Goal: Task Accomplishment & Management: Use online tool/utility

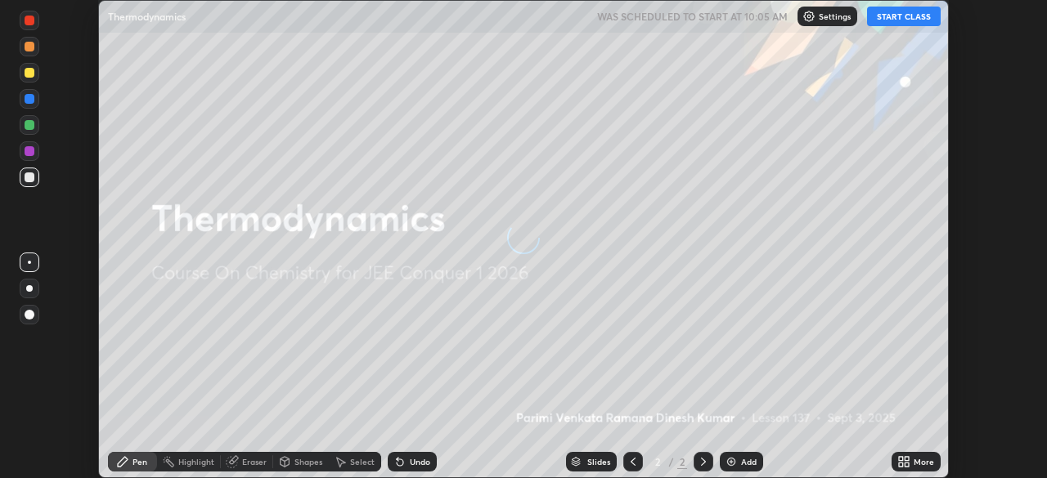
scroll to position [478, 1046]
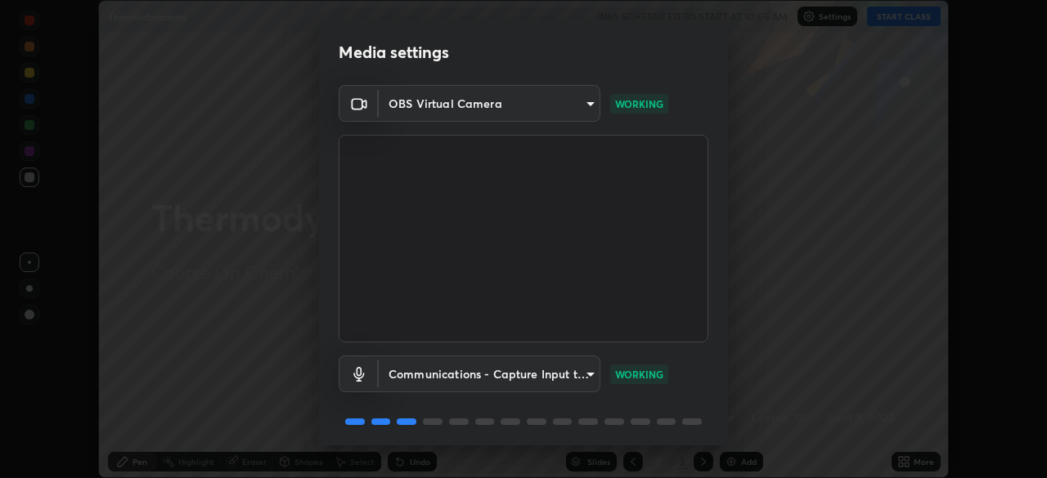
click at [445, 110] on body "Erase all Thermodynamics WAS SCHEDULED TO START AT 10:05 AM Settings START CLAS…" at bounding box center [523, 239] width 1047 height 478
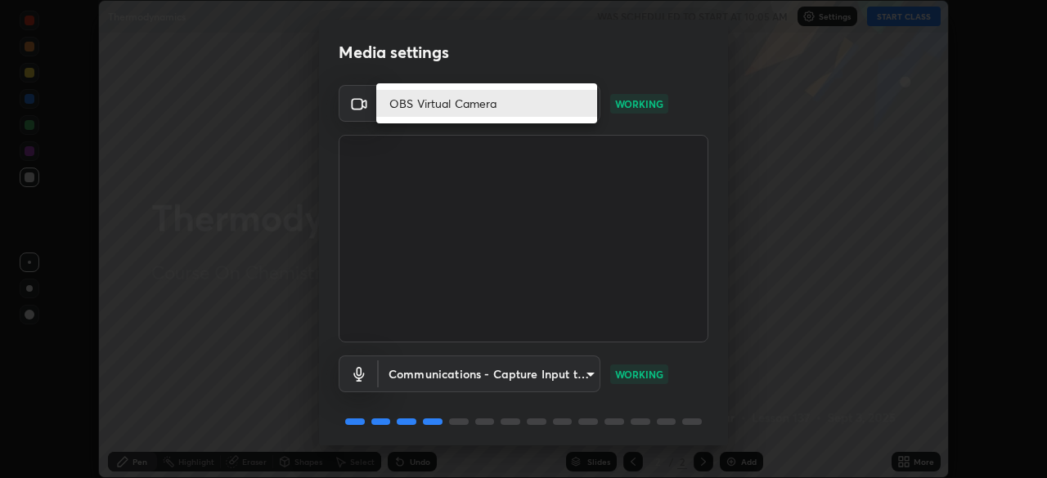
click at [460, 202] on div at bounding box center [523, 239] width 1047 height 478
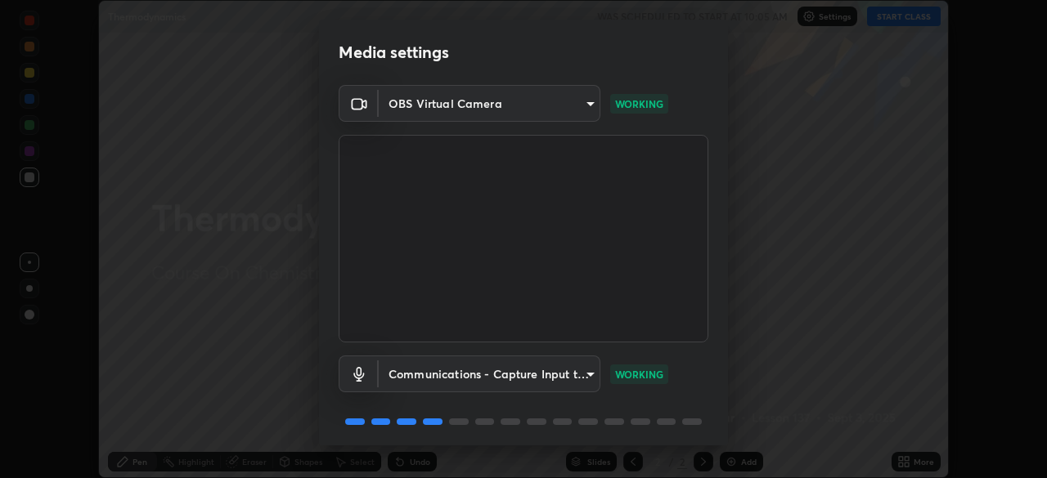
click at [449, 107] on body "Erase all Thermodynamics WAS SCHEDULED TO START AT 10:05 AM Settings START CLAS…" at bounding box center [523, 239] width 1047 height 478
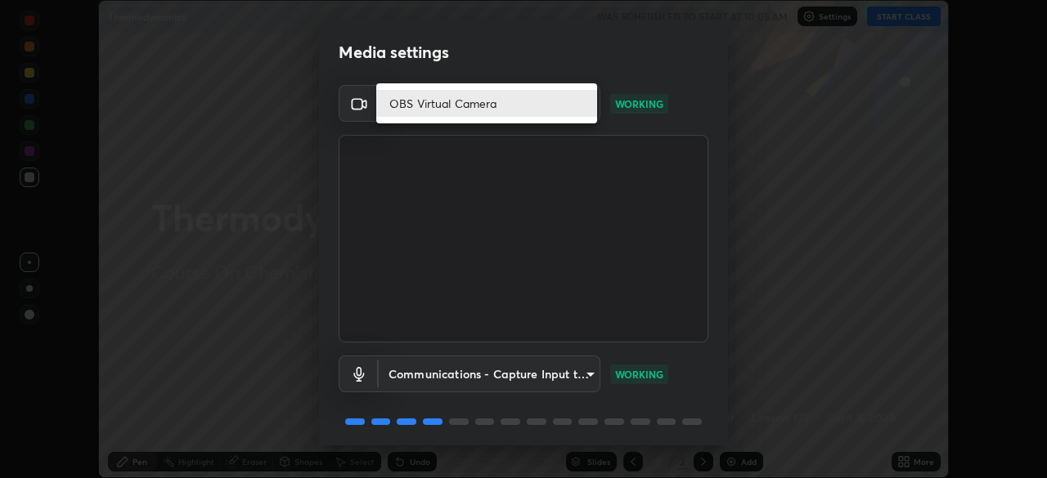
click at [455, 166] on div at bounding box center [523, 239] width 1047 height 478
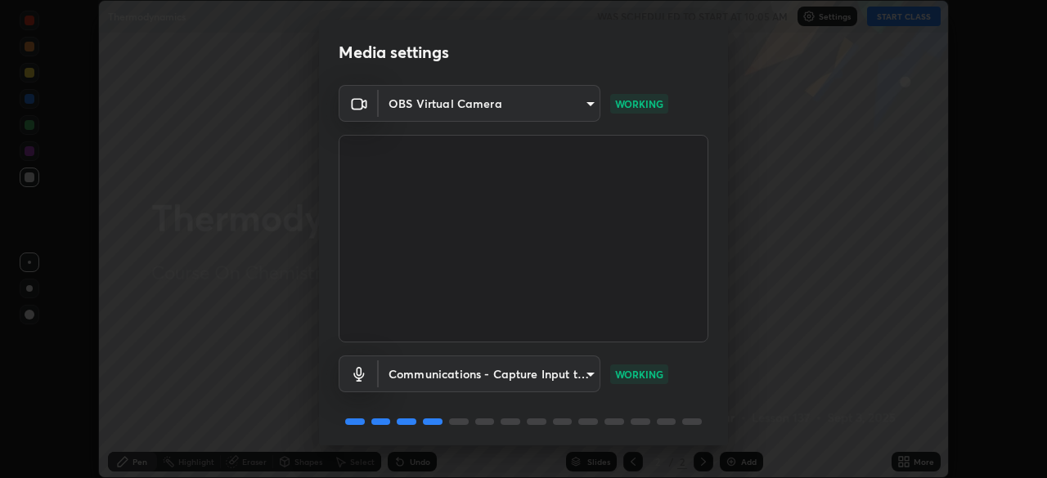
click at [403, 110] on body "Erase all Thermodynamics WAS SCHEDULED TO START AT 10:05 AM Settings START CLAS…" at bounding box center [523, 239] width 1047 height 478
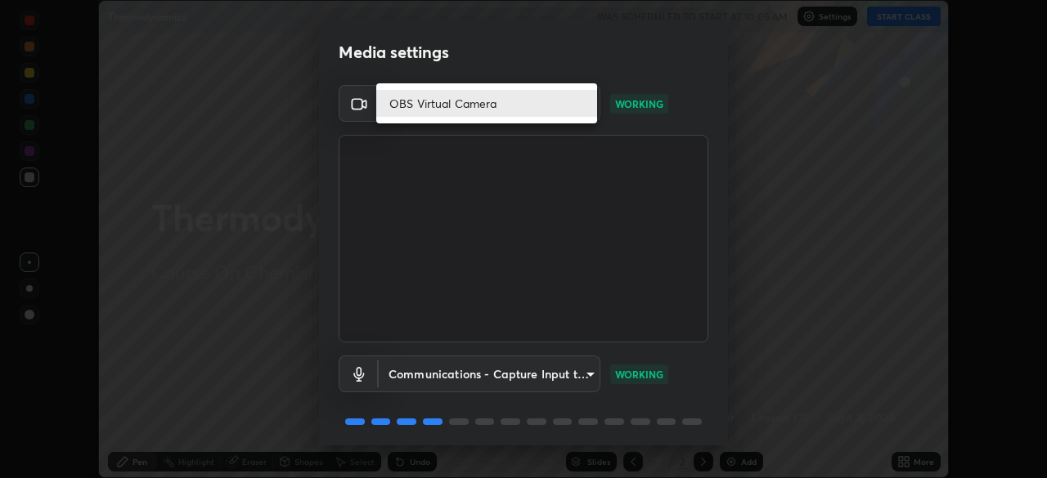
click at [450, 108] on li "OBS Virtual Camera" at bounding box center [486, 103] width 221 height 27
click at [453, 105] on li "OBS Virtual Camera" at bounding box center [486, 103] width 221 height 27
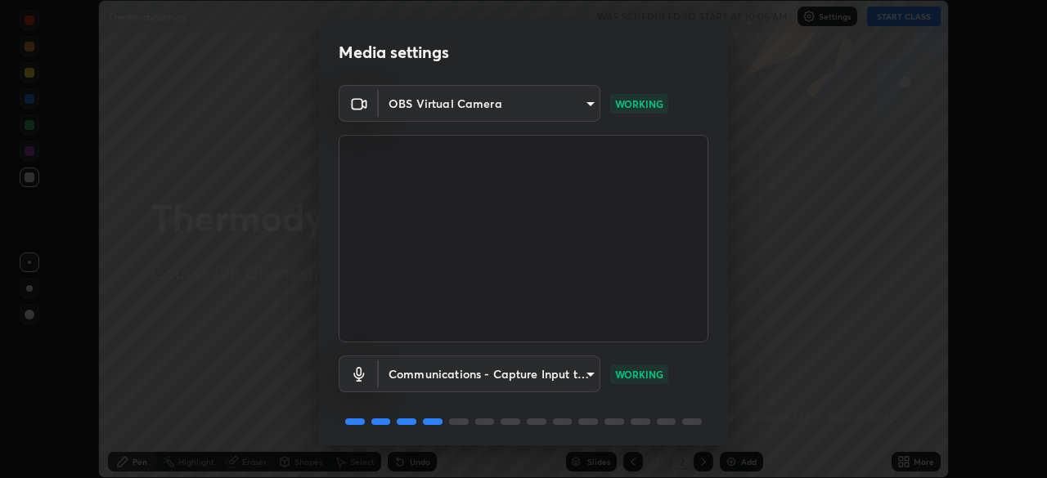
click at [469, 102] on body "Erase all Thermodynamics WAS SCHEDULED TO START AT 10:05 AM Settings START CLAS…" at bounding box center [523, 239] width 1047 height 478
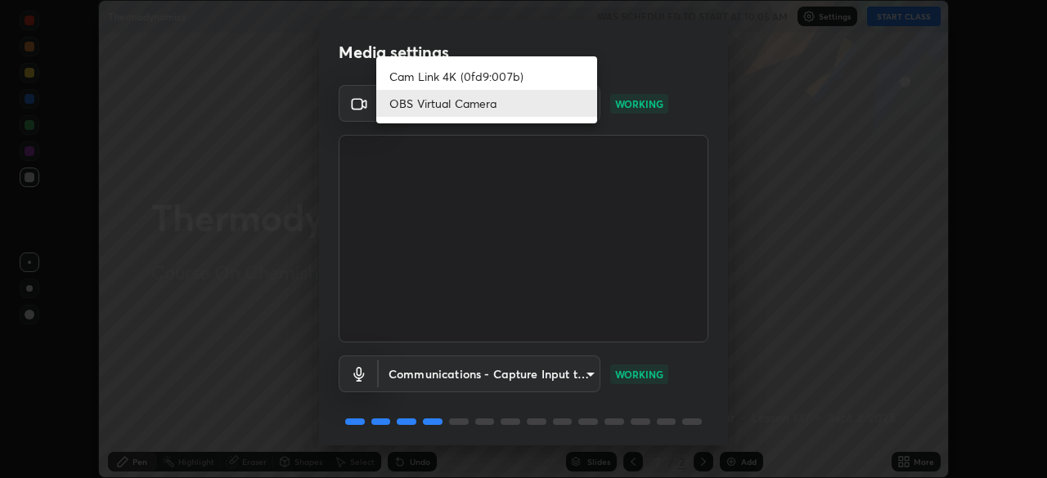
click at [466, 74] on li "Cam Link 4K (0fd9:007b)" at bounding box center [486, 76] width 221 height 27
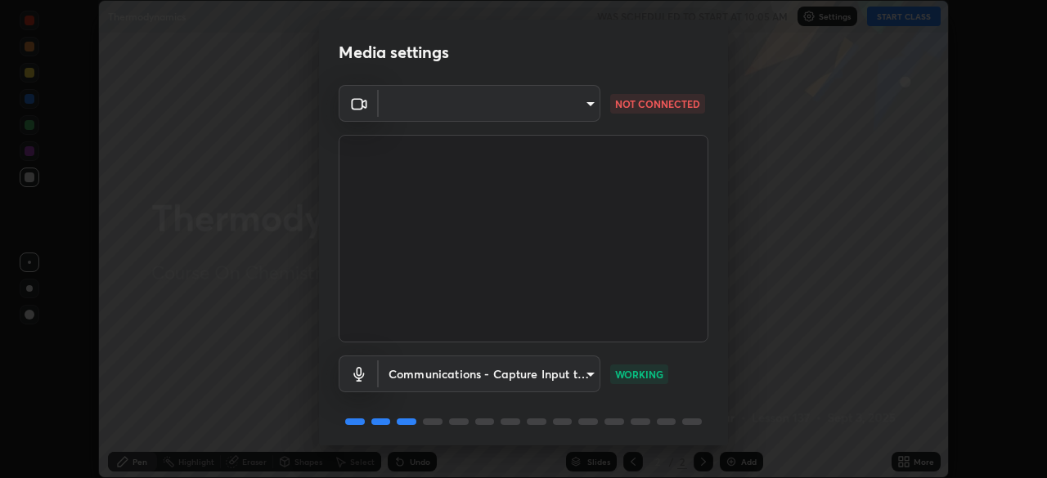
click at [508, 113] on body "Erase all Thermodynamics WAS SCHEDULED TO START AT 10:05 AM Settings START CLAS…" at bounding box center [523, 239] width 1047 height 478
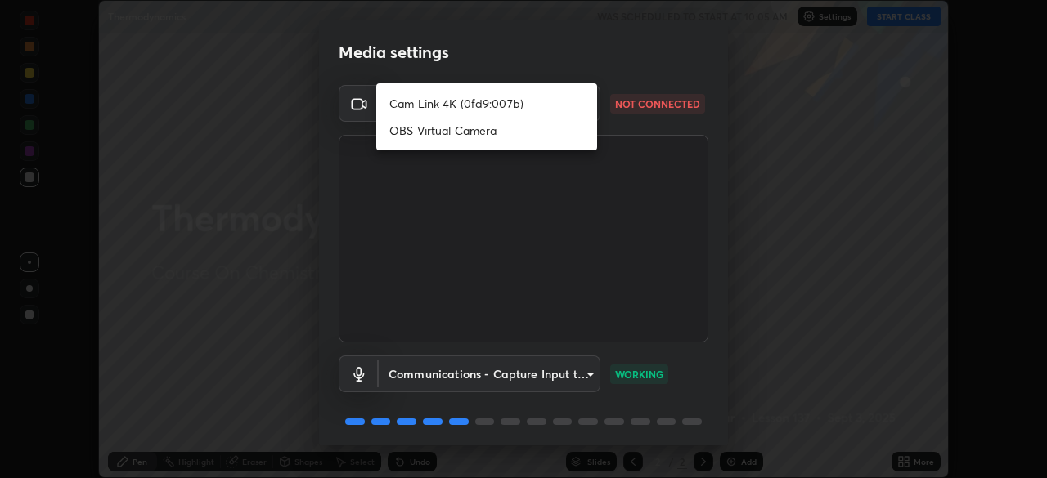
click at [462, 101] on li "Cam Link 4K (0fd9:007b)" at bounding box center [486, 103] width 221 height 27
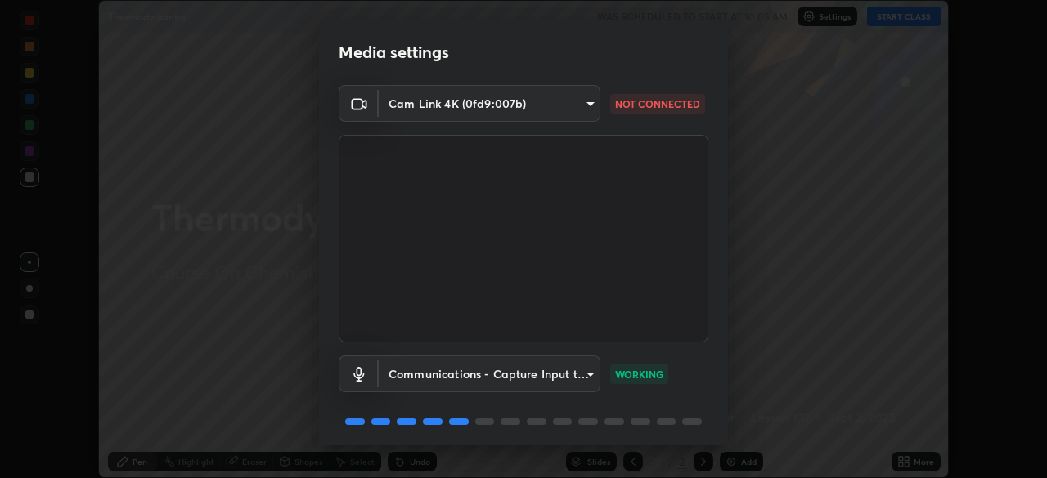
type input "c97aa91cda86eae1118d137ade1633d3e3f2770da4944b2080c457d68818c9c1"
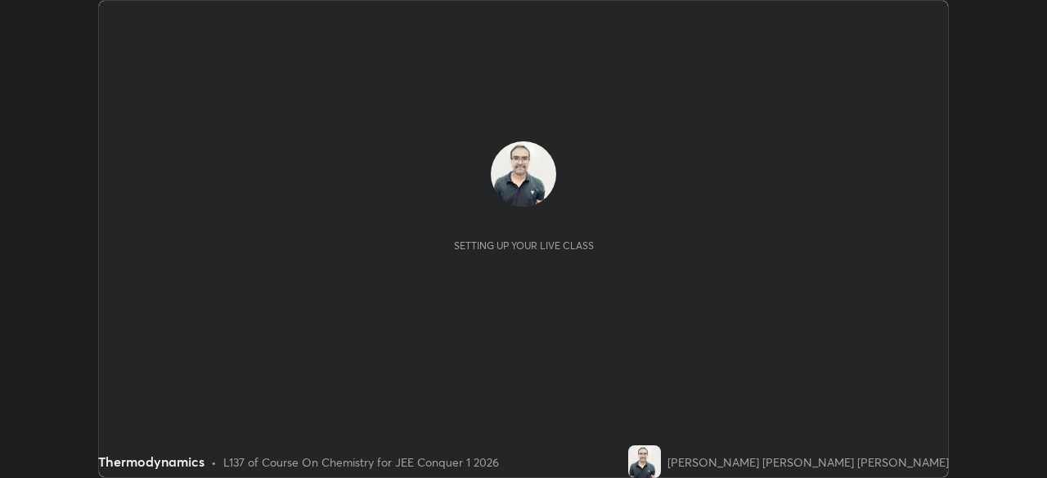
scroll to position [478, 1046]
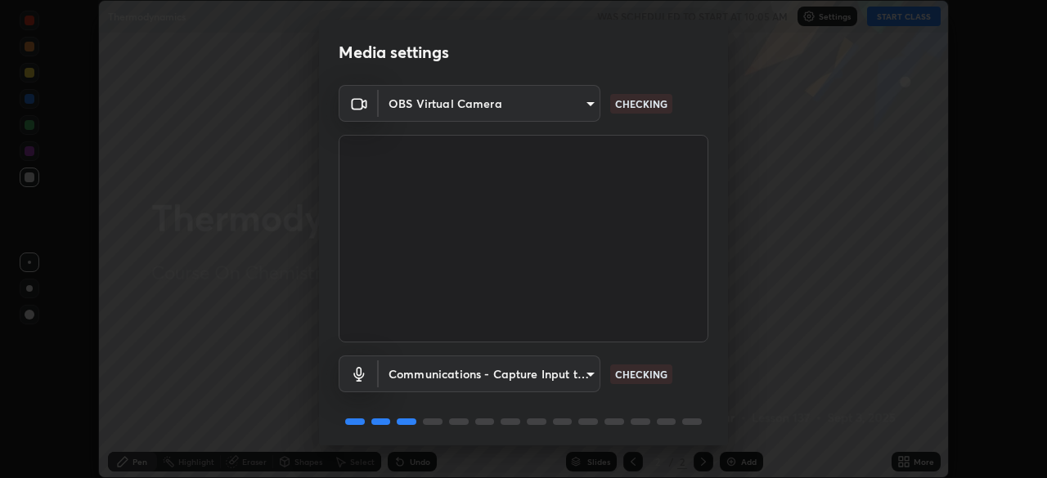
click at [496, 101] on body "Erase all Thermodynamics WAS SCHEDULED TO START AT 10:05 AM Settings START CLAS…" at bounding box center [523, 239] width 1047 height 478
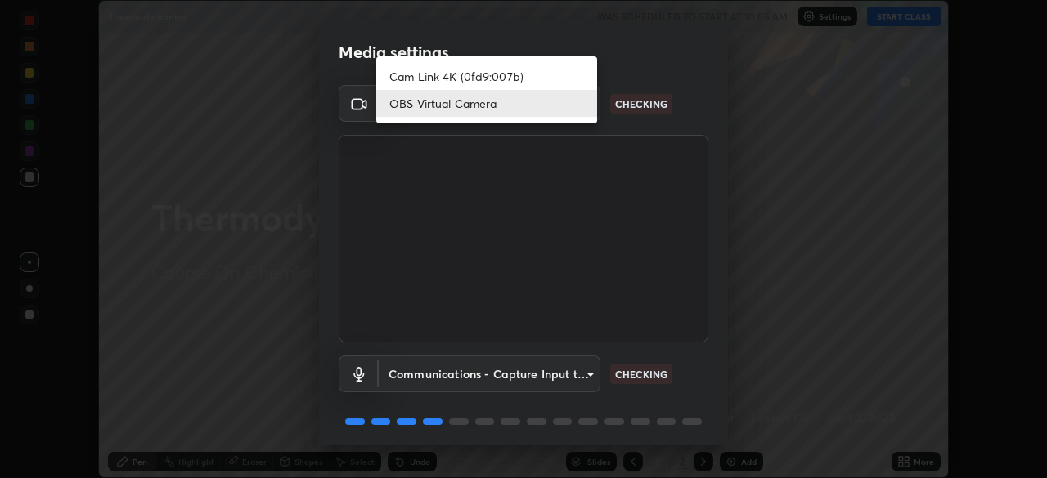
click at [438, 71] on li "Cam Link 4K (0fd9:007b)" at bounding box center [486, 76] width 221 height 27
type input "c97aa91cda86eae1118d137ade1633d3e3f2770da4944b2080c457d68818c9c1"
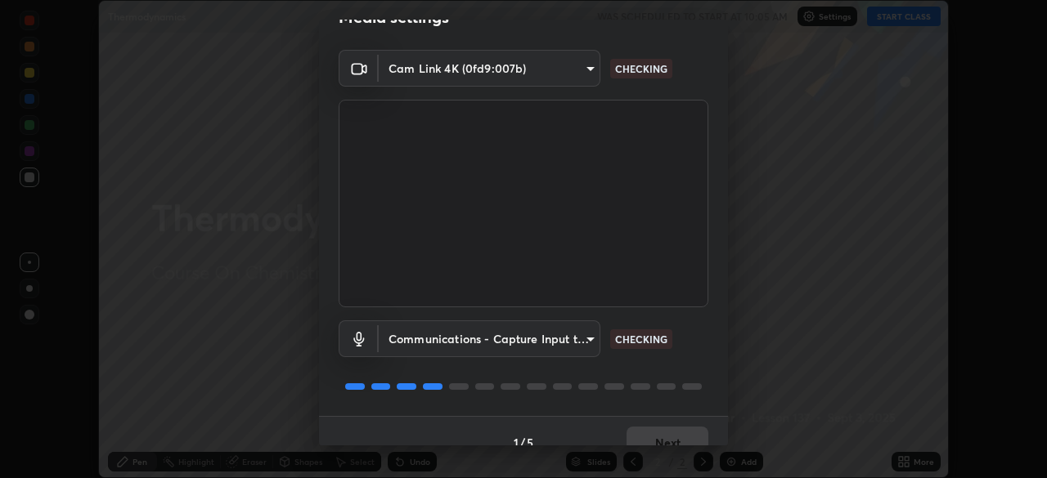
scroll to position [58, 0]
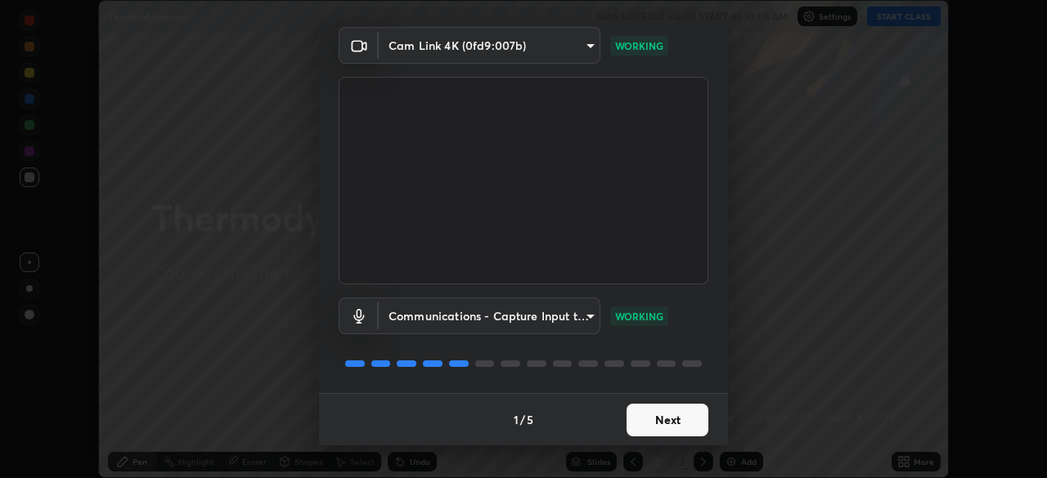
click at [654, 425] on button "Next" at bounding box center [668, 420] width 82 height 33
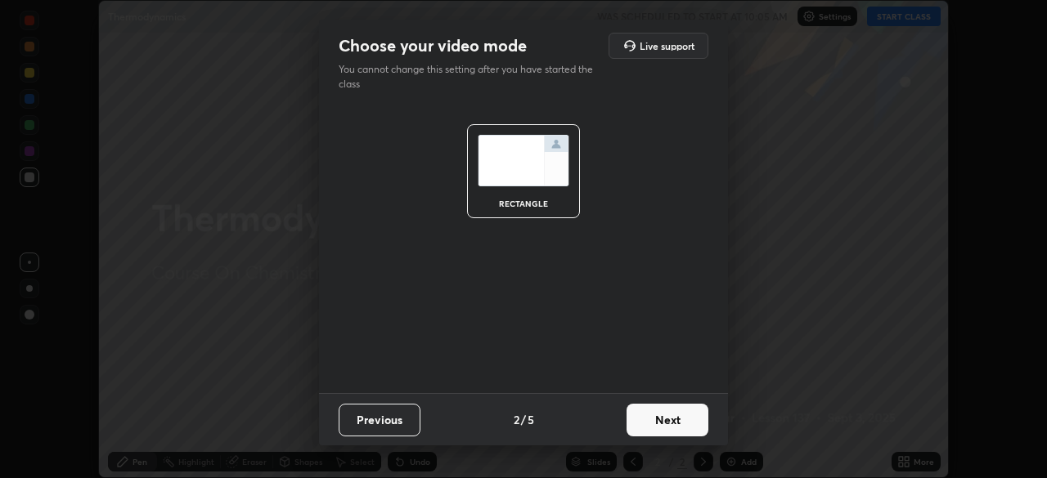
click at [656, 425] on button "Next" at bounding box center [668, 420] width 82 height 33
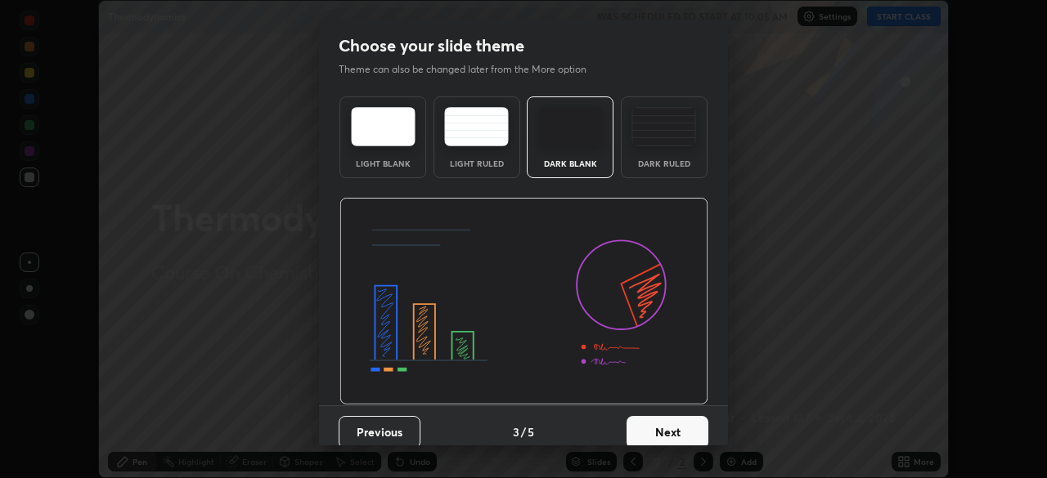
click at [674, 430] on button "Next" at bounding box center [668, 432] width 82 height 33
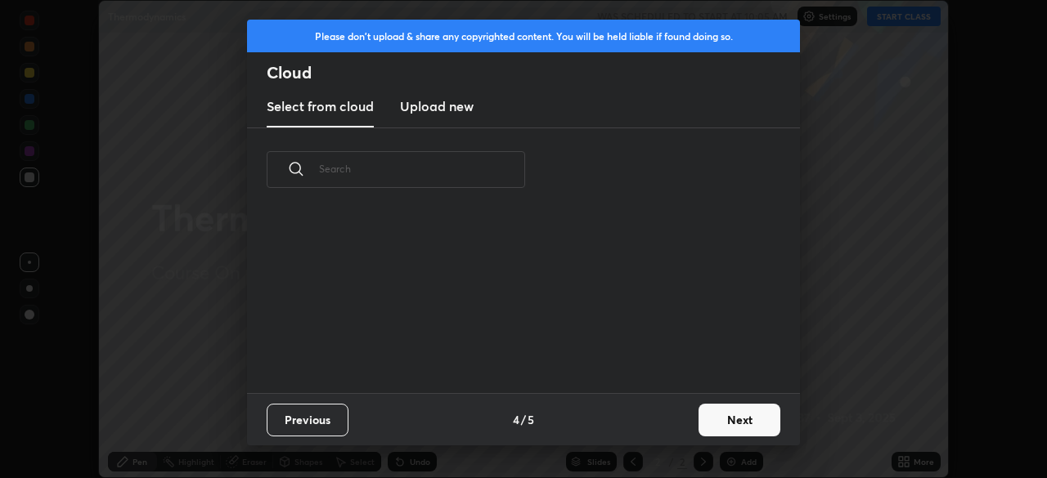
click at [720, 425] on button "Next" at bounding box center [740, 420] width 82 height 33
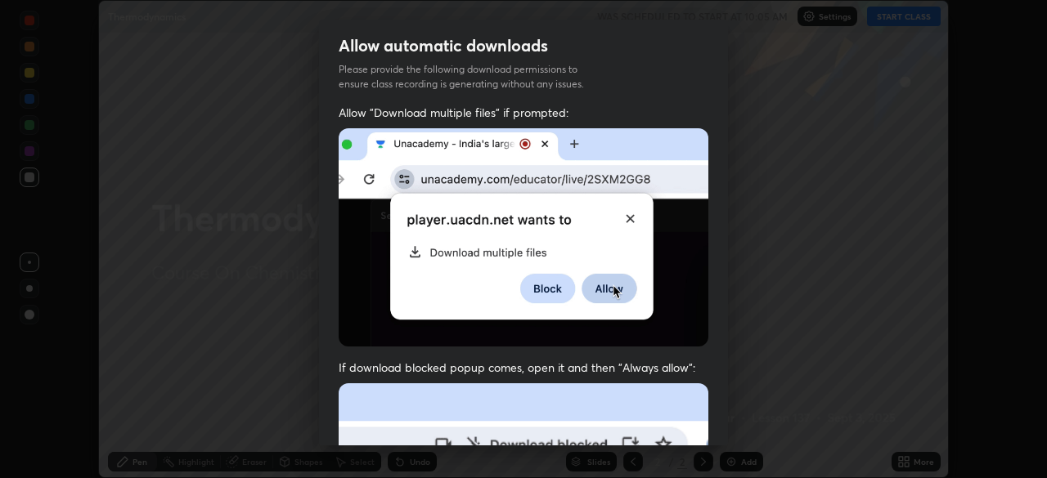
click at [357, 280] on img at bounding box center [524, 237] width 370 height 218
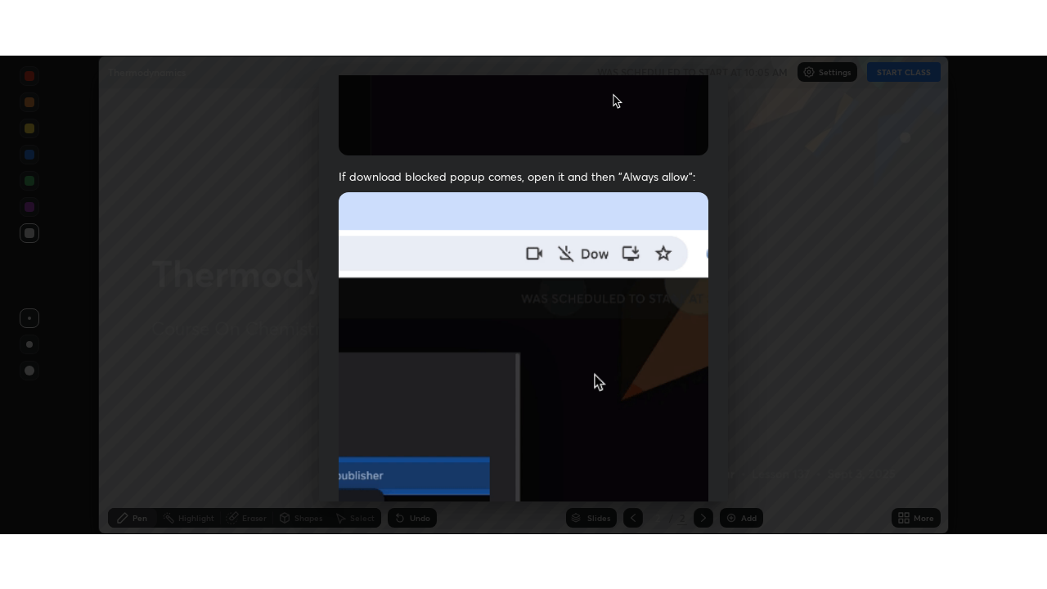
scroll to position [392, 0]
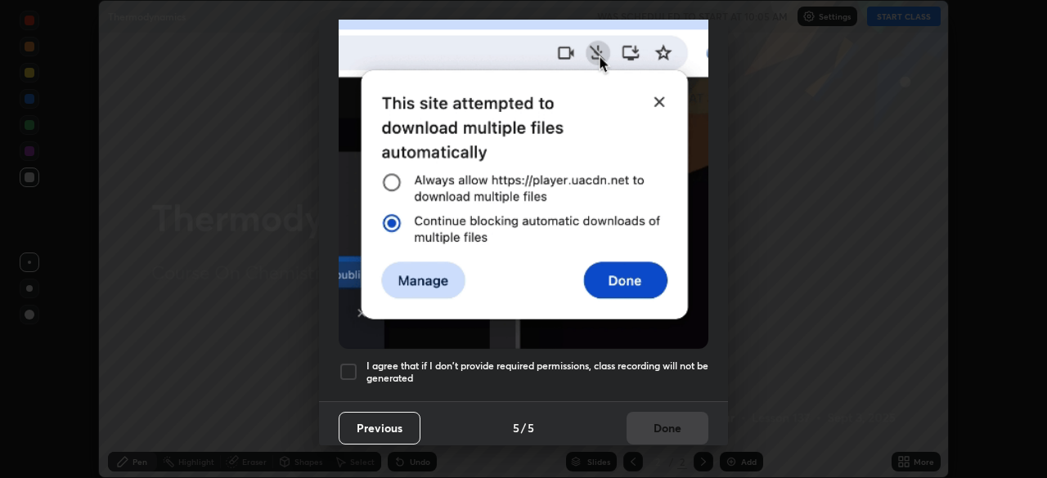
click at [351, 371] on div at bounding box center [349, 372] width 20 height 20
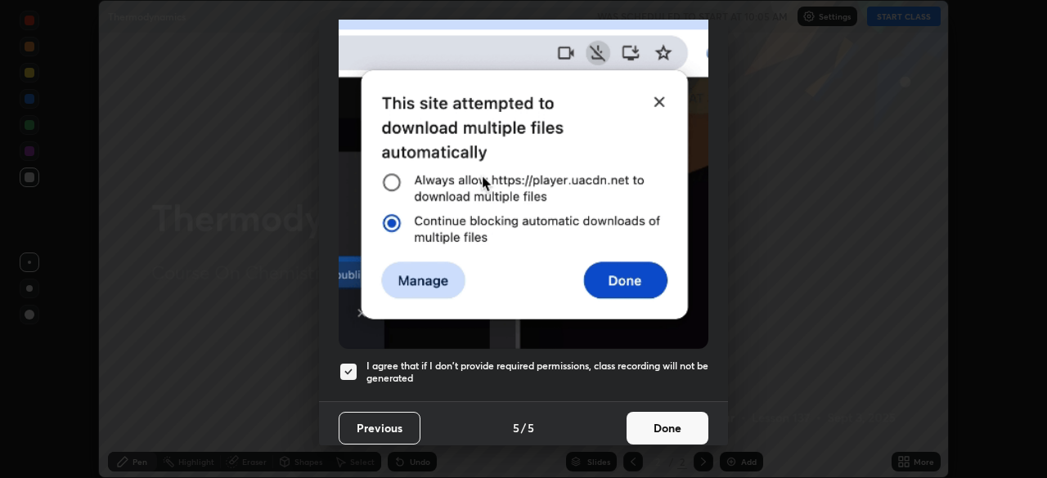
click at [637, 427] on button "Done" at bounding box center [668, 428] width 82 height 33
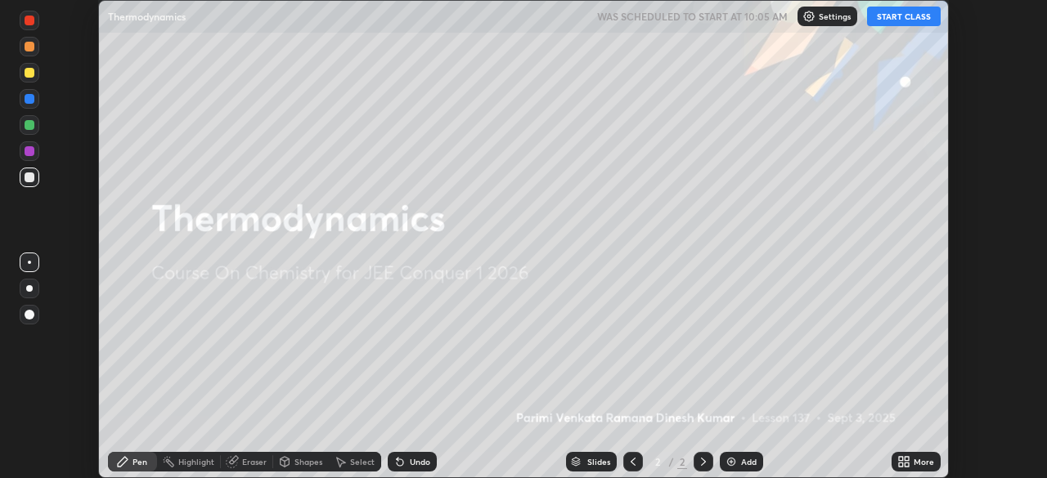
click at [881, 22] on button "START CLASS" at bounding box center [904, 17] width 74 height 20
click at [905, 462] on icon at bounding box center [903, 462] width 13 height 13
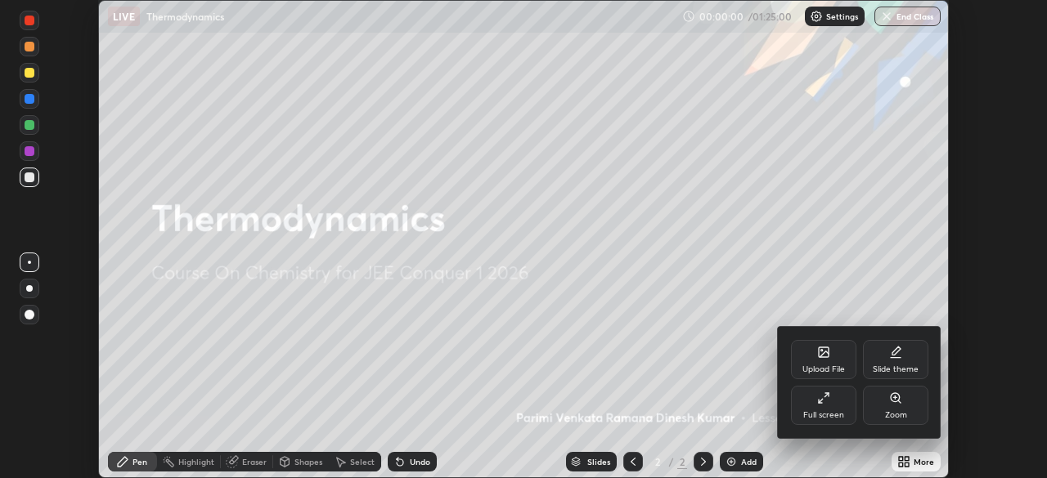
click at [838, 416] on div "Full screen" at bounding box center [823, 415] width 41 height 8
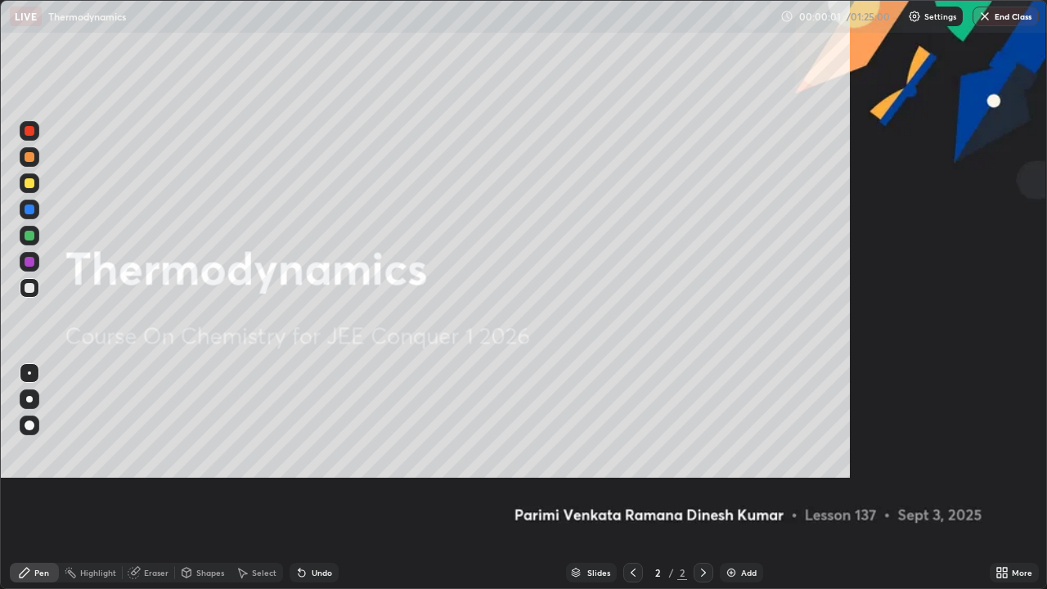
scroll to position [589, 1047]
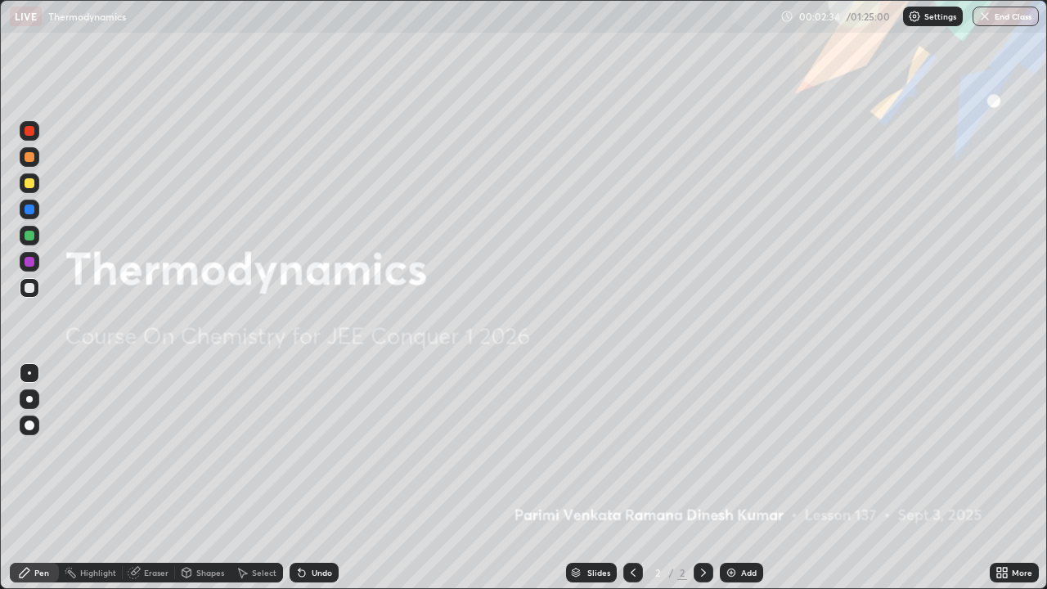
click at [999, 478] on icon at bounding box center [999, 575] width 4 height 4
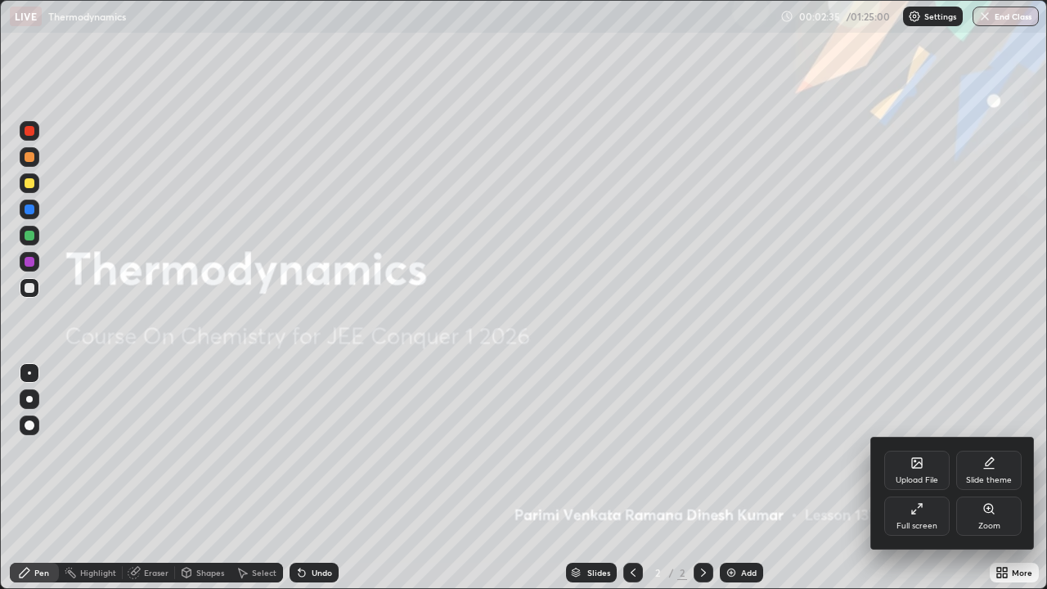
click at [926, 478] on div "Upload File" at bounding box center [917, 480] width 43 height 8
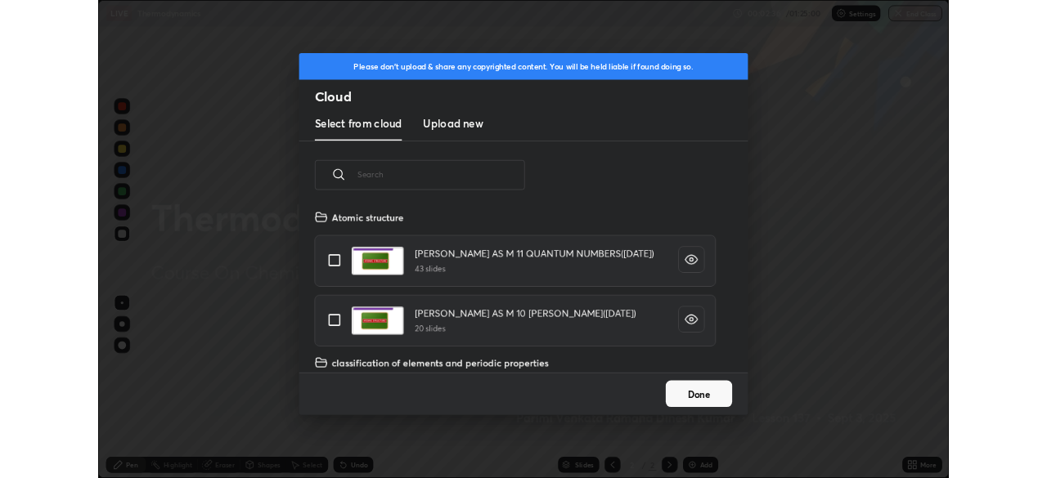
scroll to position [201, 525]
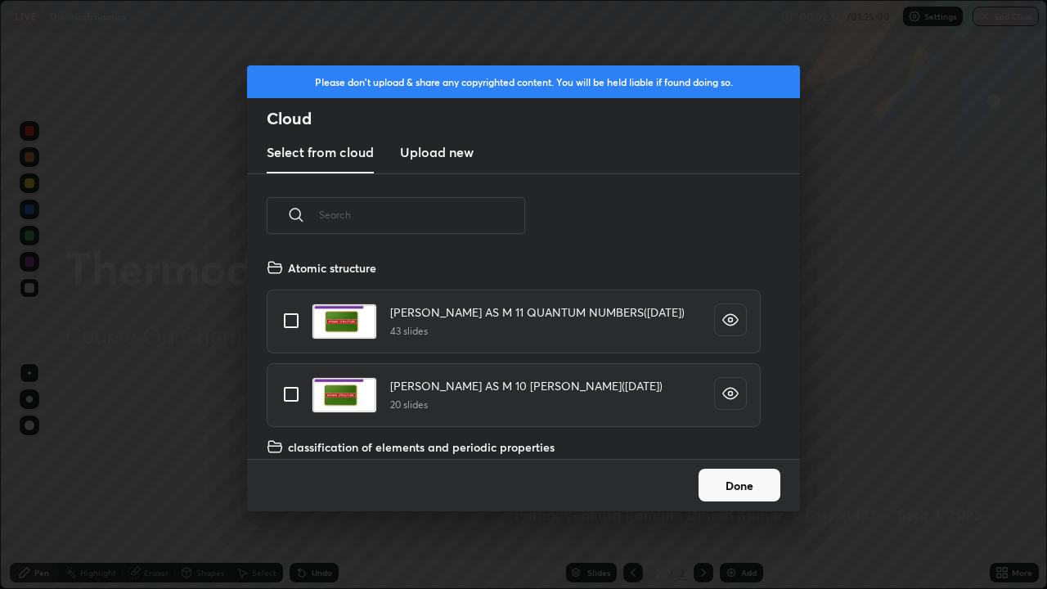
click at [465, 156] on h3 "Upload new" at bounding box center [437, 152] width 74 height 20
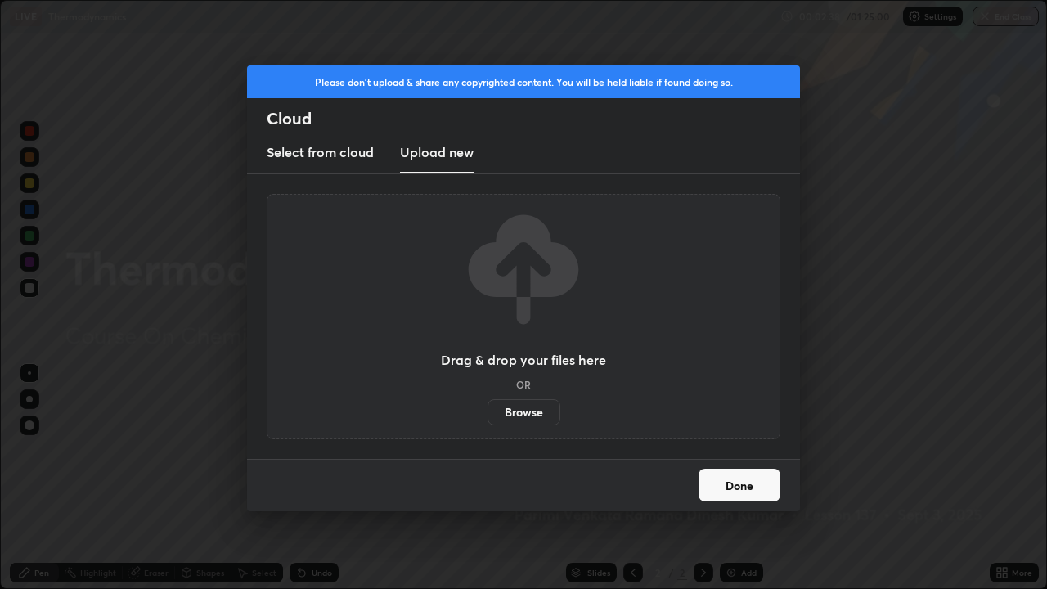
click at [517, 414] on label "Browse" at bounding box center [523, 412] width 73 height 26
click at [487, 414] on input "Browse" at bounding box center [487, 412] width 0 height 26
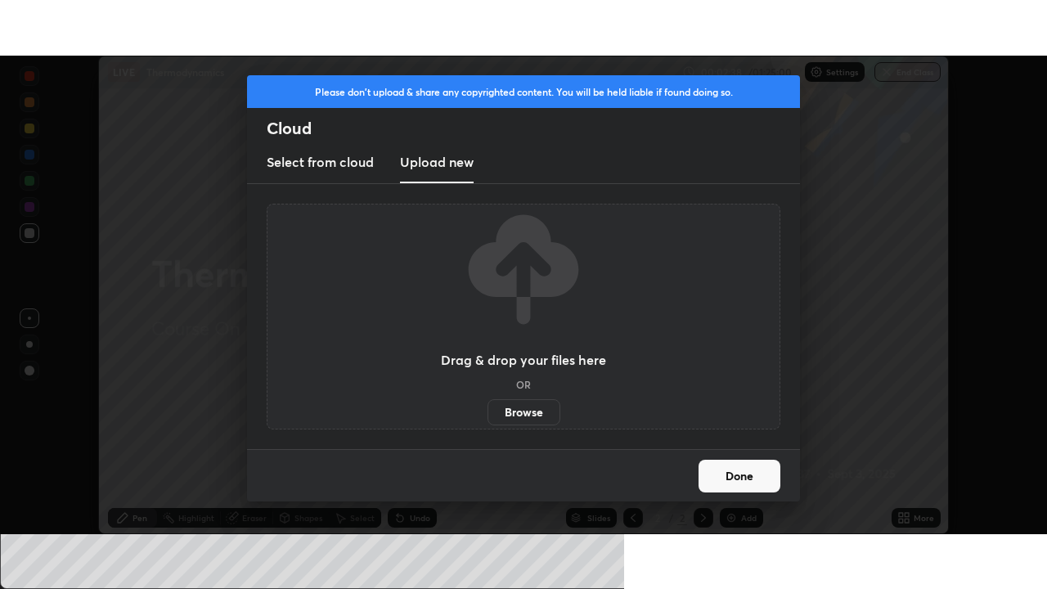
scroll to position [81314, 80746]
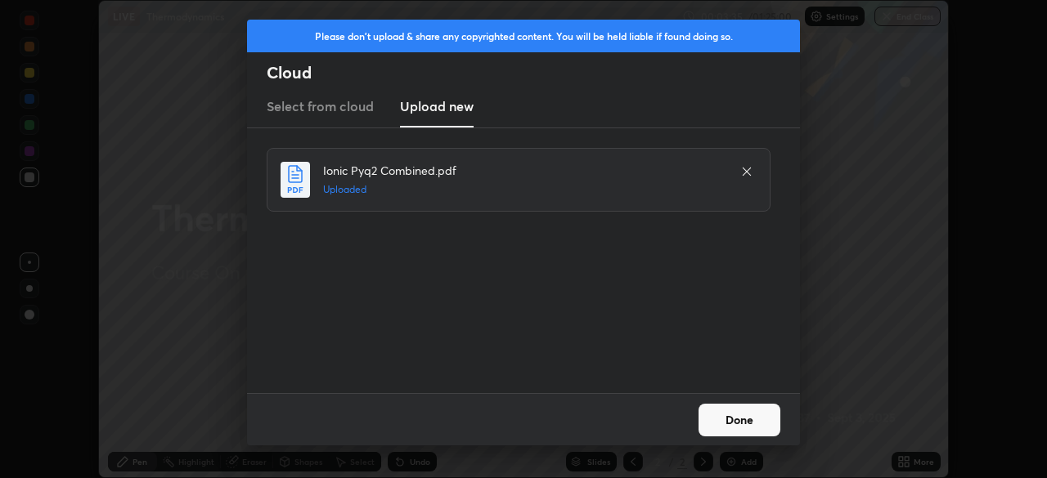
click at [721, 433] on button "Done" at bounding box center [740, 420] width 82 height 33
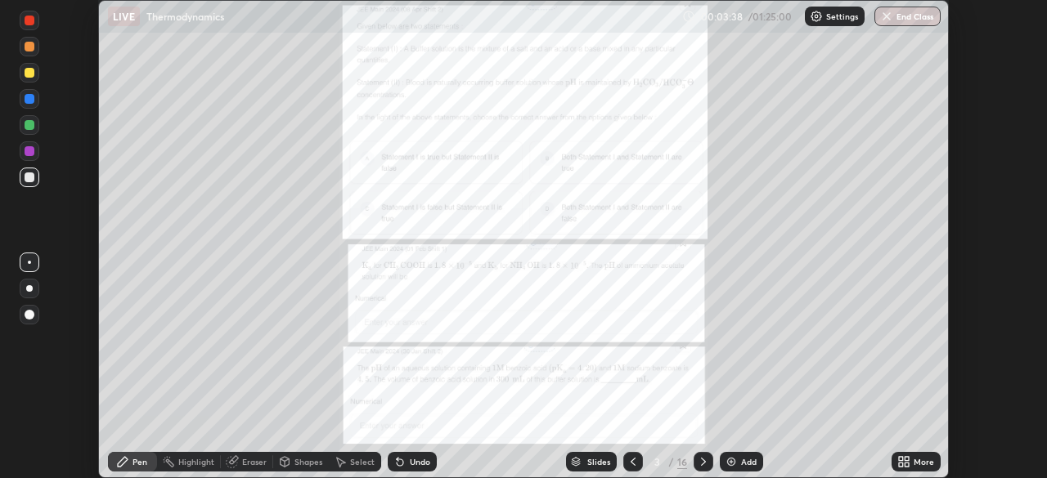
click at [906, 465] on icon at bounding box center [907, 465] width 4 height 4
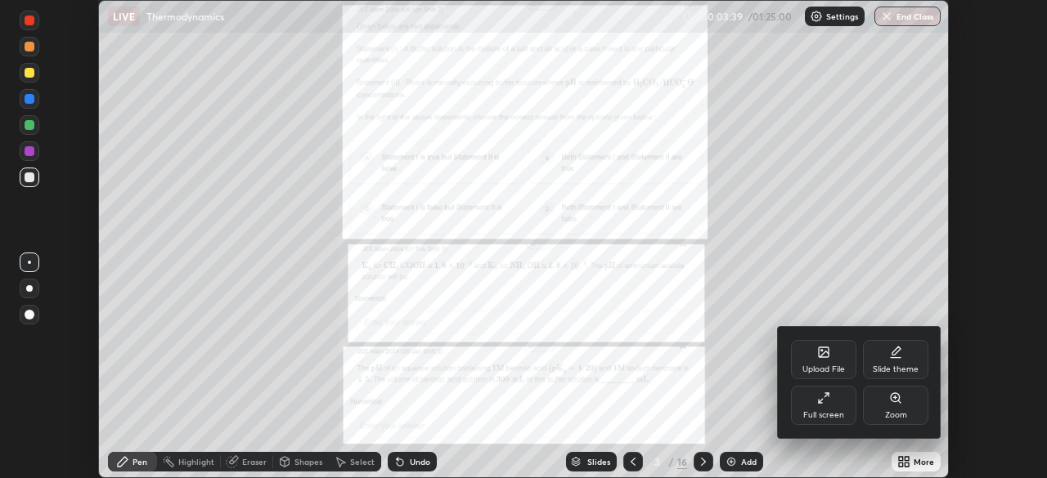
click at [837, 415] on div "Full screen" at bounding box center [823, 415] width 41 height 8
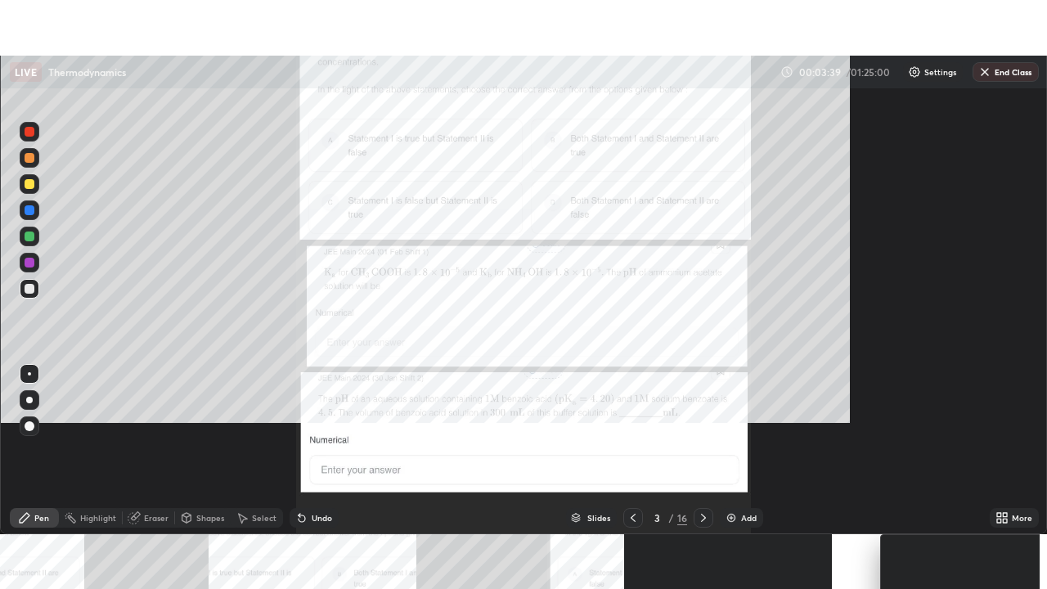
scroll to position [589, 1047]
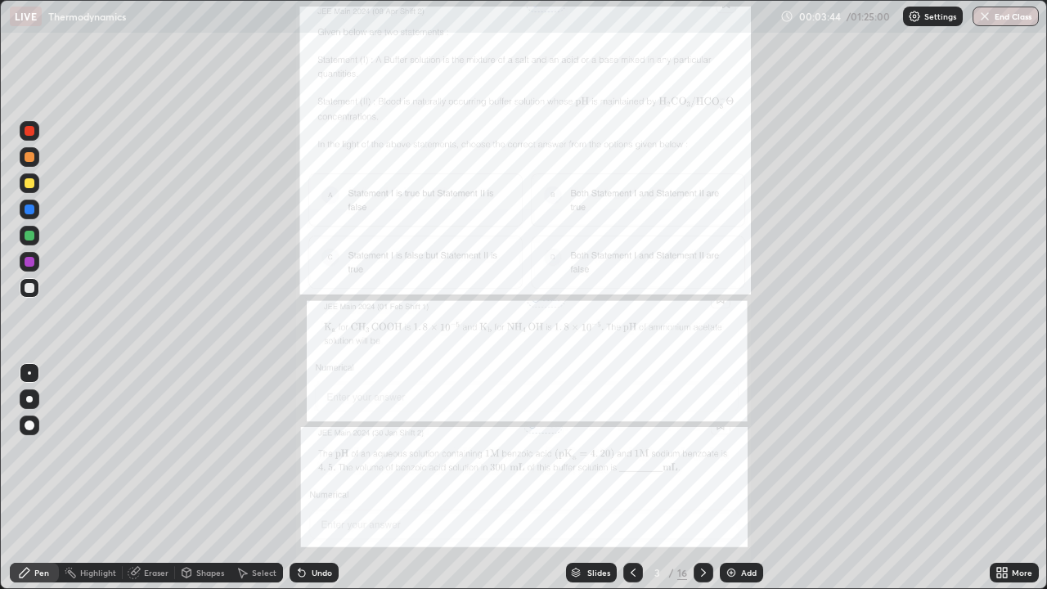
click at [701, 478] on icon at bounding box center [703, 572] width 13 height 13
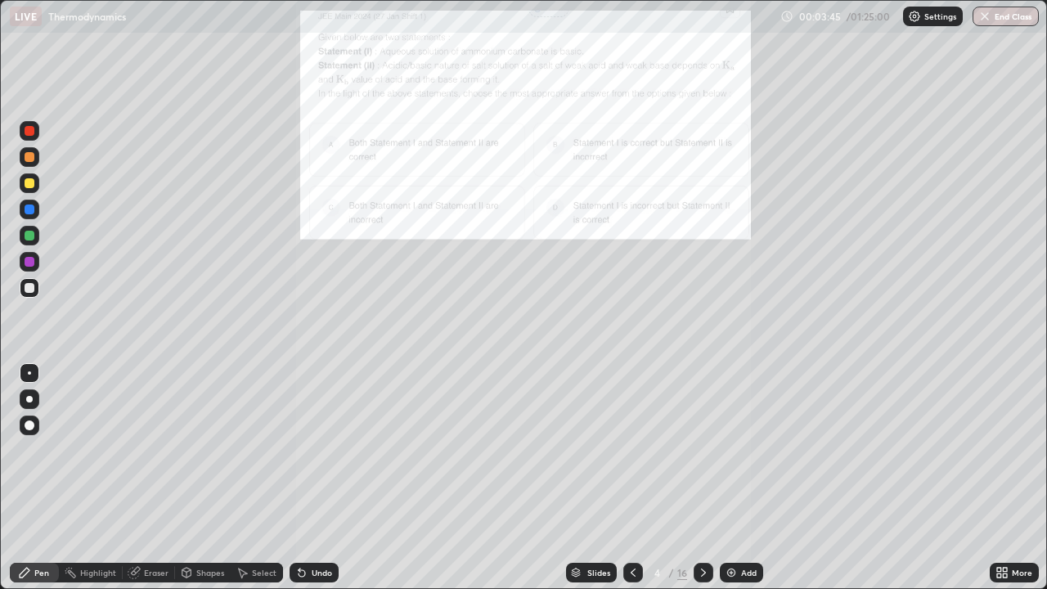
click at [631, 478] on icon at bounding box center [633, 572] width 13 height 13
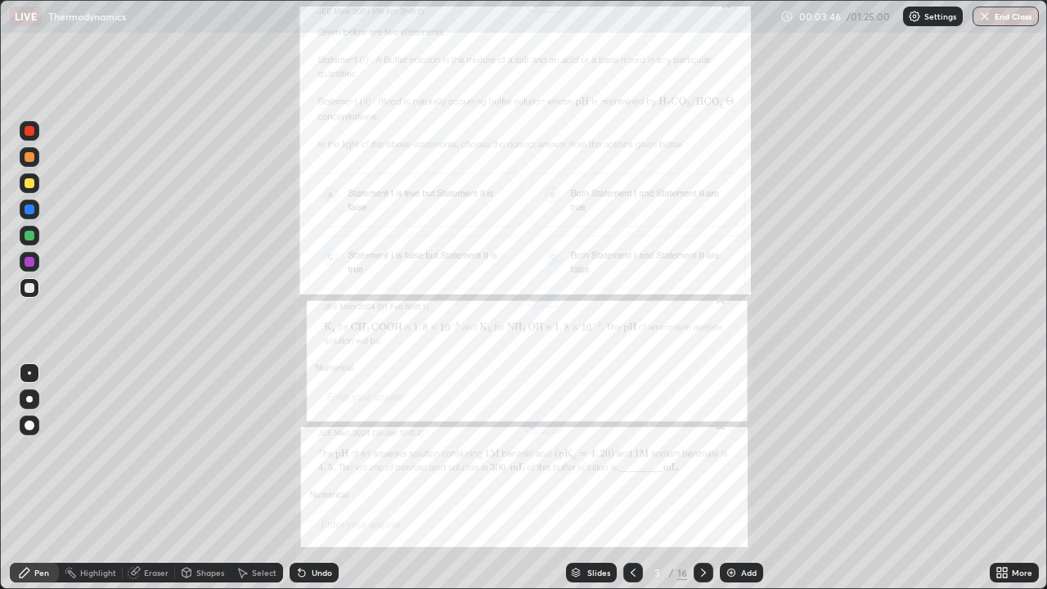
click at [634, 478] on icon at bounding box center [633, 572] width 13 height 13
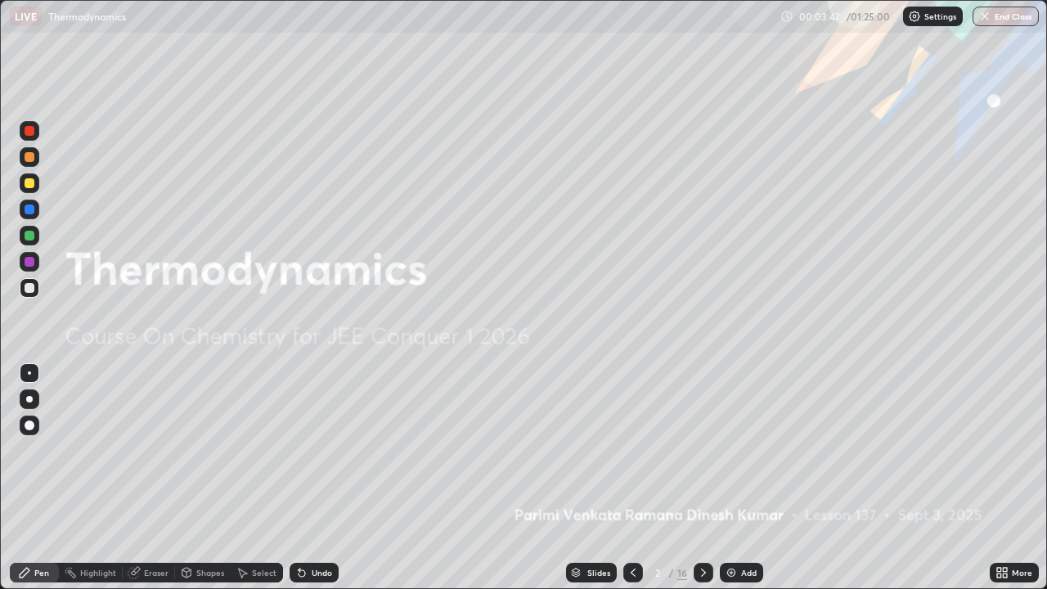
click at [708, 478] on div at bounding box center [704, 572] width 20 height 33
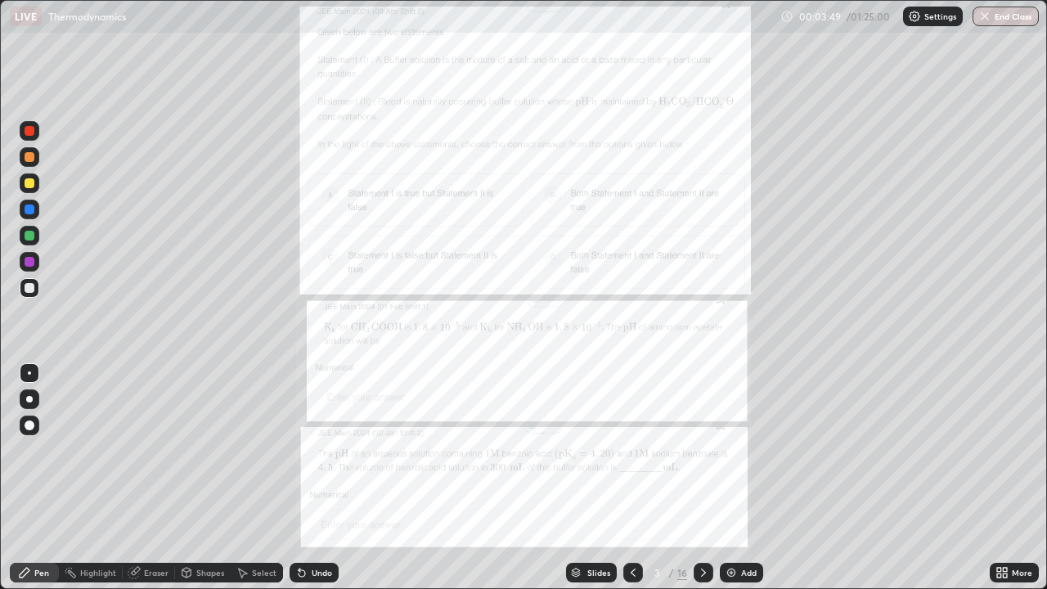
click at [702, 478] on icon at bounding box center [703, 572] width 13 height 13
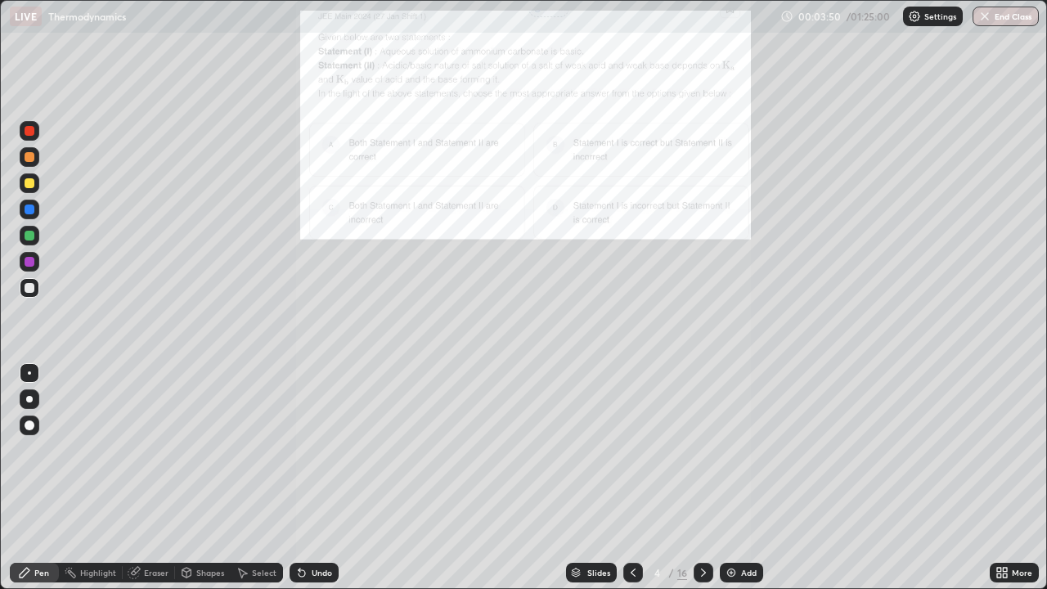
click at [709, 478] on div at bounding box center [704, 573] width 20 height 20
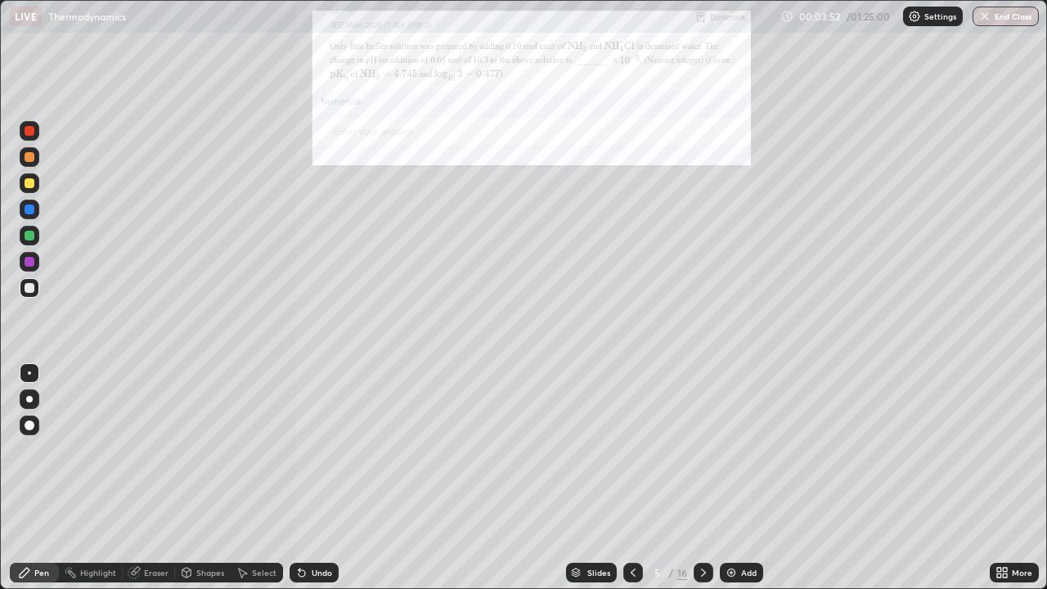
click at [703, 478] on icon at bounding box center [703, 572] width 5 height 8
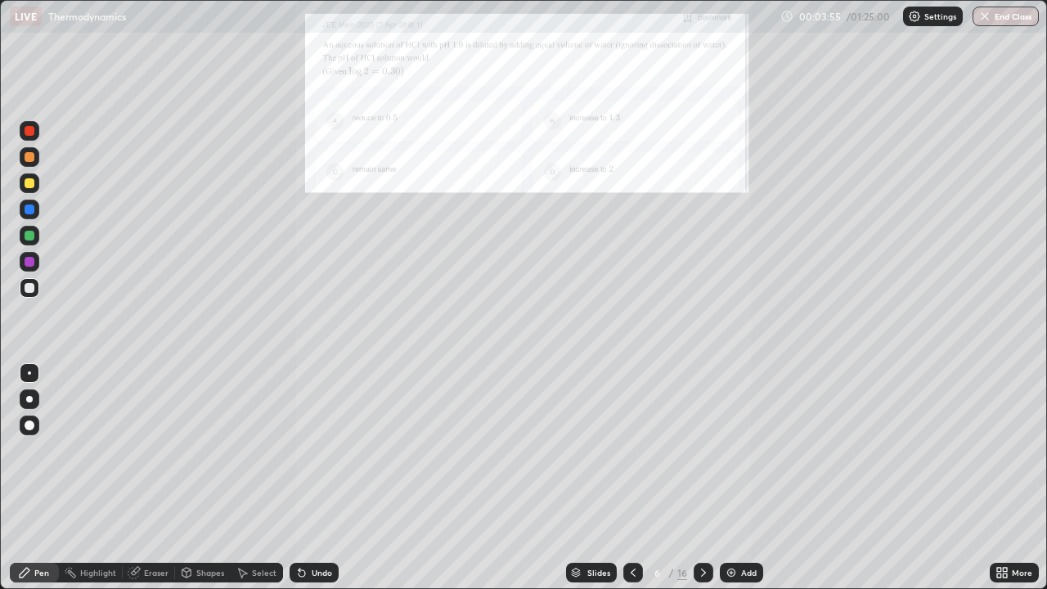
click at [703, 478] on icon at bounding box center [703, 572] width 13 height 13
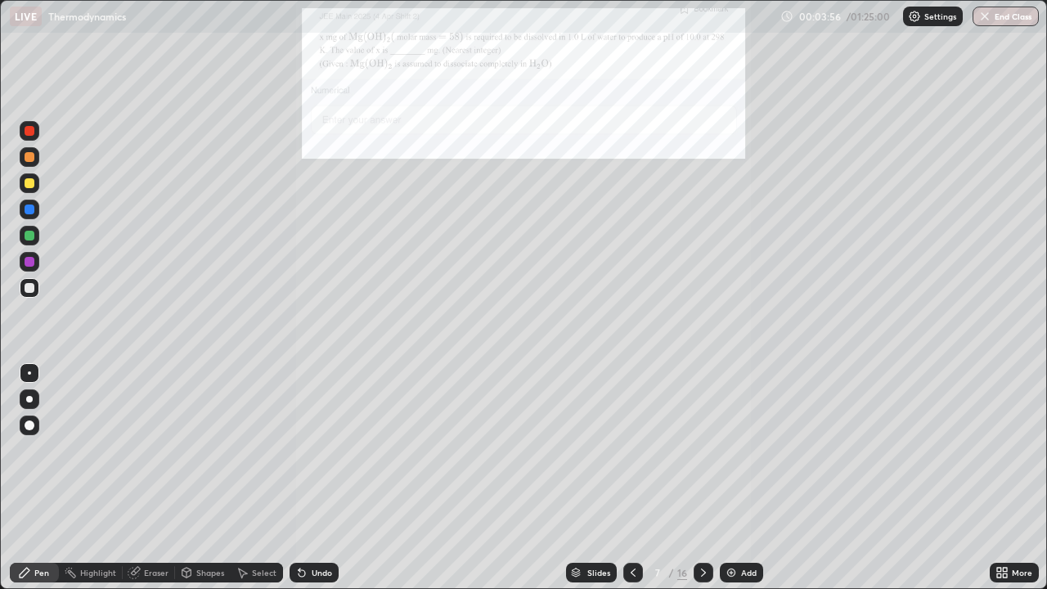
click at [703, 478] on icon at bounding box center [703, 572] width 5 height 8
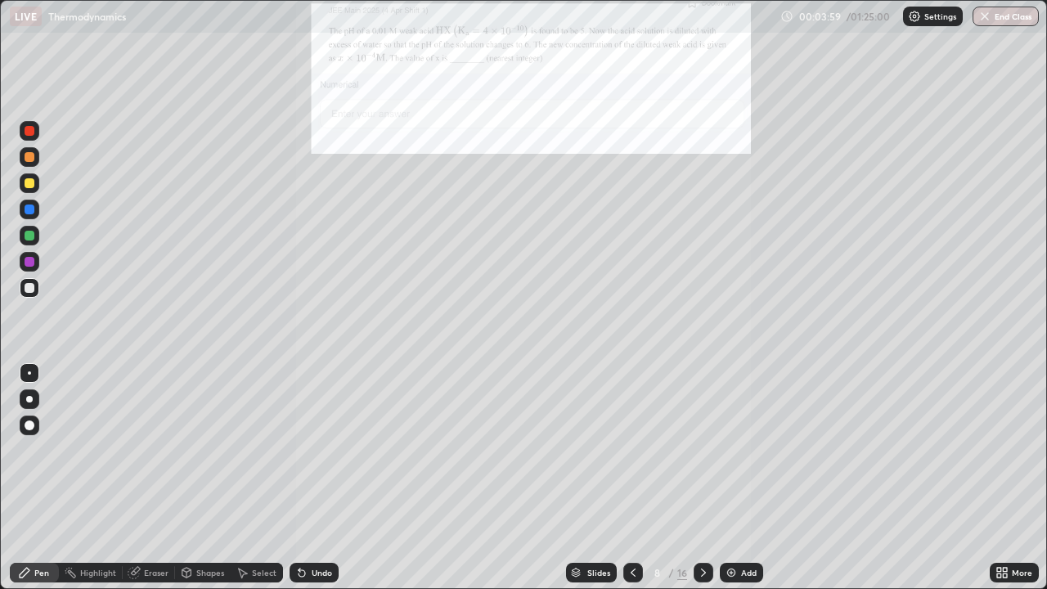
click at [703, 478] on icon at bounding box center [703, 572] width 13 height 13
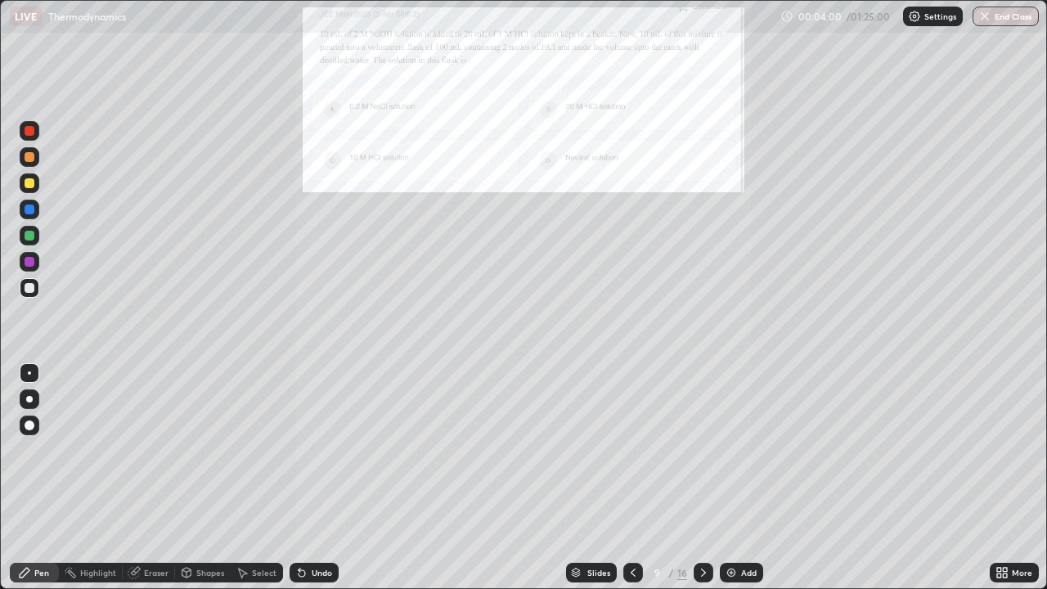
click at [631, 478] on icon at bounding box center [633, 572] width 13 height 13
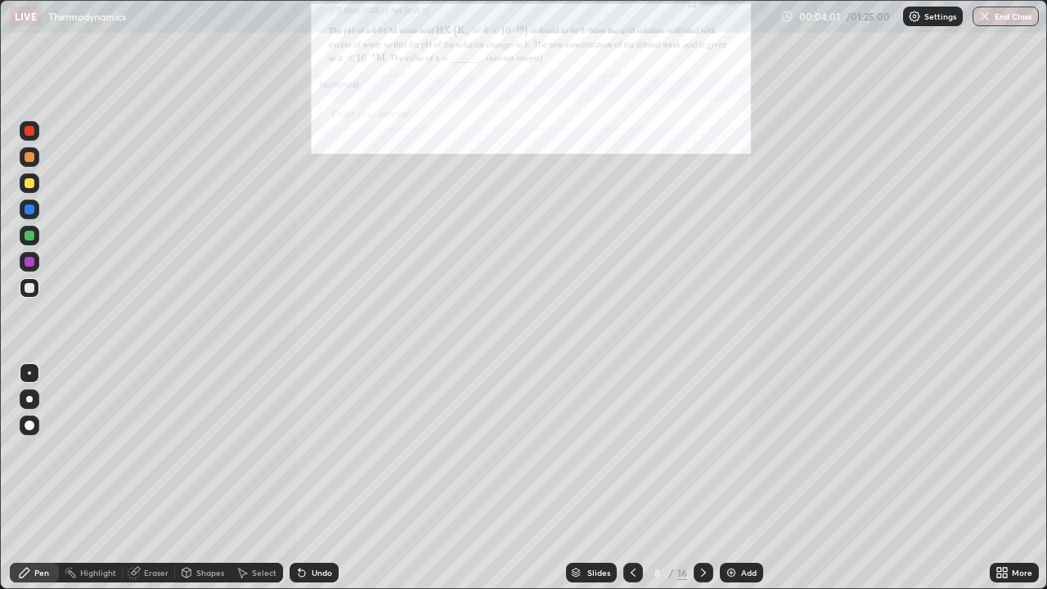
click at [631, 478] on icon at bounding box center [633, 572] width 13 height 13
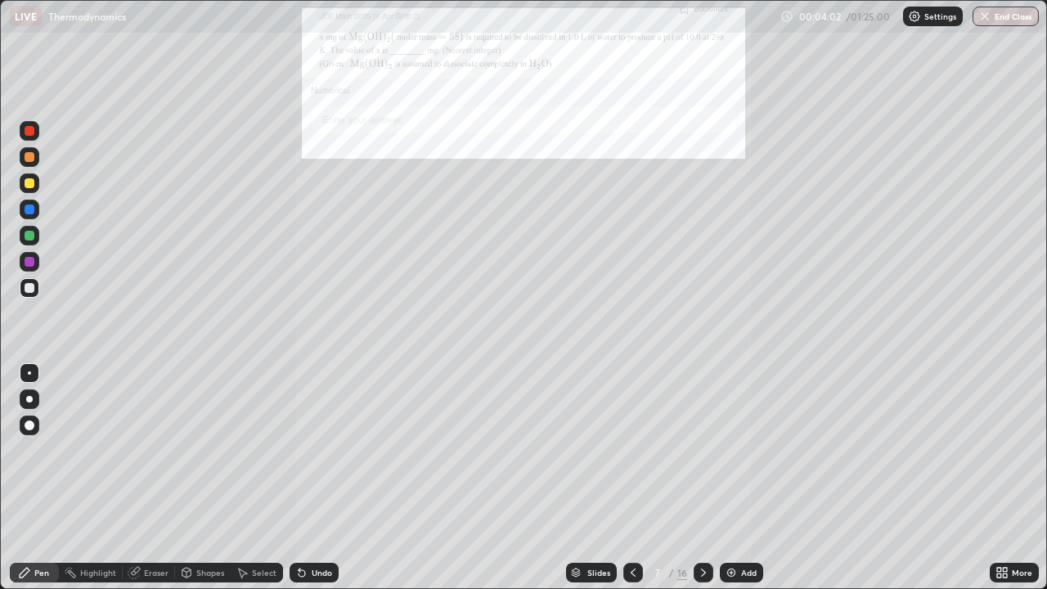
click at [631, 478] on icon at bounding box center [633, 572] width 13 height 13
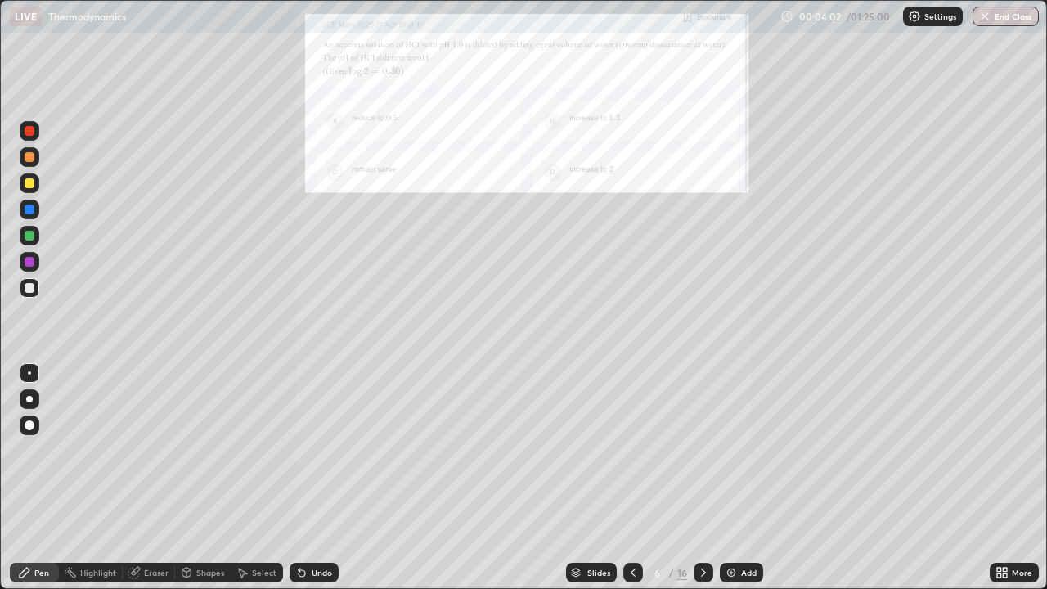
click at [631, 478] on icon at bounding box center [633, 572] width 13 height 13
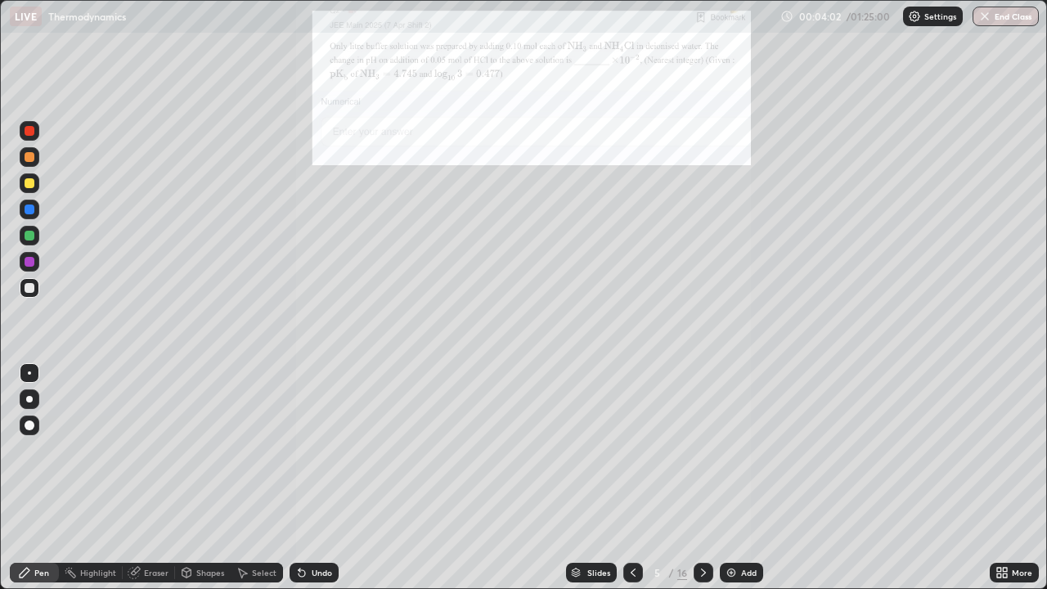
click at [631, 478] on icon at bounding box center [633, 572] width 13 height 13
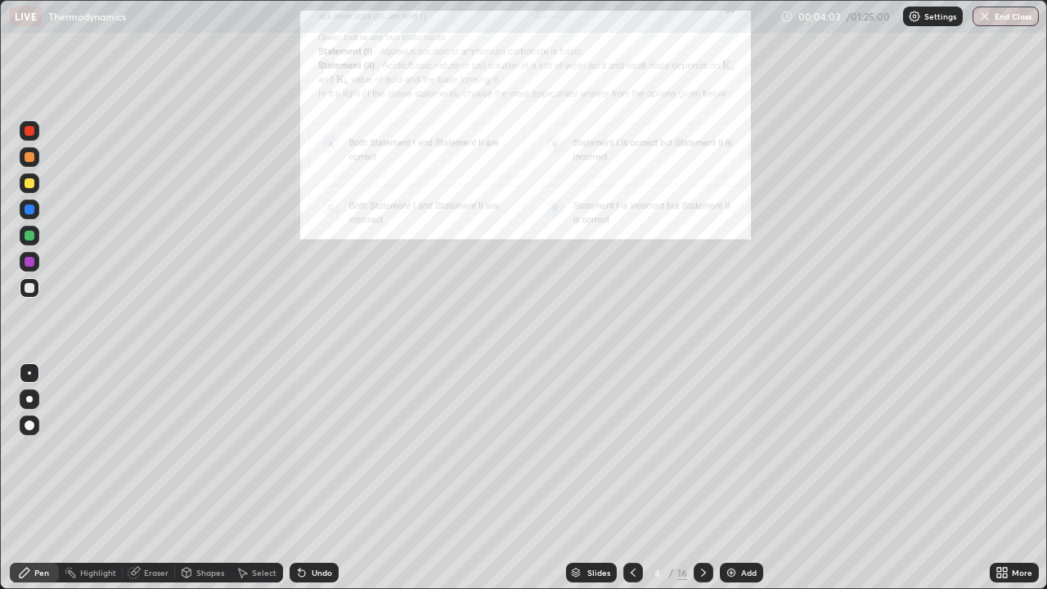
click at [631, 478] on icon at bounding box center [633, 572] width 13 height 13
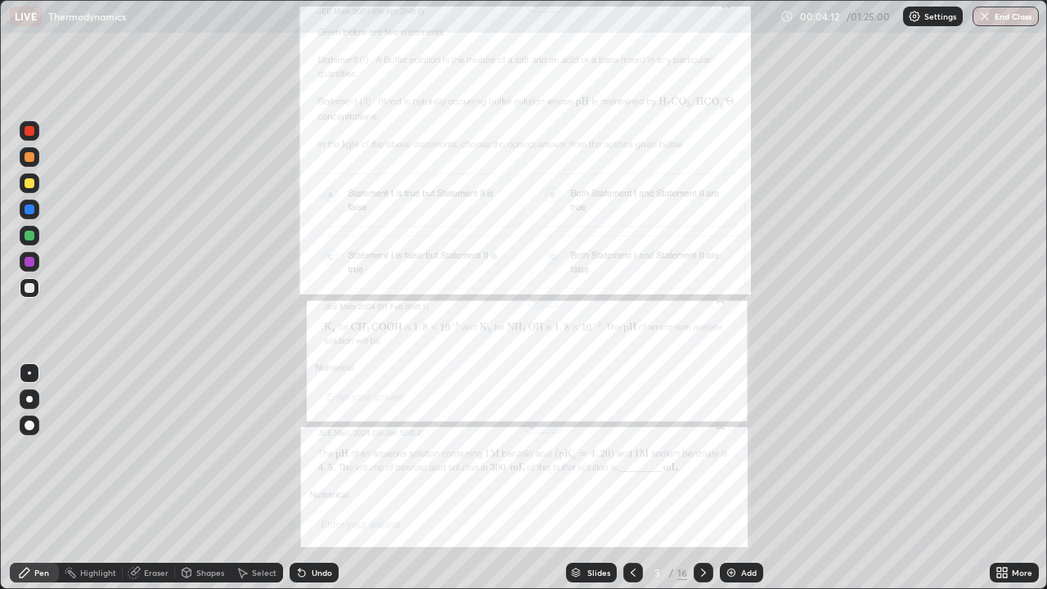
click at [1007, 478] on icon at bounding box center [1005, 570] width 4 height 4
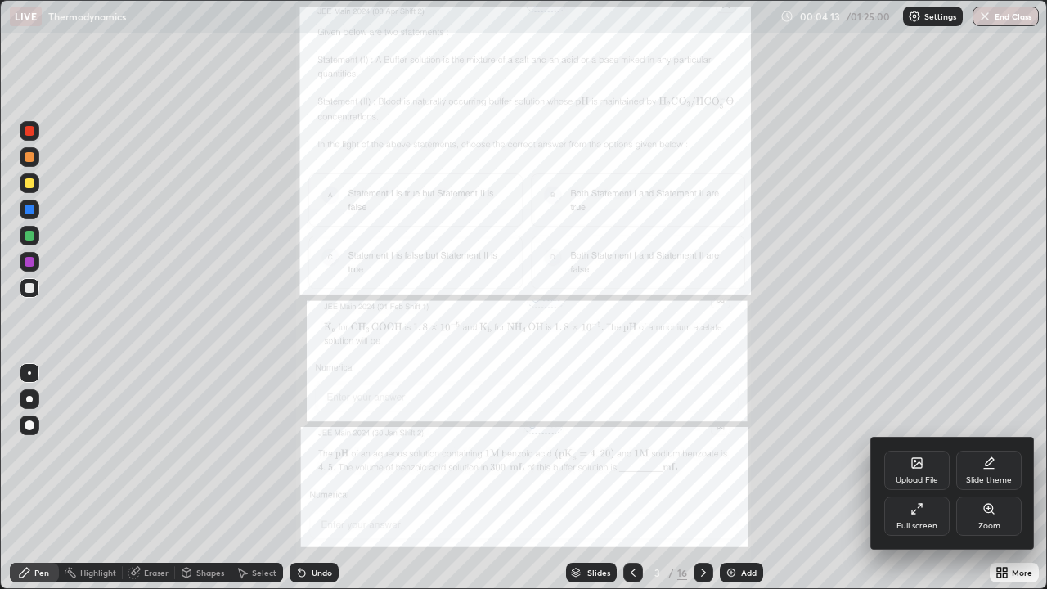
click at [986, 478] on div "Zoom" at bounding box center [989, 526] width 22 height 8
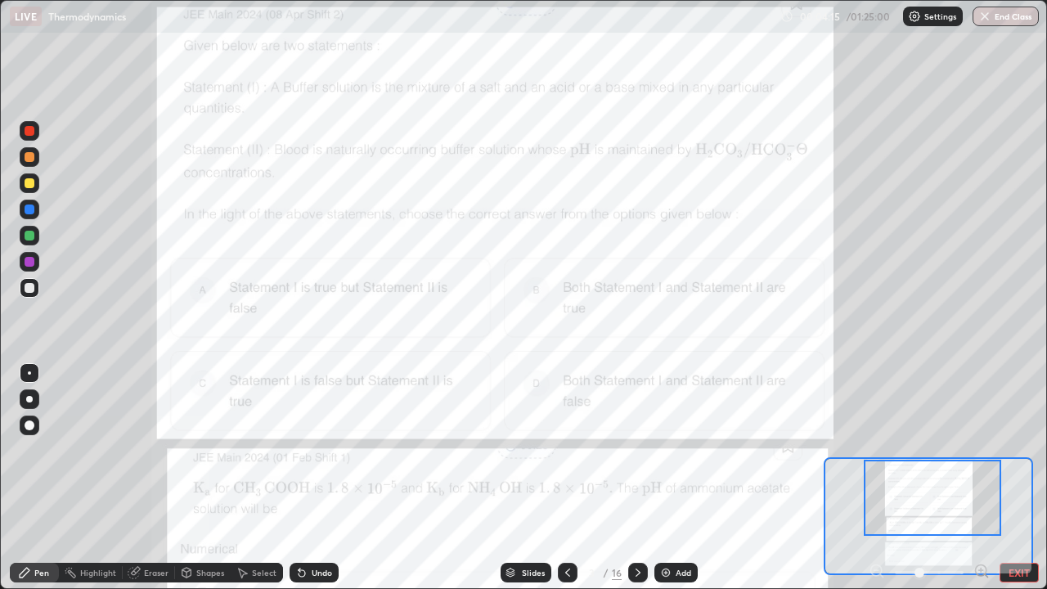
click at [986, 478] on icon at bounding box center [986, 575] width 3 height 3
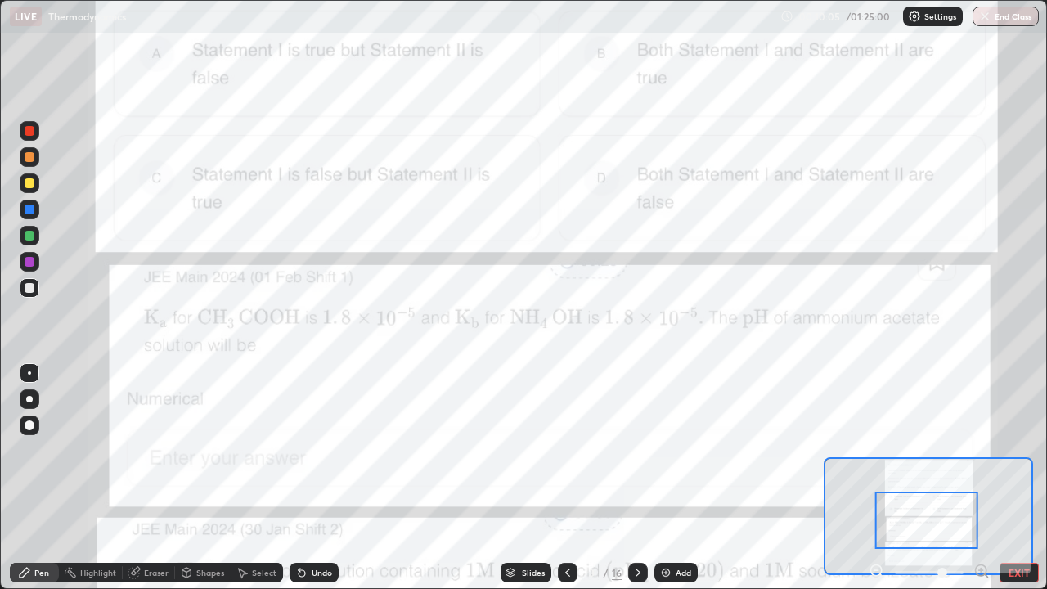
click at [986, 478] on icon at bounding box center [986, 575] width 3 height 3
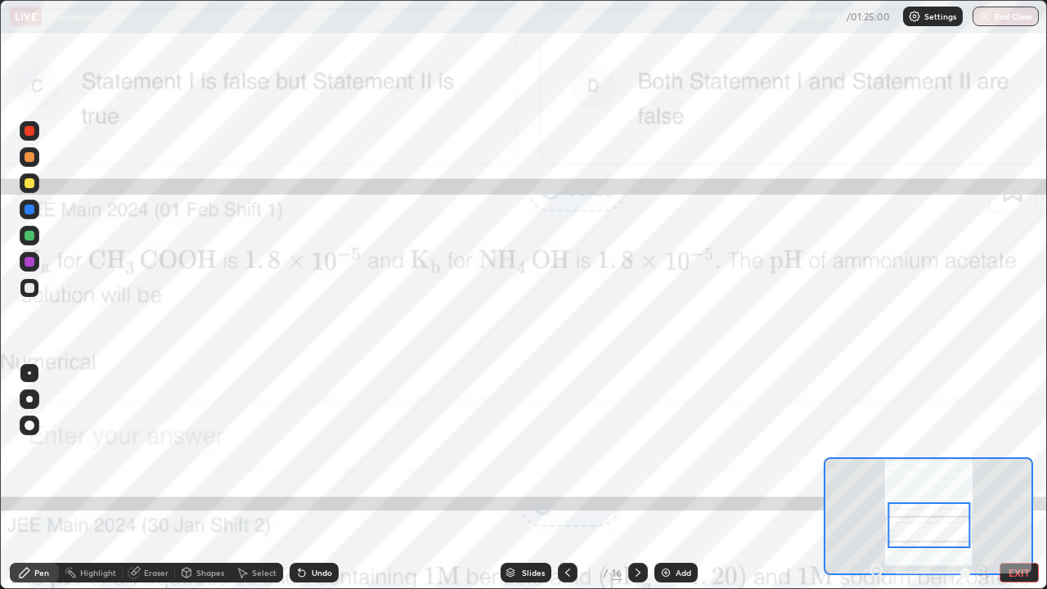
click at [881, 478] on icon at bounding box center [881, 575] width 3 height 3
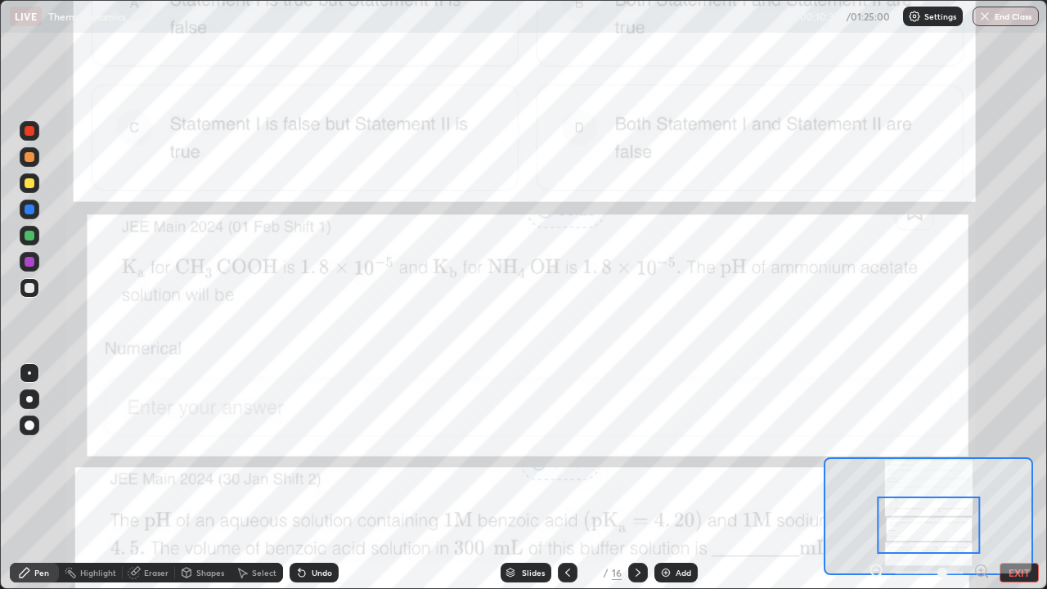
click at [32, 164] on div at bounding box center [30, 157] width 20 height 20
click at [35, 136] on div at bounding box center [30, 131] width 20 height 20
click at [941, 478] on div at bounding box center [929, 524] width 103 height 57
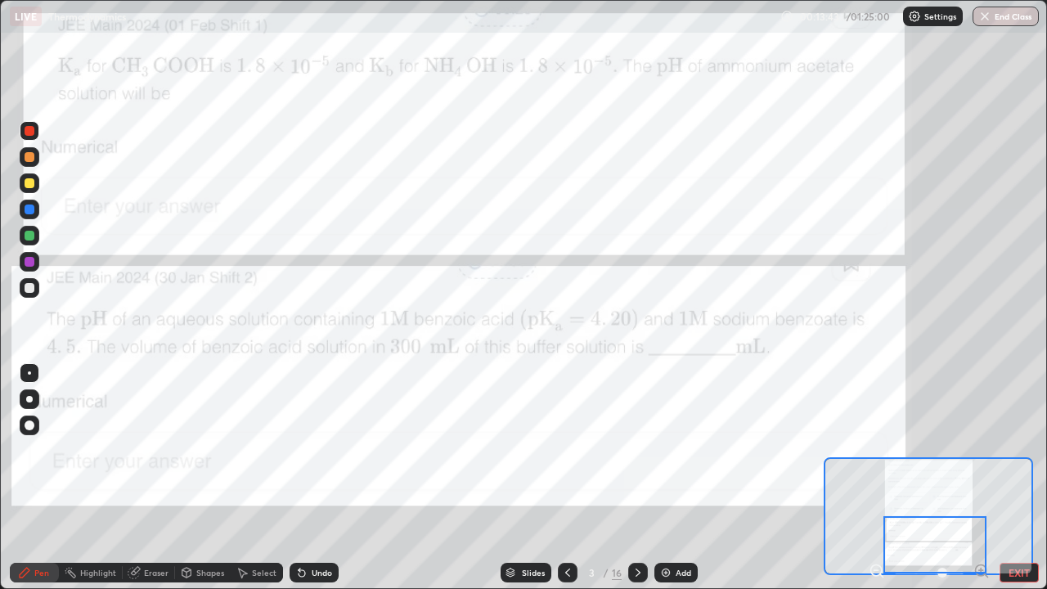
click at [981, 478] on div at bounding box center [934, 544] width 103 height 57
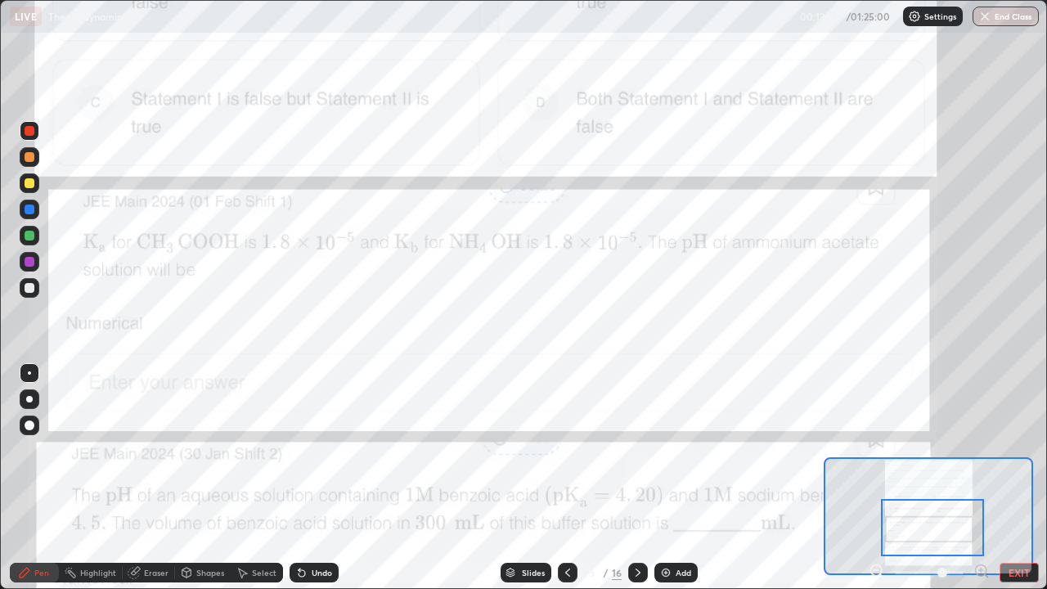
click at [981, 478] on icon at bounding box center [981, 570] width 4 height 0
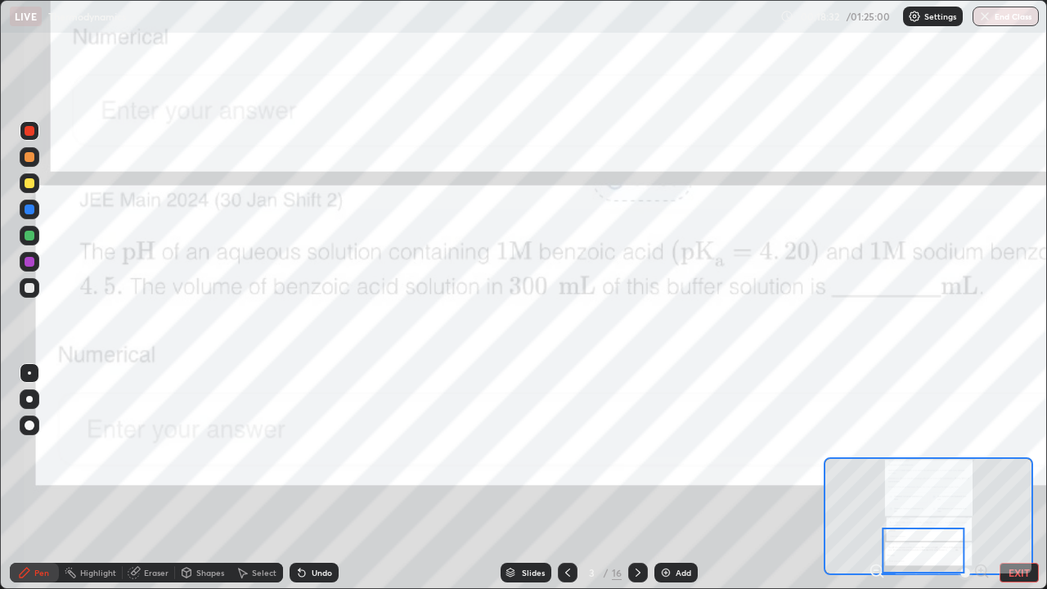
click at [671, 478] on div "Add" at bounding box center [675, 573] width 43 height 20
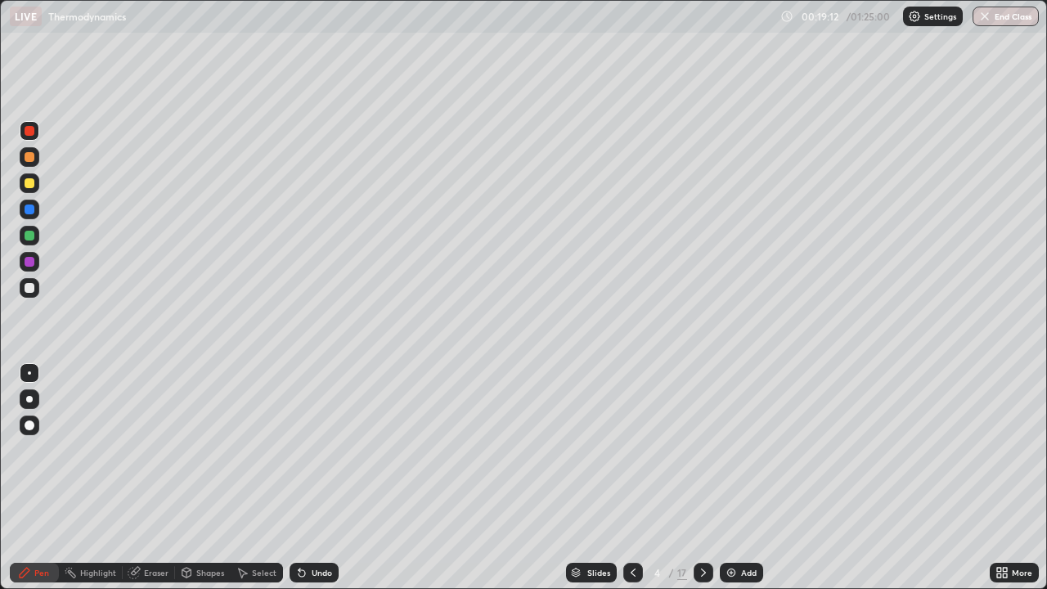
click at [701, 478] on icon at bounding box center [703, 572] width 5 height 8
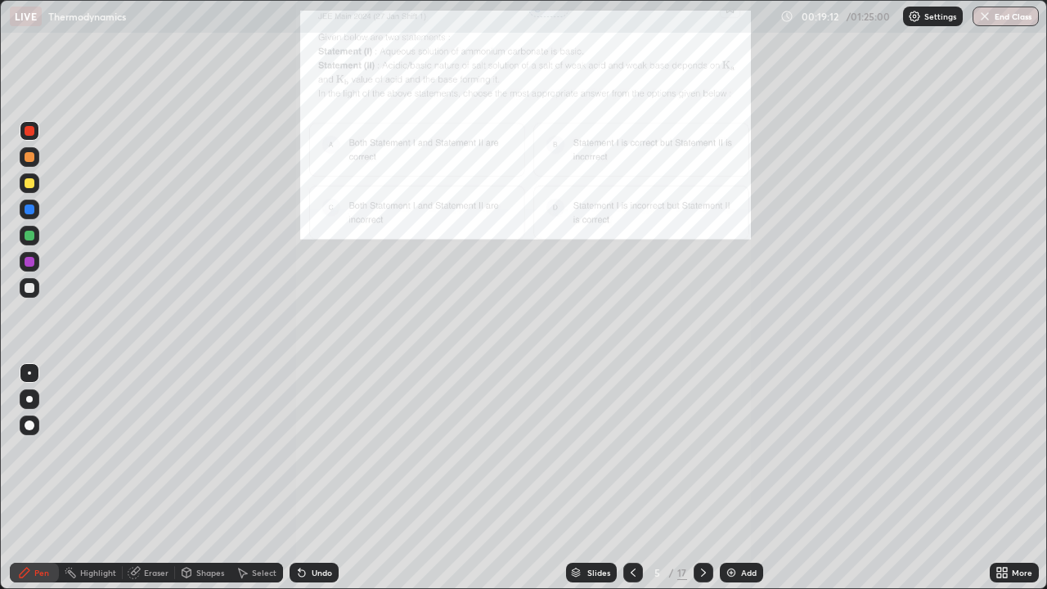
click at [702, 478] on icon at bounding box center [703, 572] width 13 height 13
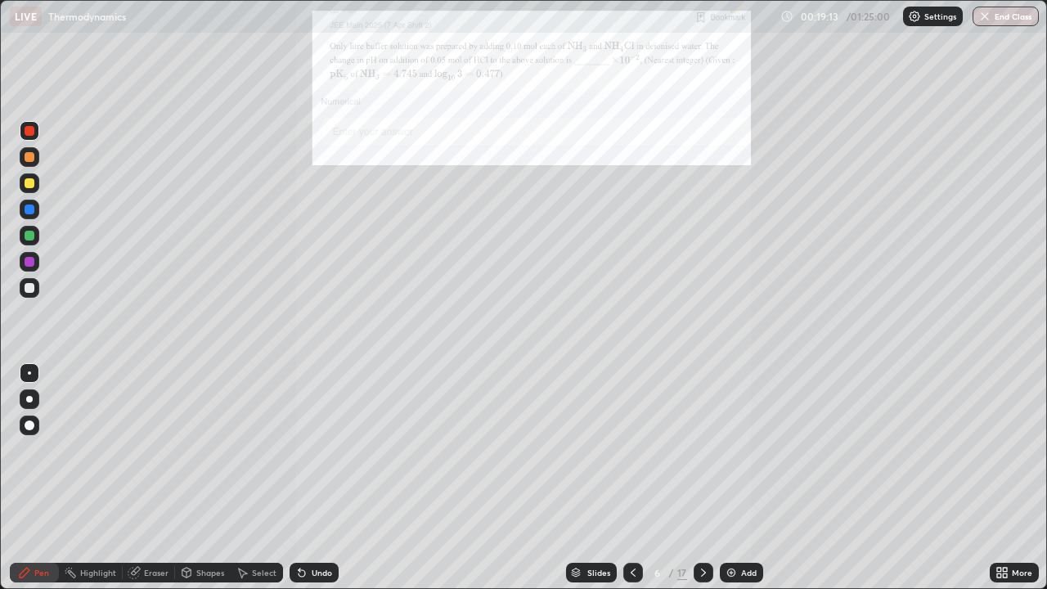
click at [631, 478] on icon at bounding box center [633, 572] width 13 height 13
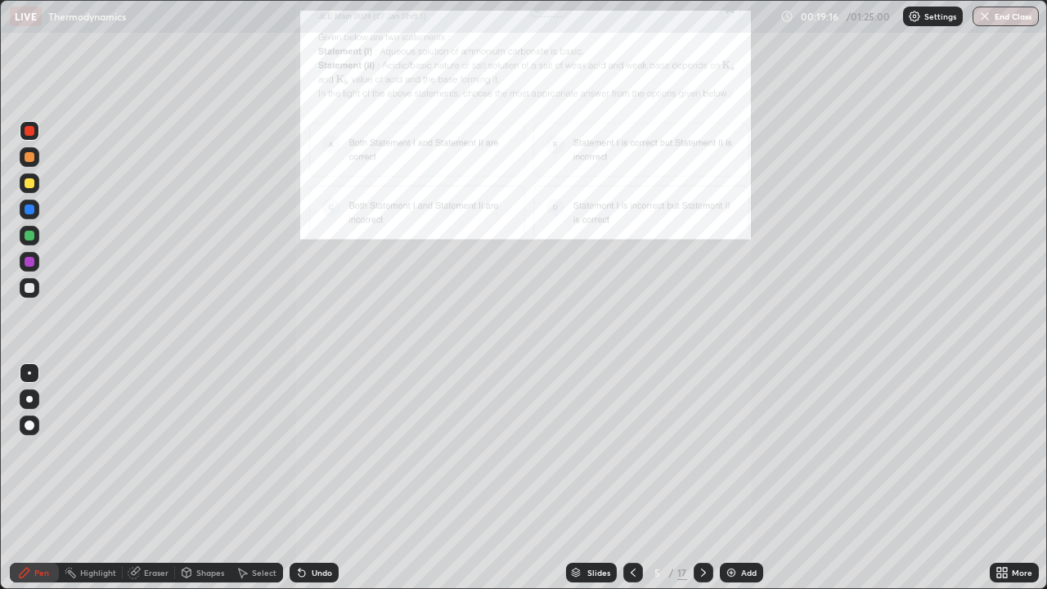
click at [634, 478] on div at bounding box center [633, 572] width 20 height 33
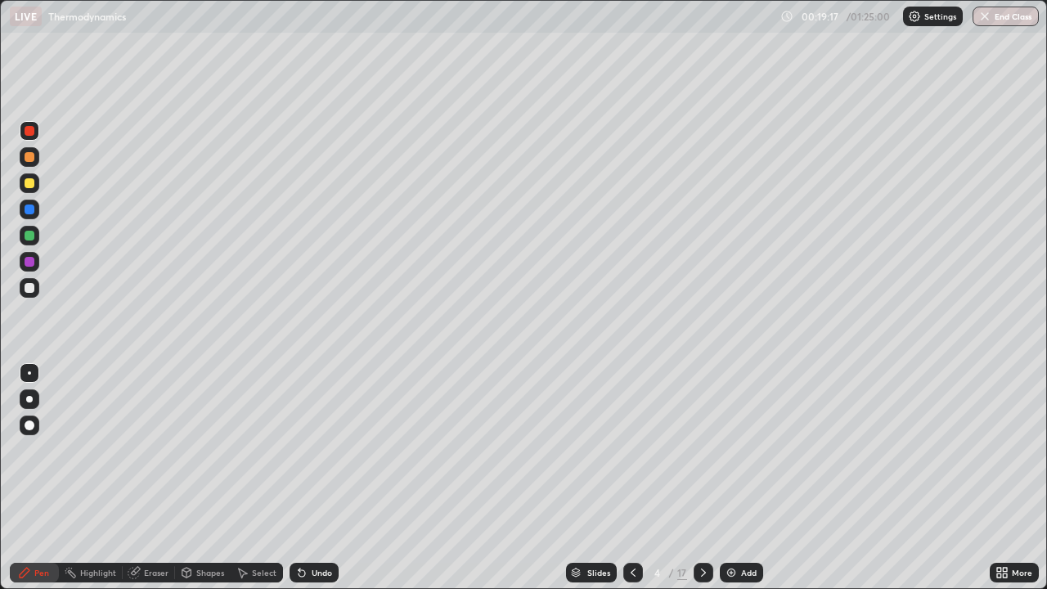
click at [632, 478] on icon at bounding box center [633, 572] width 13 height 13
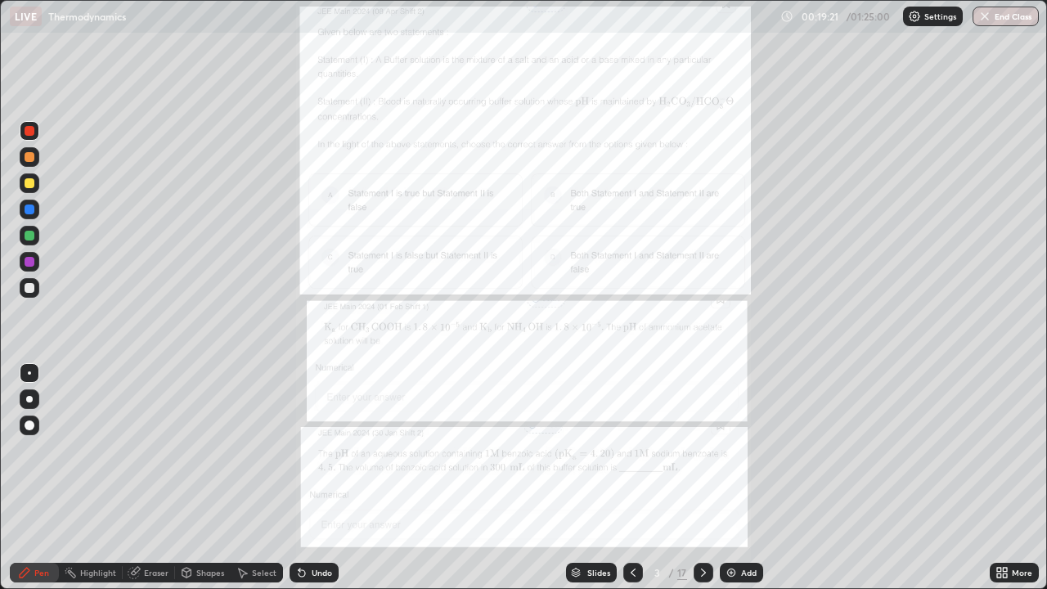
click at [999, 478] on icon at bounding box center [999, 575] width 4 height 4
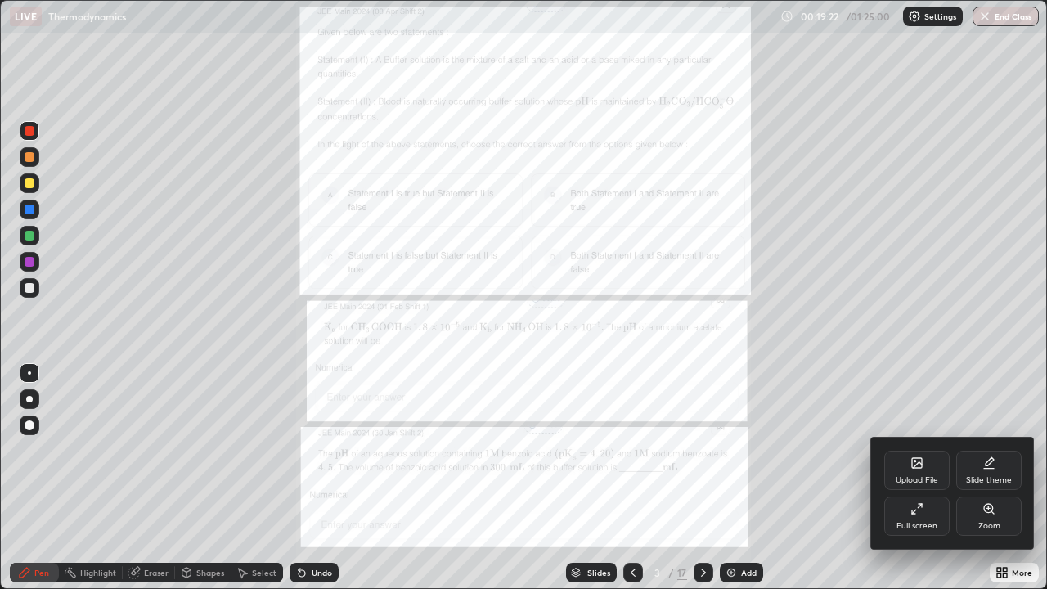
click at [984, 478] on div "Zoom" at bounding box center [989, 526] width 22 height 8
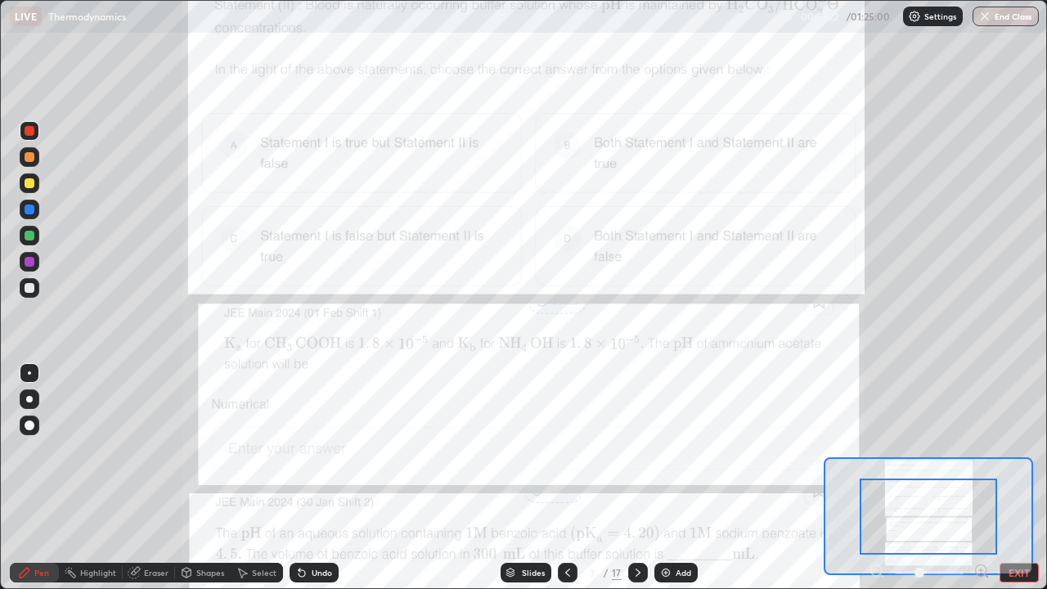
click at [981, 478] on icon at bounding box center [981, 570] width 4 height 0
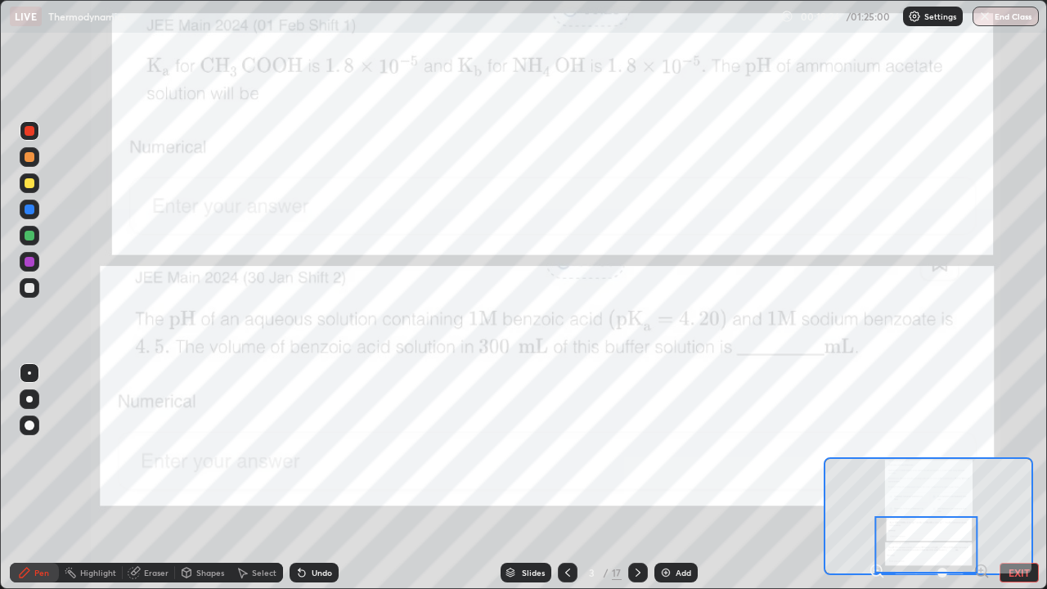
click at [977, 478] on icon at bounding box center [981, 571] width 16 height 16
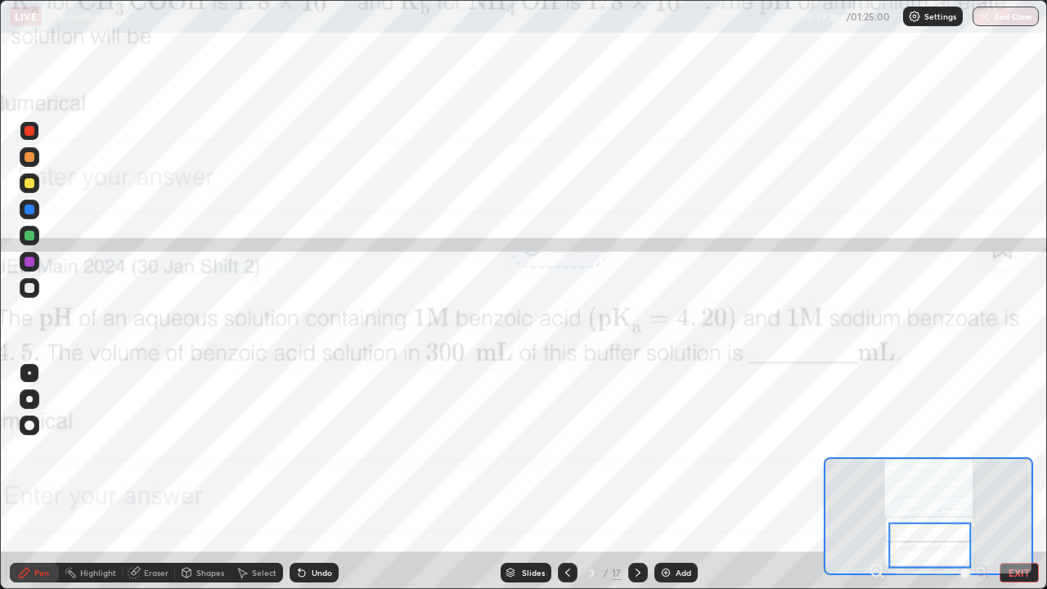
click at [878, 478] on icon at bounding box center [876, 570] width 4 height 0
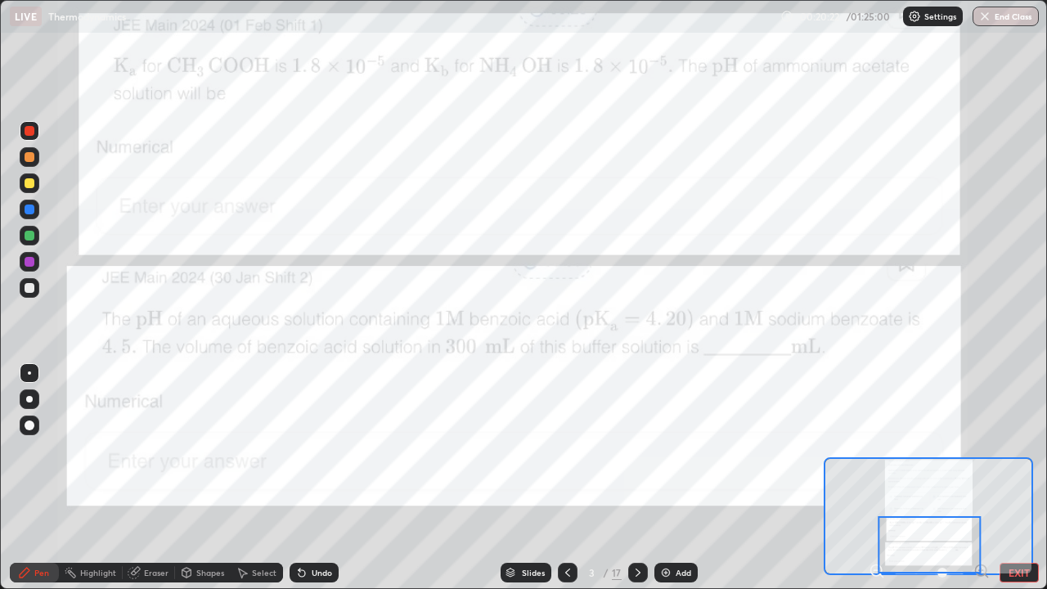
click at [641, 478] on div at bounding box center [638, 573] width 20 height 20
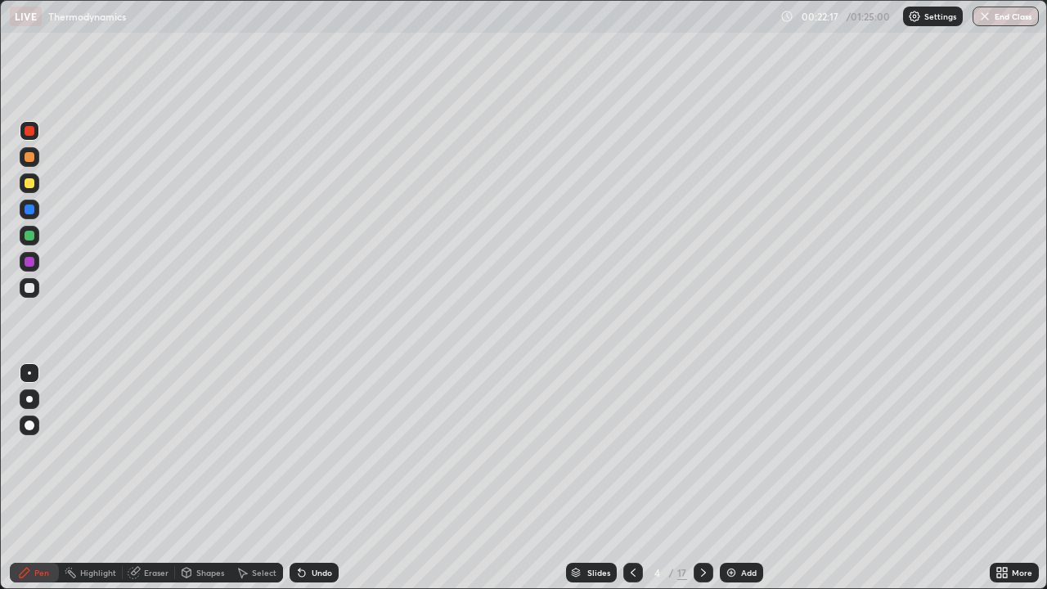
click at [700, 478] on icon at bounding box center [703, 572] width 13 height 13
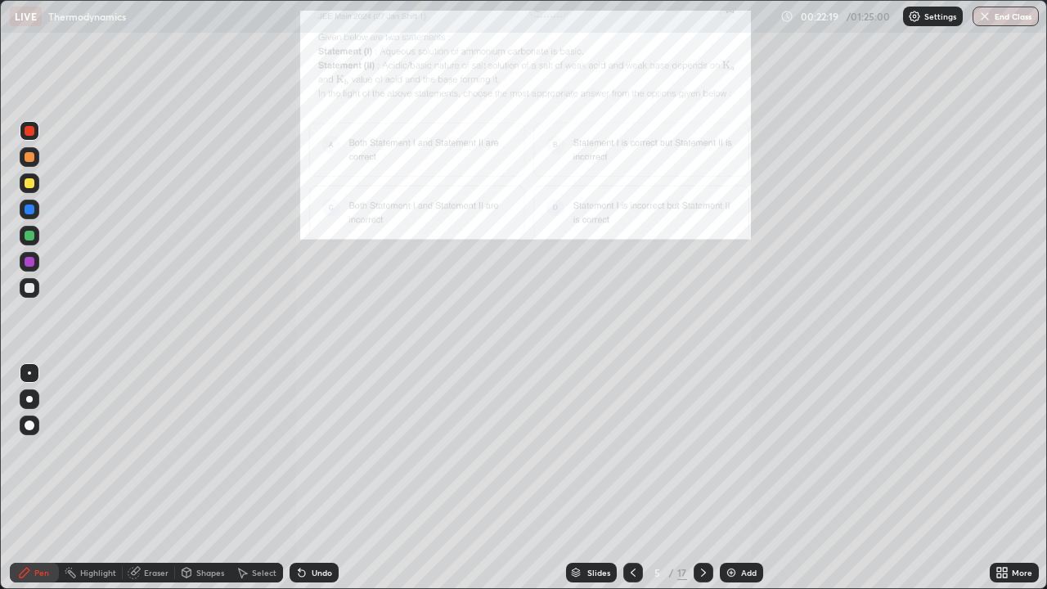
click at [632, 478] on icon at bounding box center [633, 572] width 13 height 13
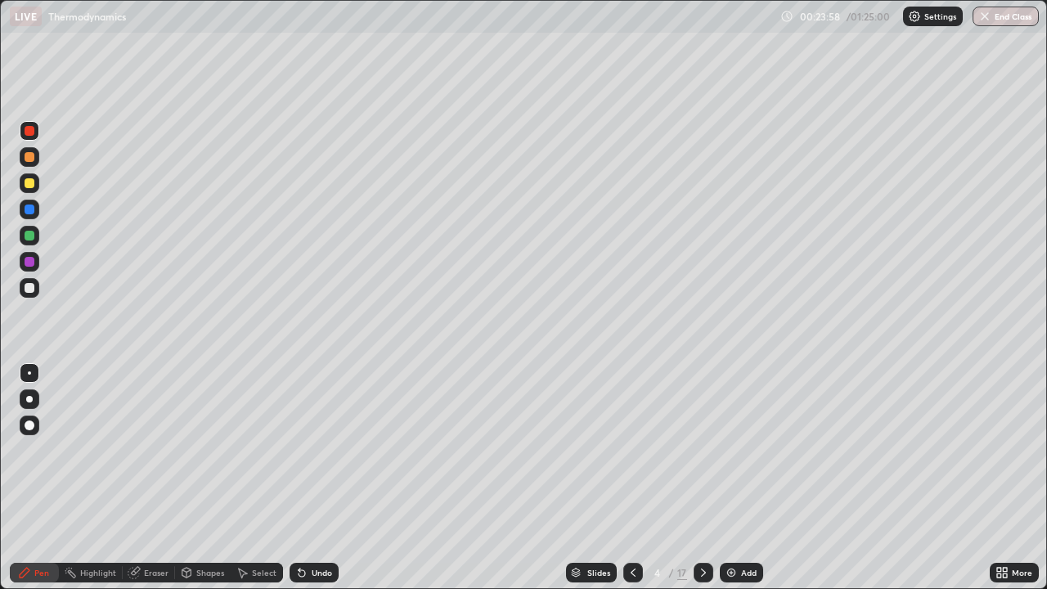
click at [631, 478] on icon at bounding box center [633, 572] width 13 height 13
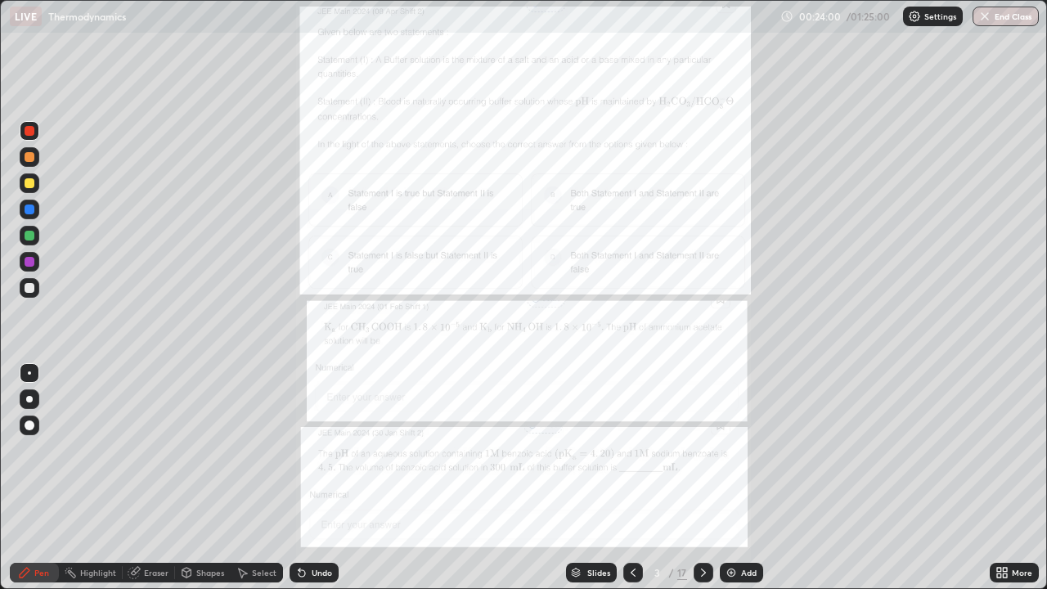
click at [991, 478] on div "More" at bounding box center [1014, 573] width 49 height 20
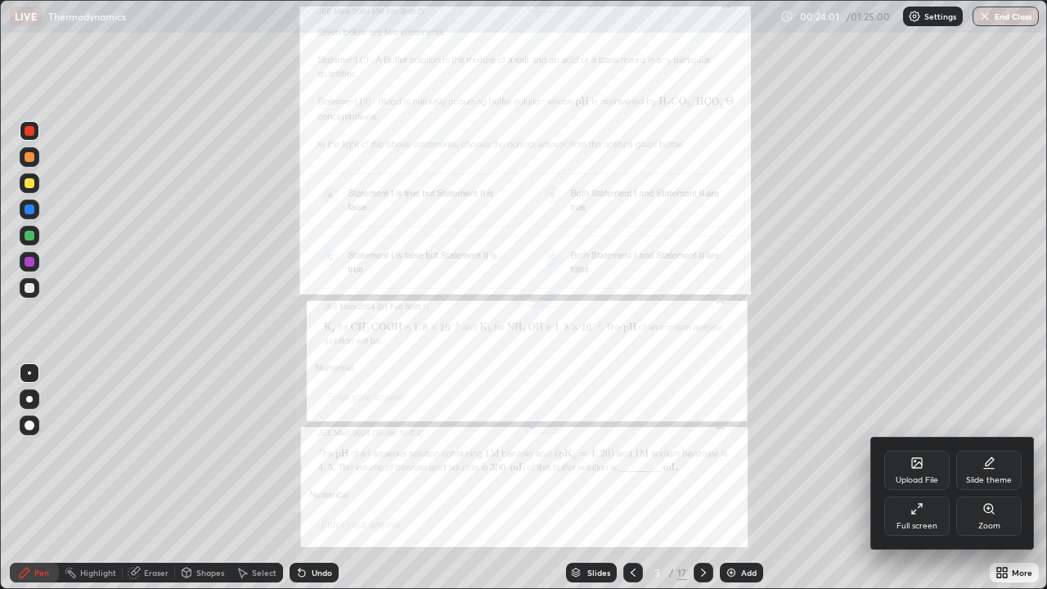
click at [986, 478] on div "Zoom" at bounding box center [989, 526] width 22 height 8
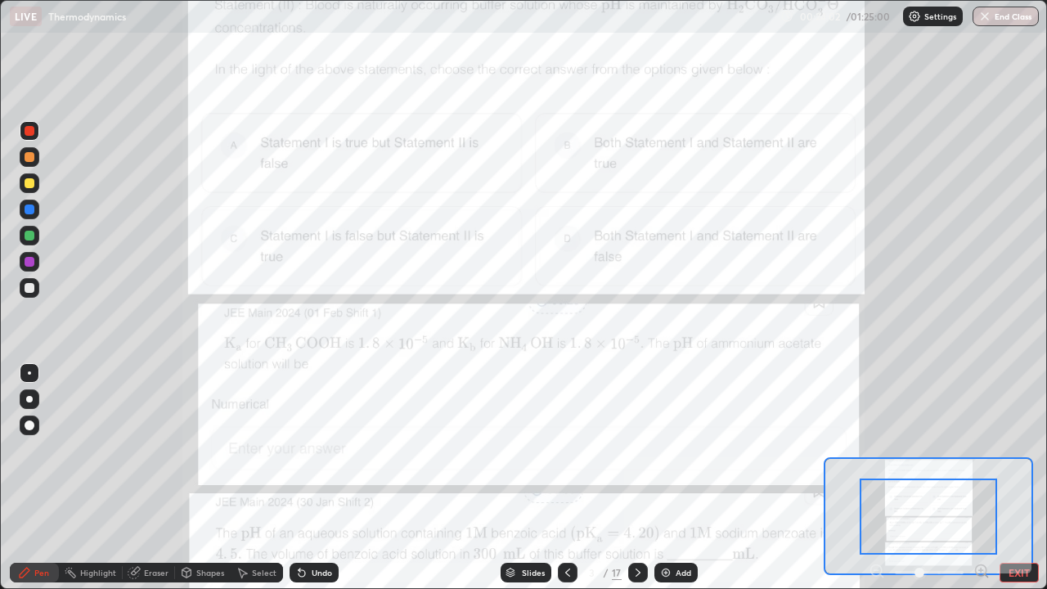
click at [981, 478] on icon at bounding box center [981, 570] width 4 height 0
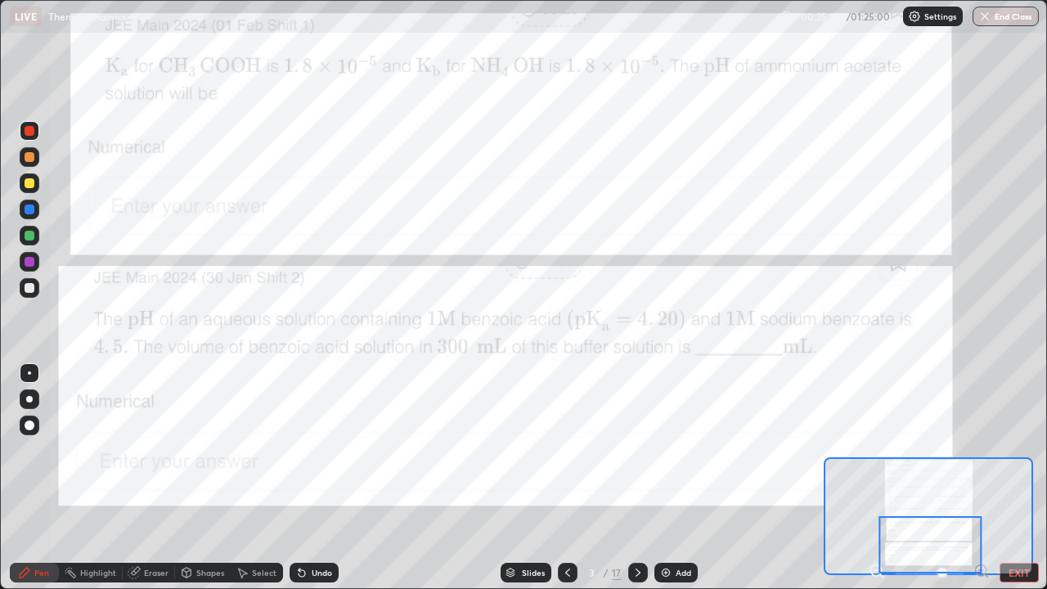
click at [636, 478] on icon at bounding box center [637, 572] width 13 height 13
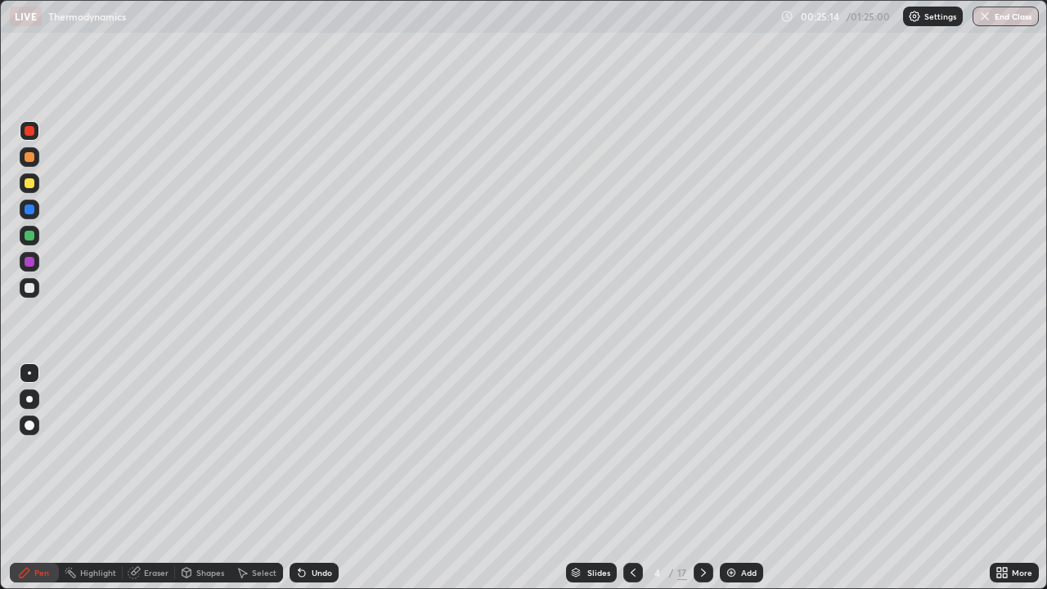
click at [702, 478] on icon at bounding box center [703, 572] width 13 height 13
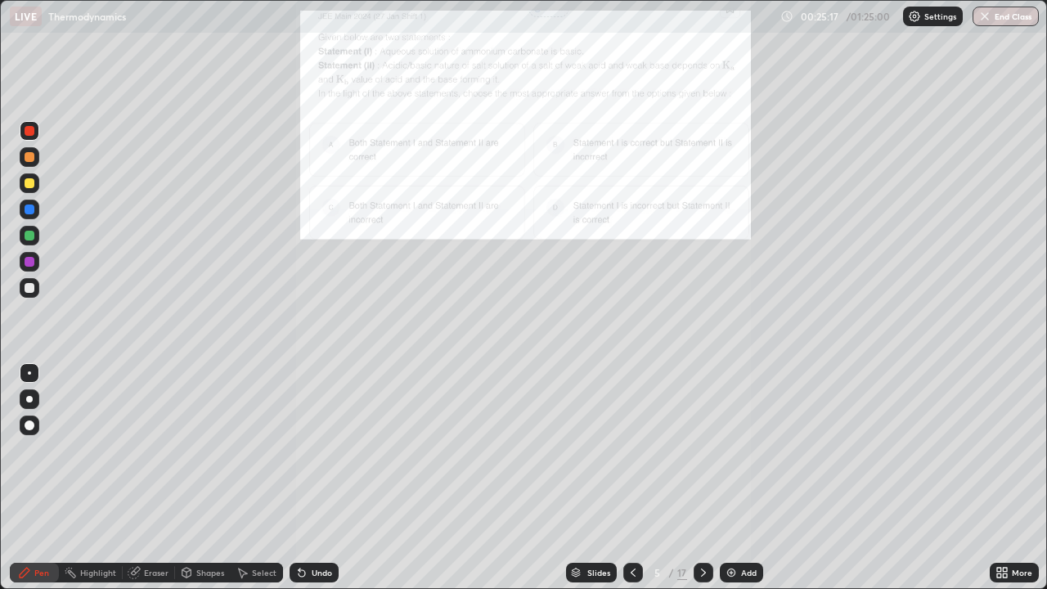
click at [1004, 478] on icon at bounding box center [1005, 575] width 4 height 4
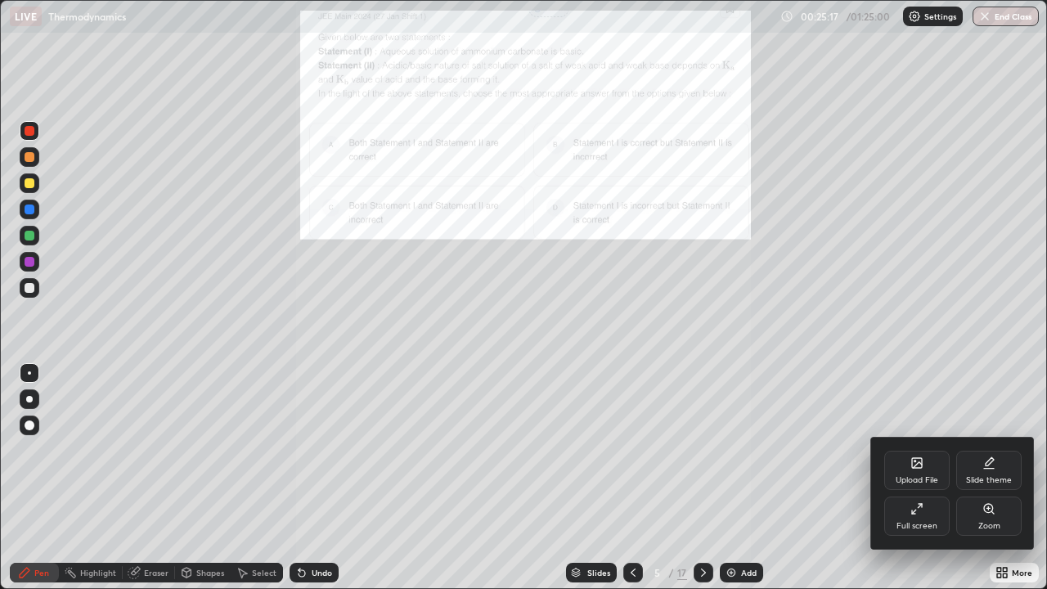
click at [991, 478] on div "Zoom" at bounding box center [989, 526] width 22 height 8
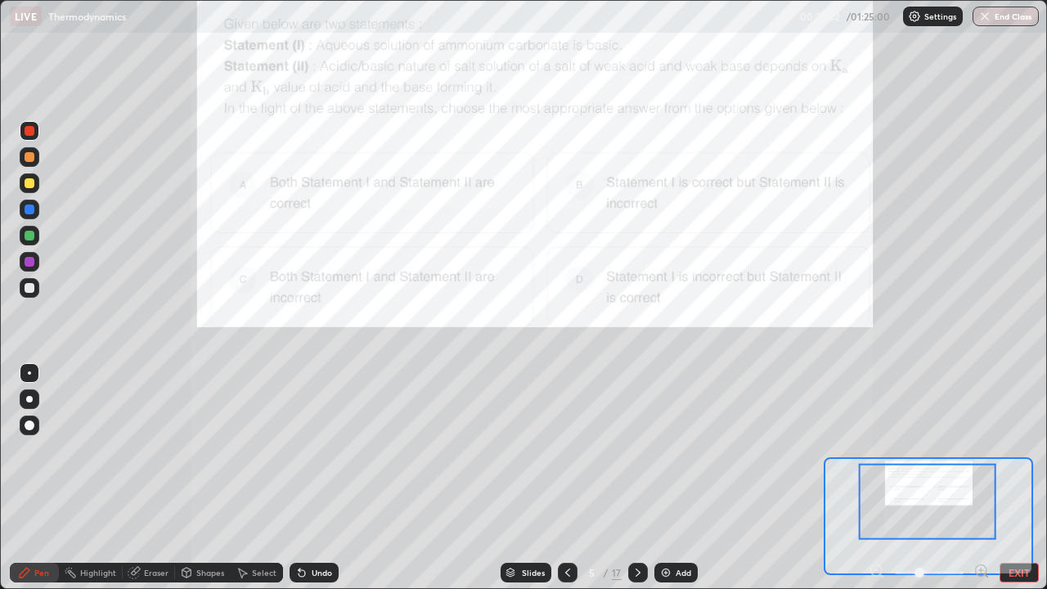
click at [982, 478] on icon at bounding box center [981, 571] width 16 height 16
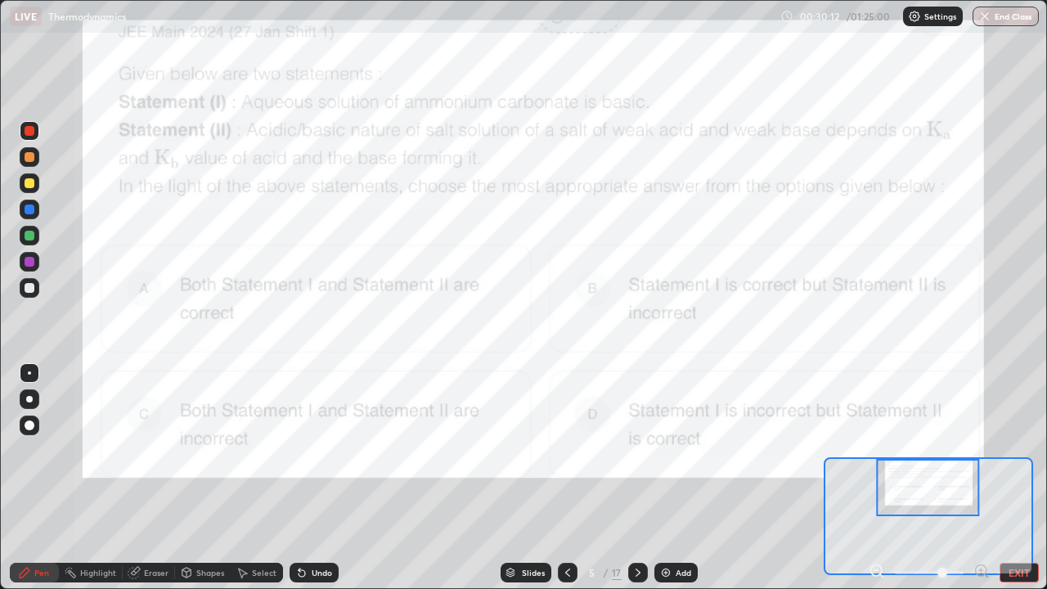
click at [677, 478] on div "Add" at bounding box center [684, 572] width 16 height 8
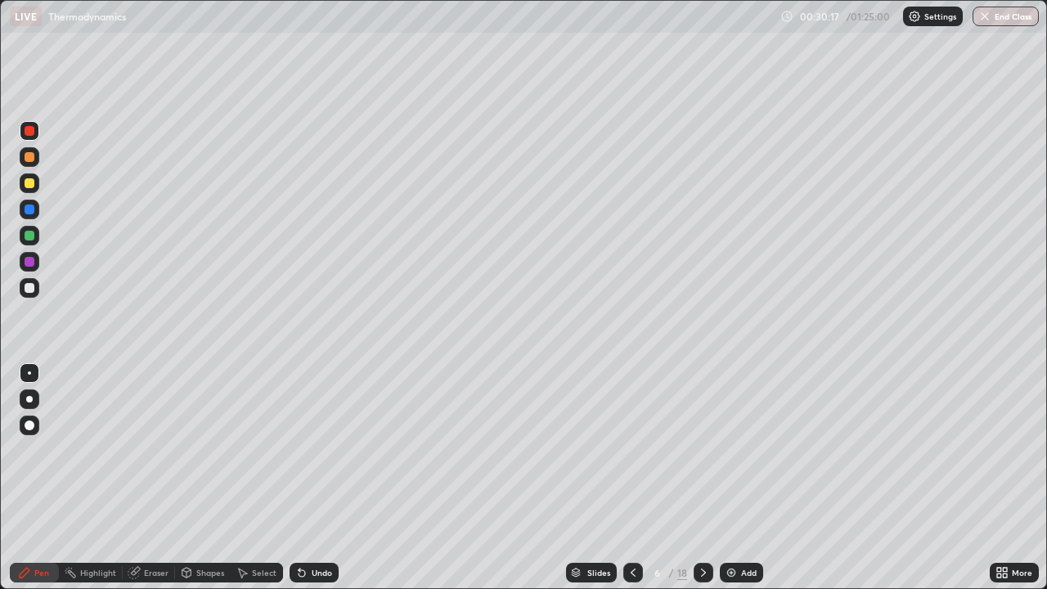
click at [639, 478] on div at bounding box center [633, 573] width 20 height 20
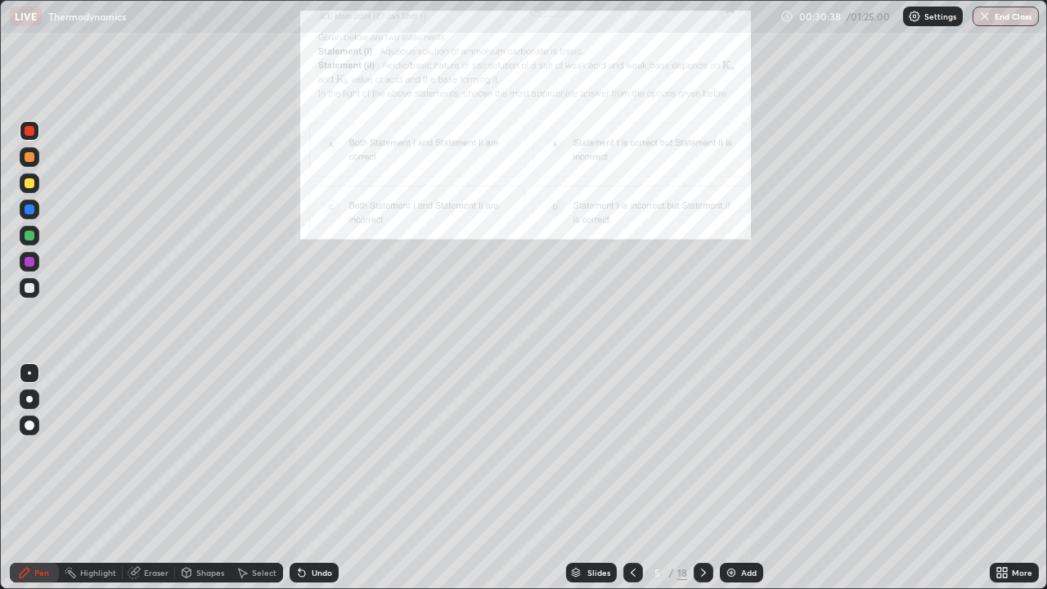
click at [703, 478] on icon at bounding box center [703, 572] width 13 height 13
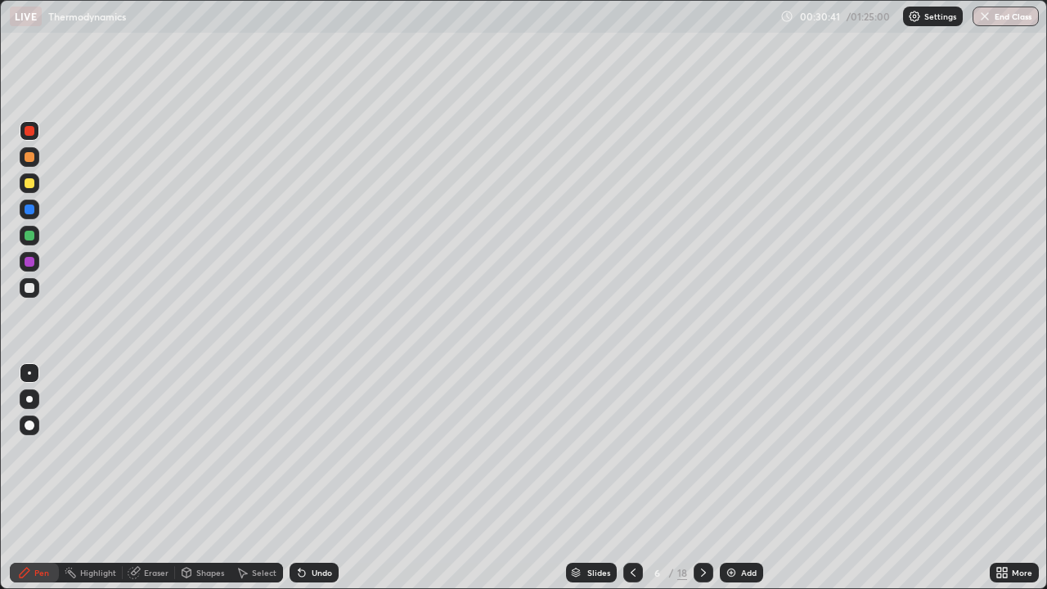
click at [708, 478] on div at bounding box center [704, 573] width 20 height 20
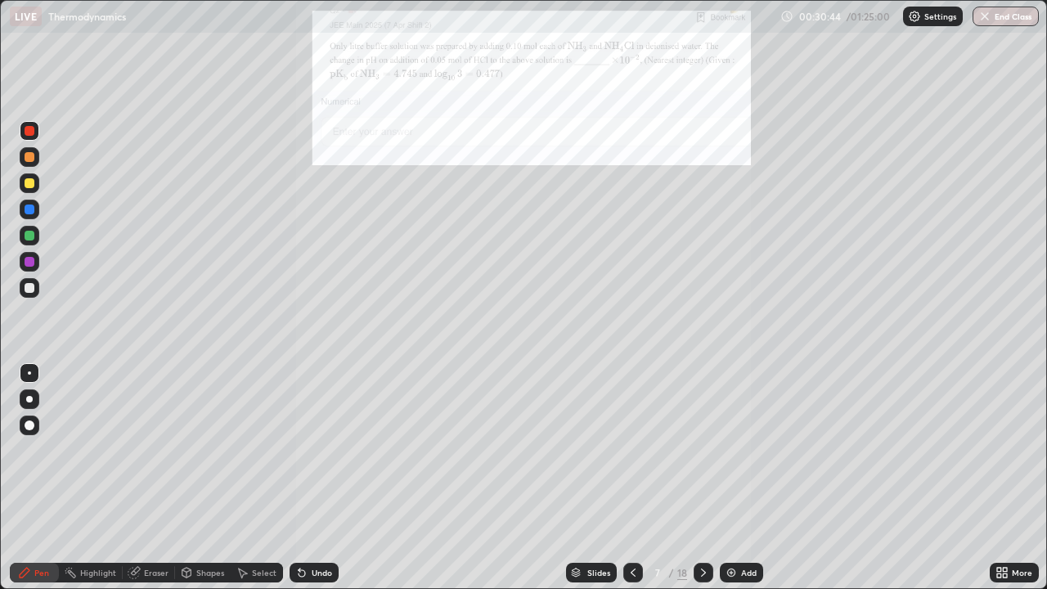
click at [1013, 478] on div "More" at bounding box center [1014, 573] width 49 height 20
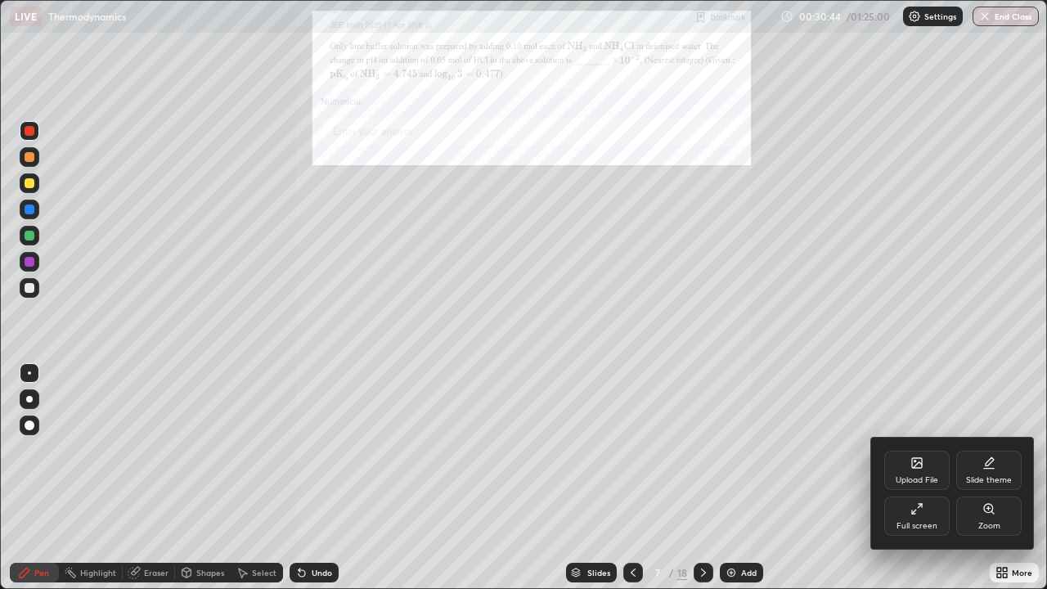
click at [991, 478] on icon at bounding box center [988, 508] width 13 height 13
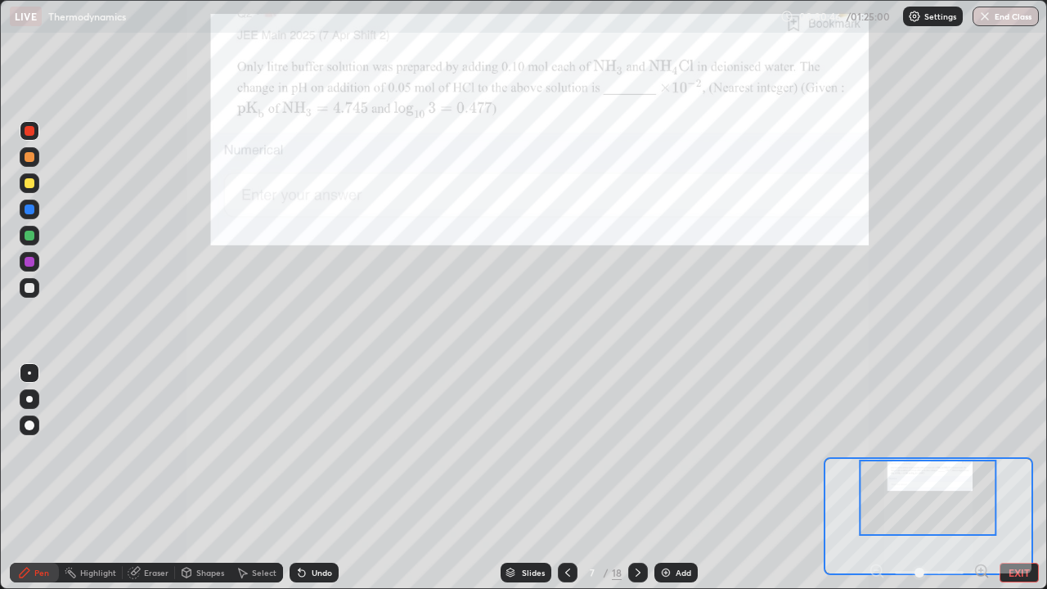
click at [986, 478] on icon at bounding box center [986, 575] width 3 height 3
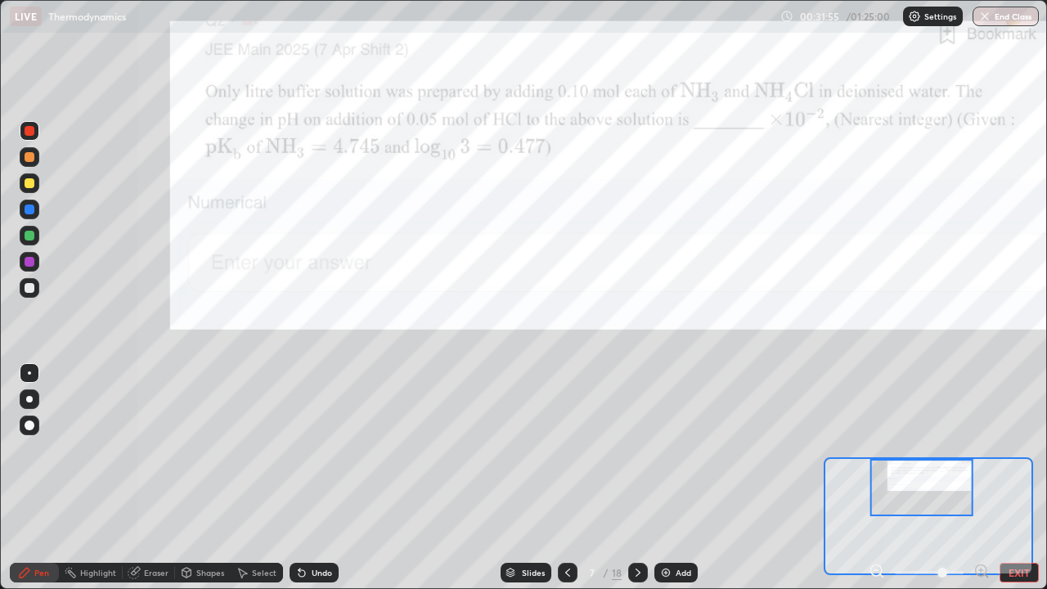
click at [35, 234] on div at bounding box center [30, 236] width 20 height 20
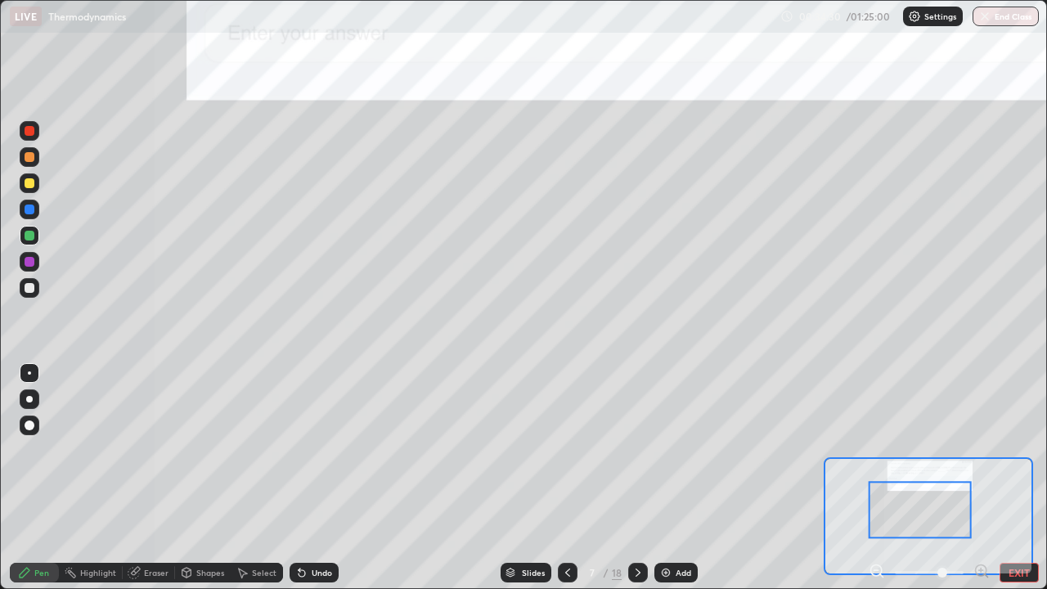
click at [320, 478] on div "Undo" at bounding box center [314, 573] width 49 height 20
click at [316, 478] on div "Undo" at bounding box center [322, 572] width 20 height 8
click at [312, 478] on div "Undo" at bounding box center [322, 572] width 20 height 8
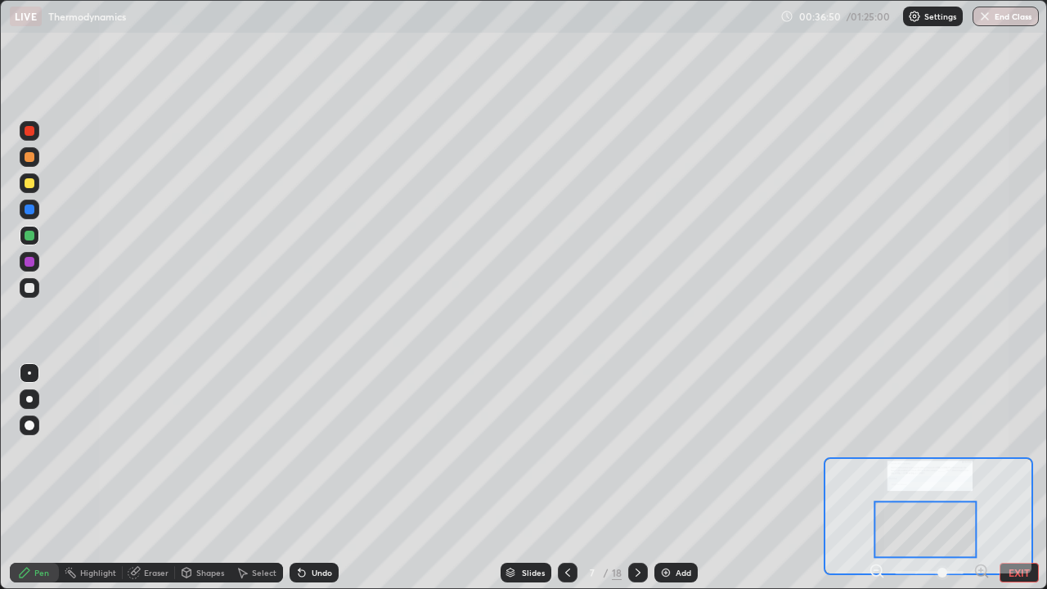
click at [166, 478] on div "Eraser" at bounding box center [149, 573] width 52 height 20
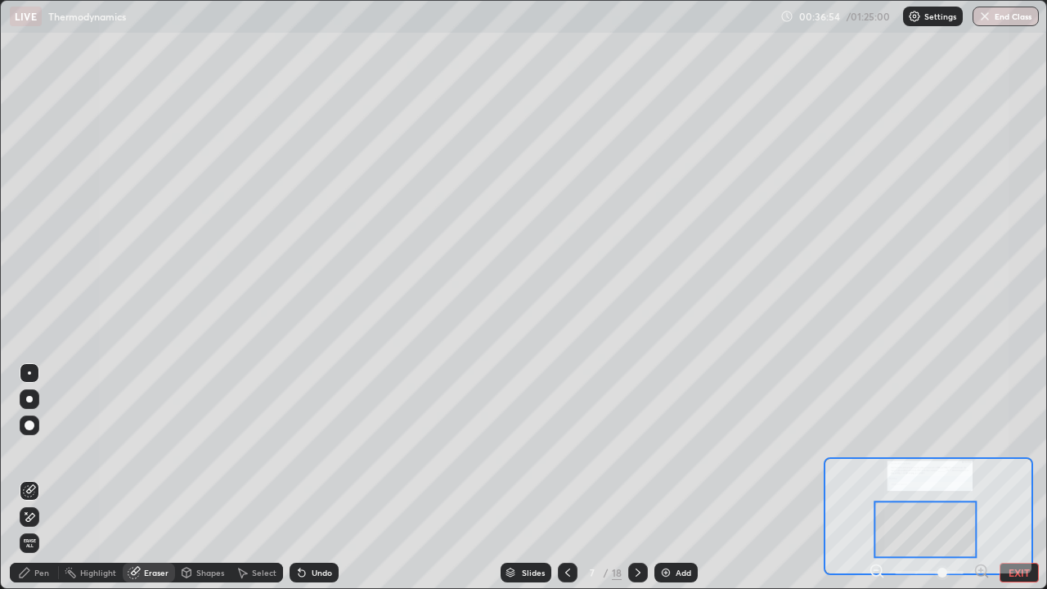
click at [56, 478] on div "Pen" at bounding box center [34, 573] width 49 height 20
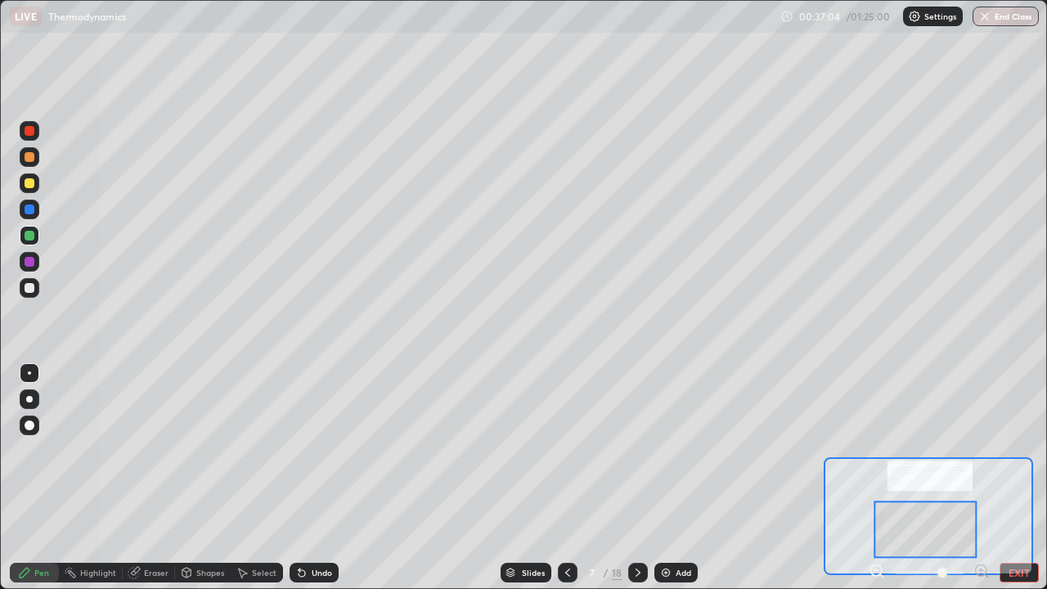
click at [154, 478] on div "Eraser" at bounding box center [156, 572] width 25 height 8
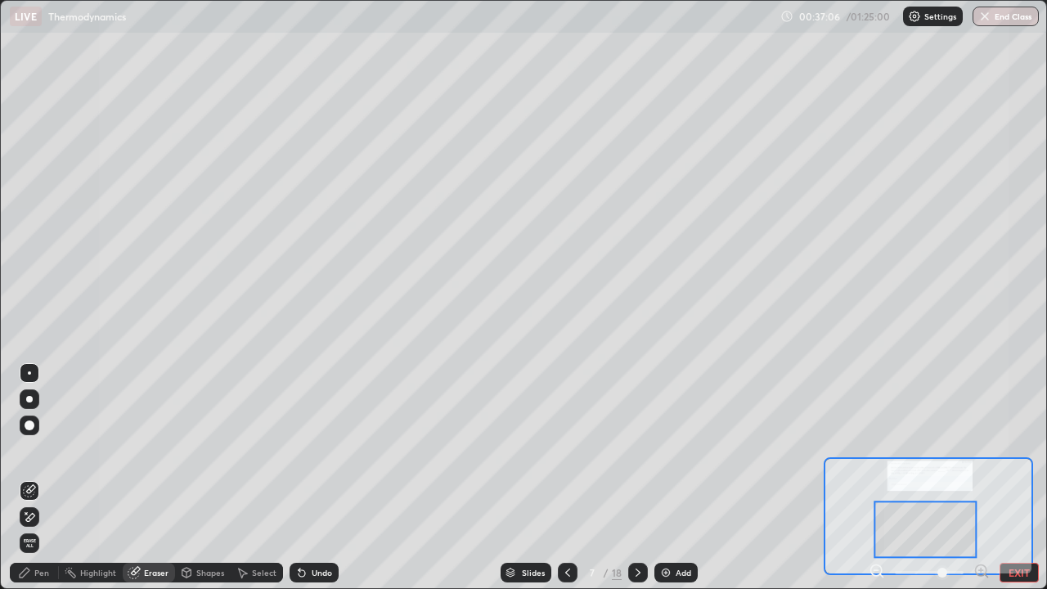
click at [51, 478] on div "Pen" at bounding box center [34, 573] width 49 height 20
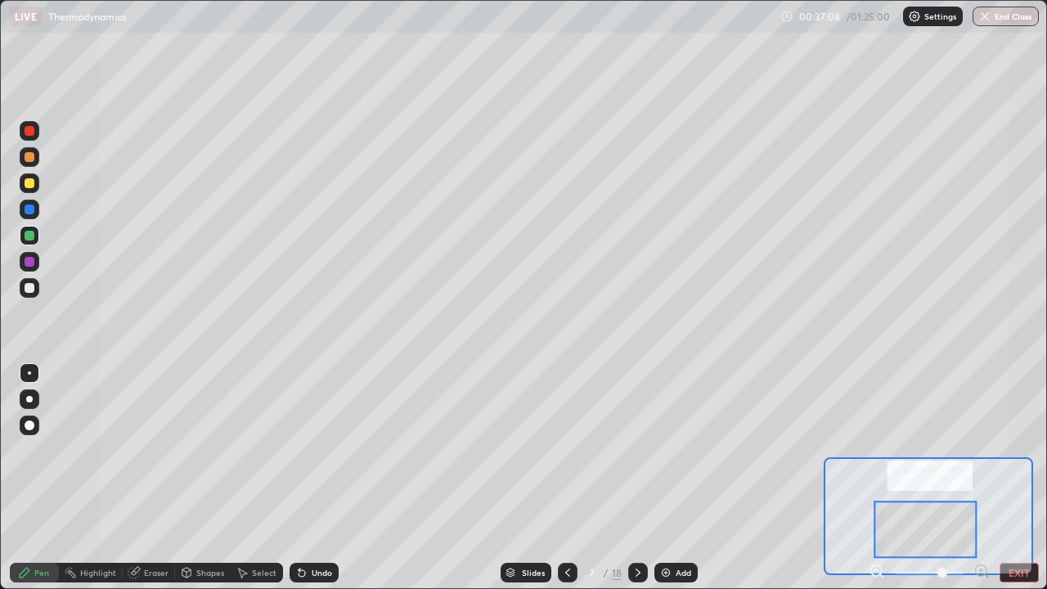
click at [154, 478] on div "Eraser" at bounding box center [156, 572] width 25 height 8
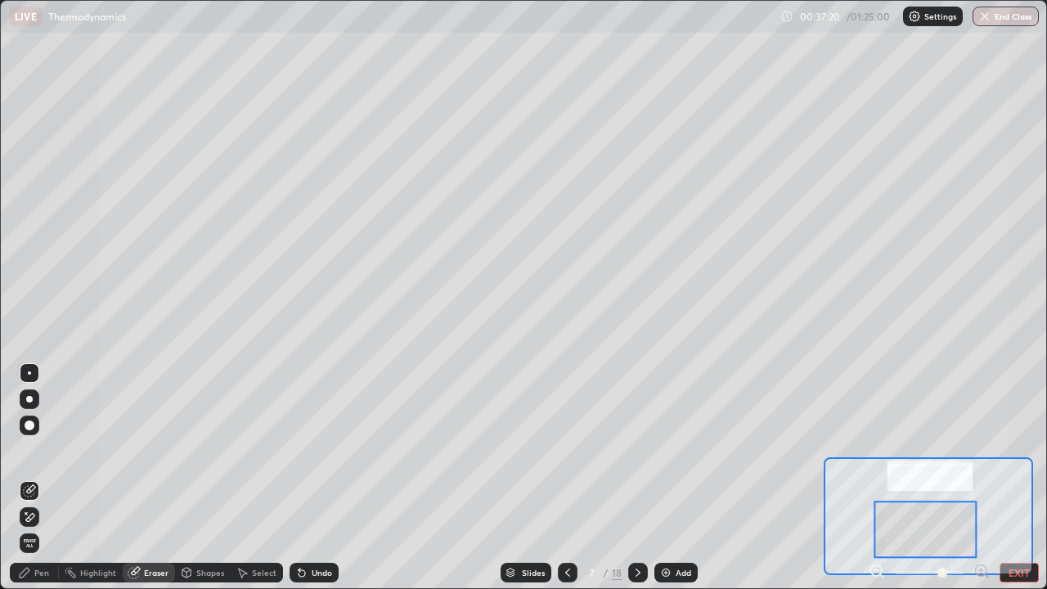
click at [43, 478] on div "Pen" at bounding box center [34, 573] width 49 height 20
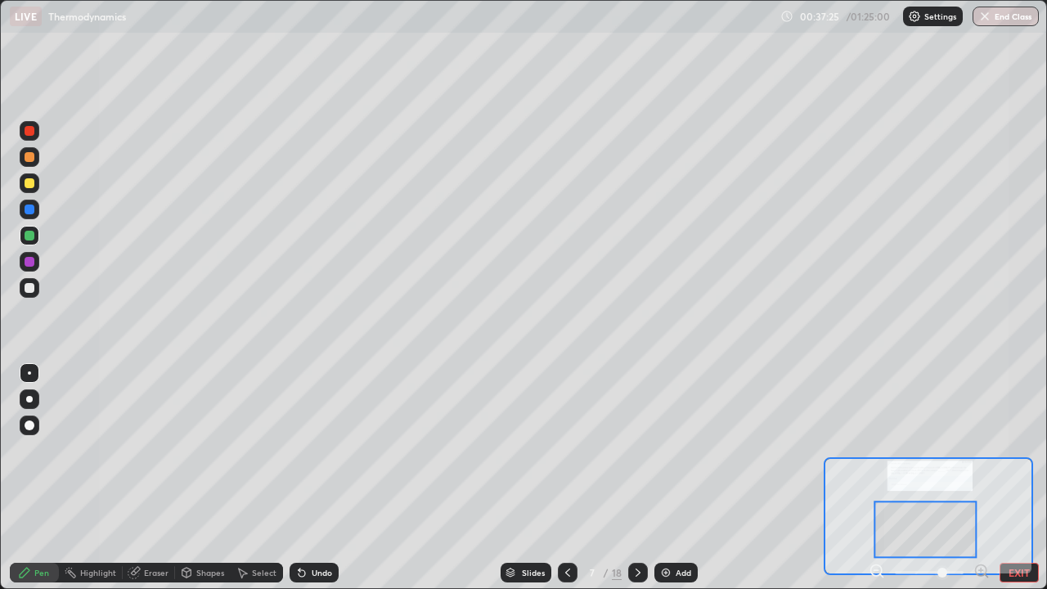
click at [157, 478] on div "Eraser" at bounding box center [156, 572] width 25 height 8
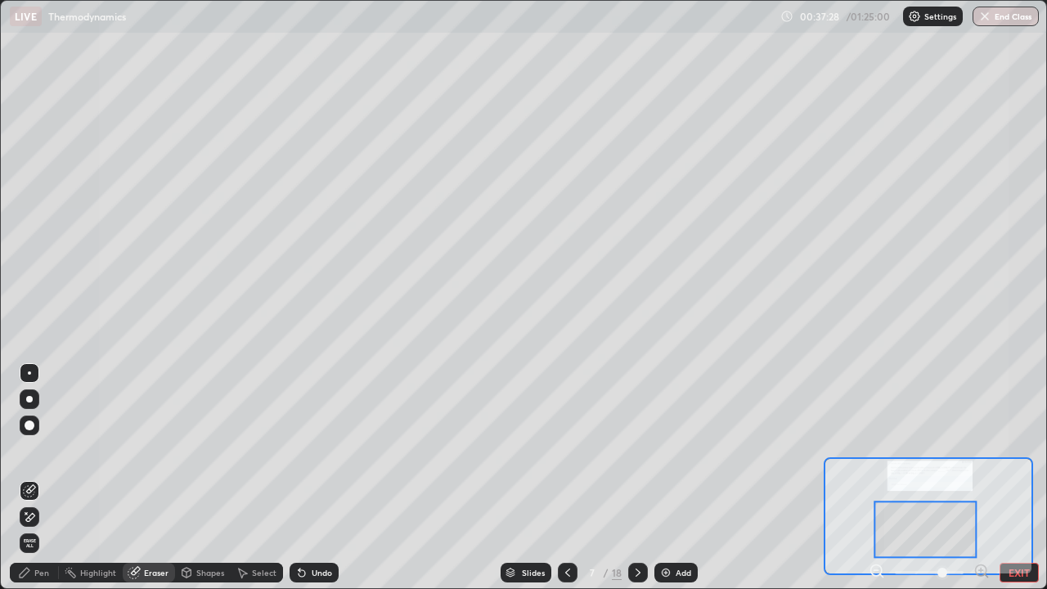
click at [49, 478] on div "Pen" at bounding box center [34, 573] width 49 height 20
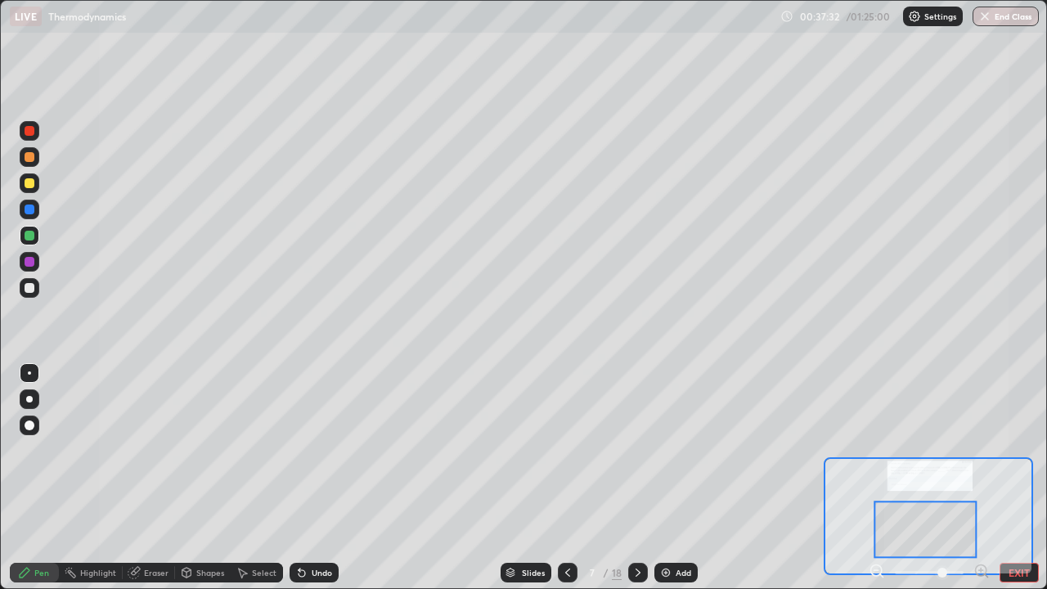
click at [152, 478] on div "Eraser" at bounding box center [156, 572] width 25 height 8
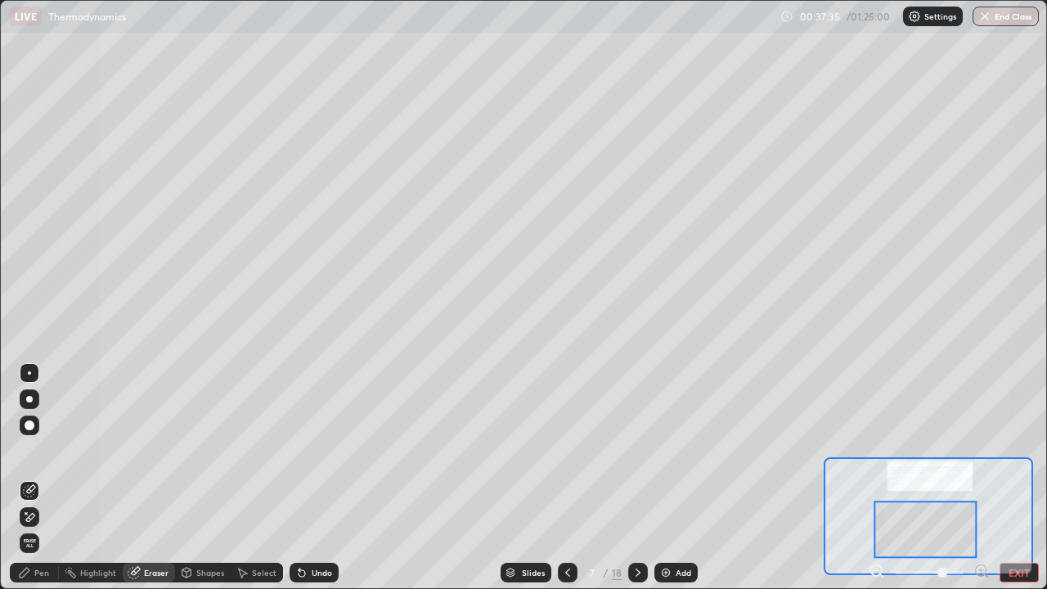
click at [46, 478] on div "Pen" at bounding box center [41, 572] width 15 height 8
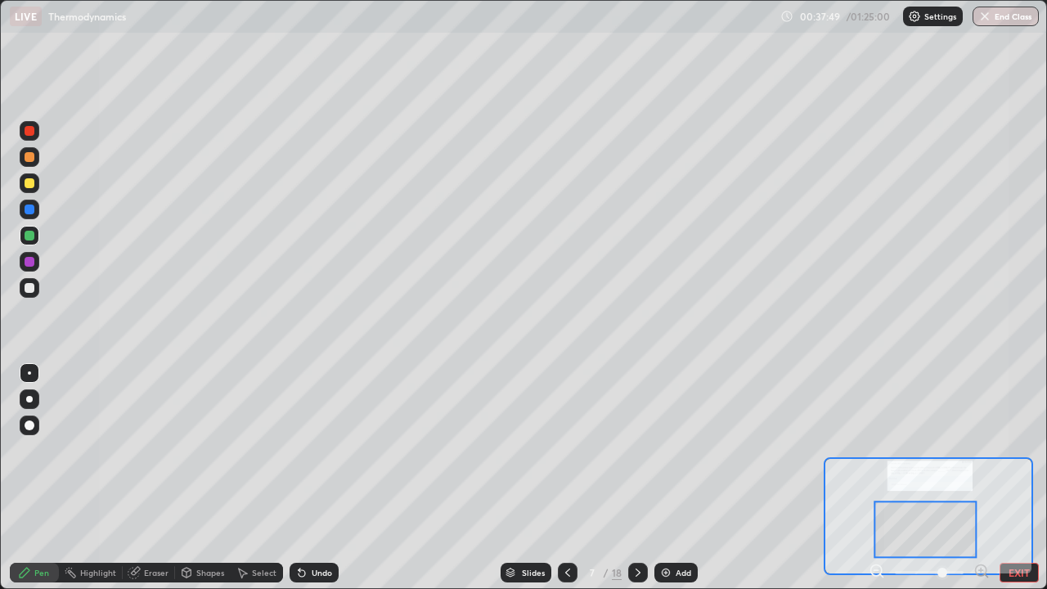
click at [325, 478] on div "Undo" at bounding box center [322, 572] width 20 height 8
click at [322, 478] on div "Undo" at bounding box center [322, 572] width 20 height 8
click at [313, 478] on div "Undo" at bounding box center [314, 573] width 49 height 20
click at [175, 478] on div "Shapes" at bounding box center [203, 573] width 56 height 20
click at [155, 478] on div "Eraser" at bounding box center [156, 572] width 25 height 8
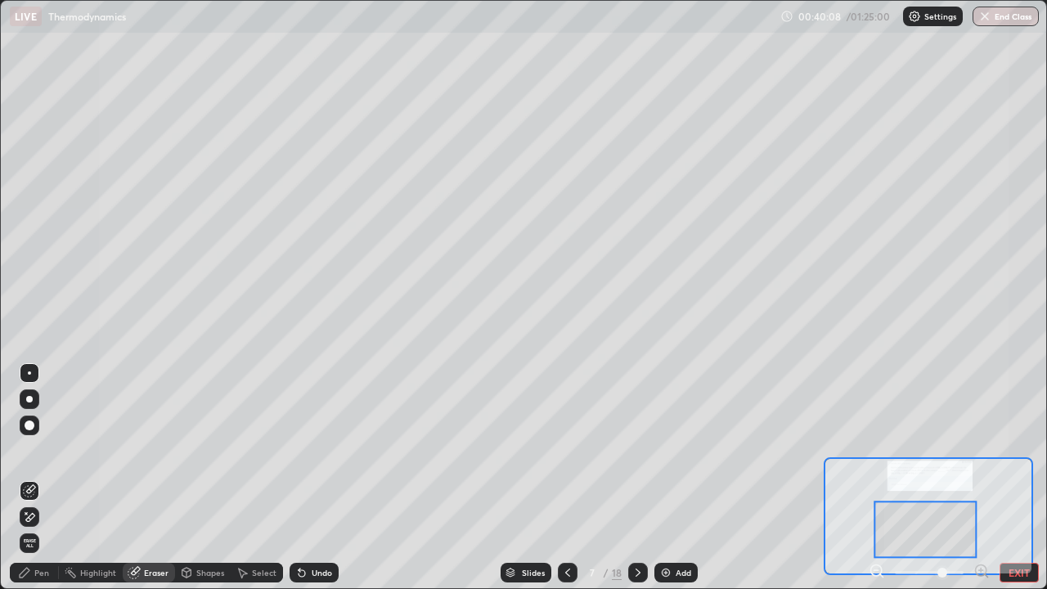
click at [45, 478] on div "Pen" at bounding box center [41, 572] width 15 height 8
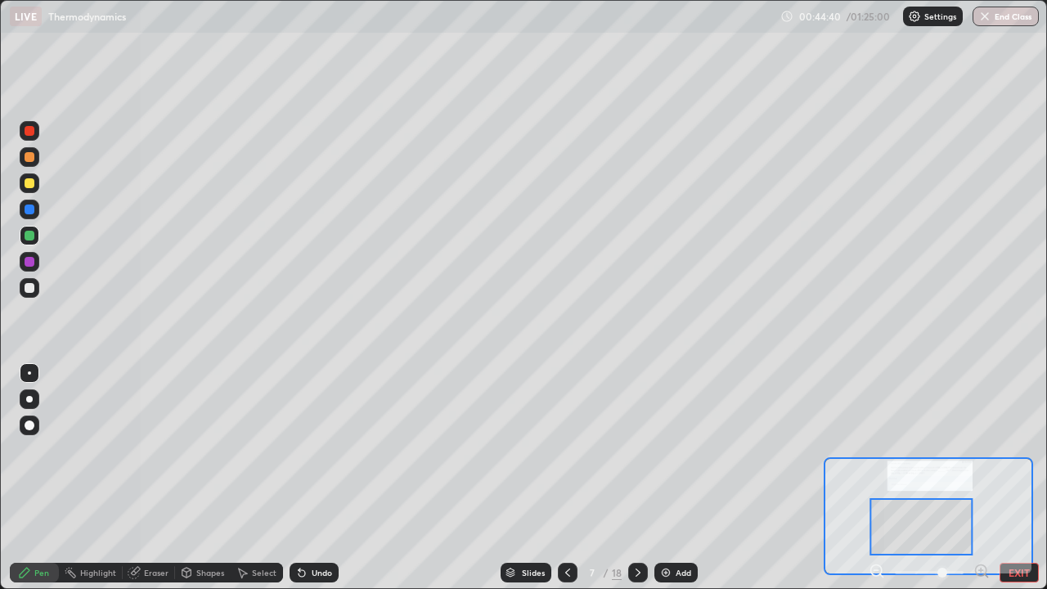
click at [157, 478] on div "Eraser" at bounding box center [156, 572] width 25 height 8
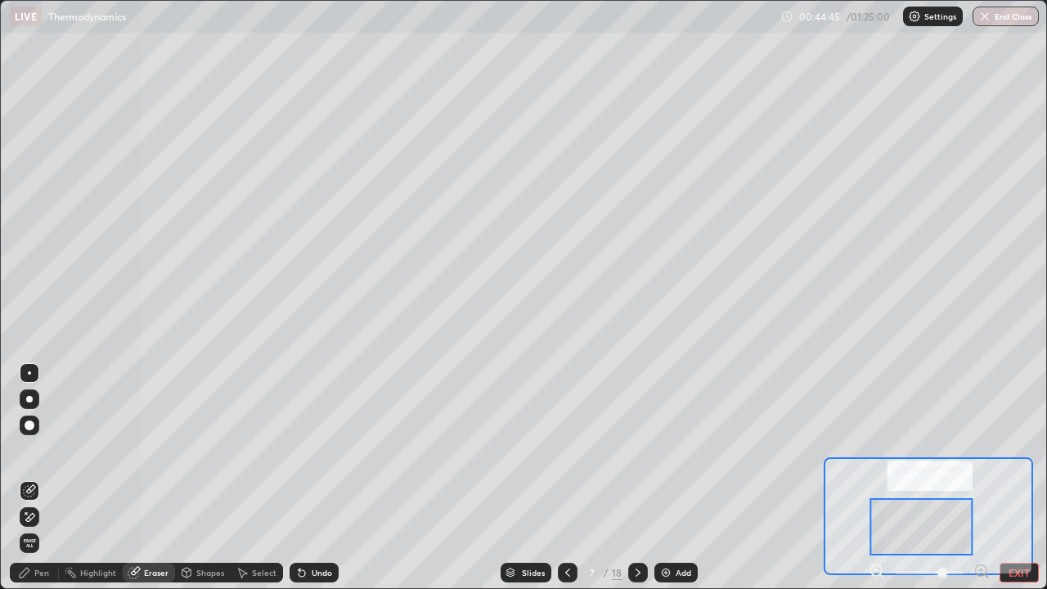
click at [44, 478] on div "Pen" at bounding box center [34, 573] width 49 height 20
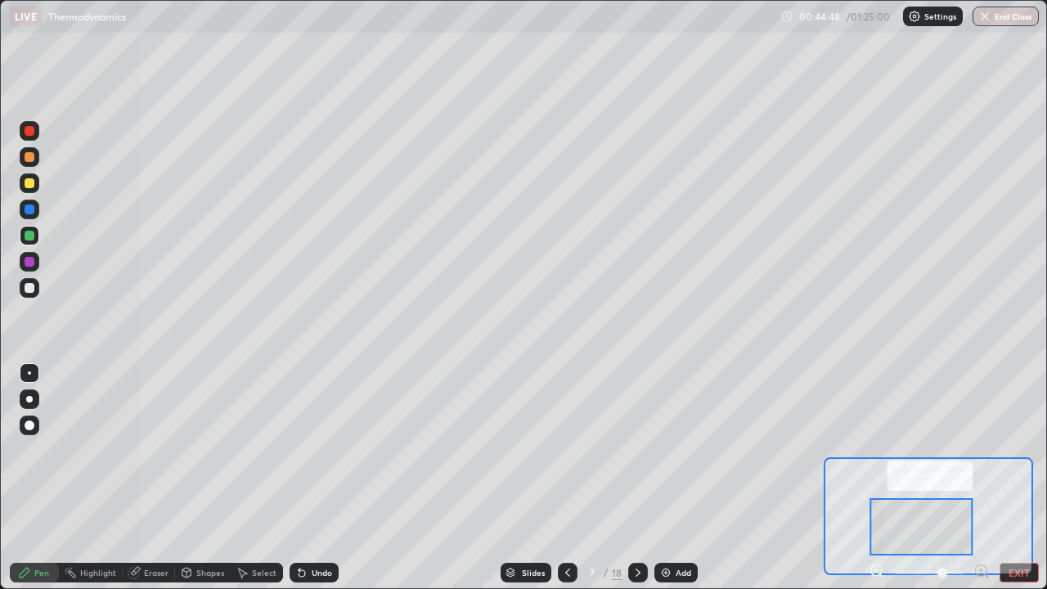
click at [313, 478] on div "Undo" at bounding box center [322, 572] width 20 height 8
click at [668, 478] on img at bounding box center [665, 572] width 13 height 13
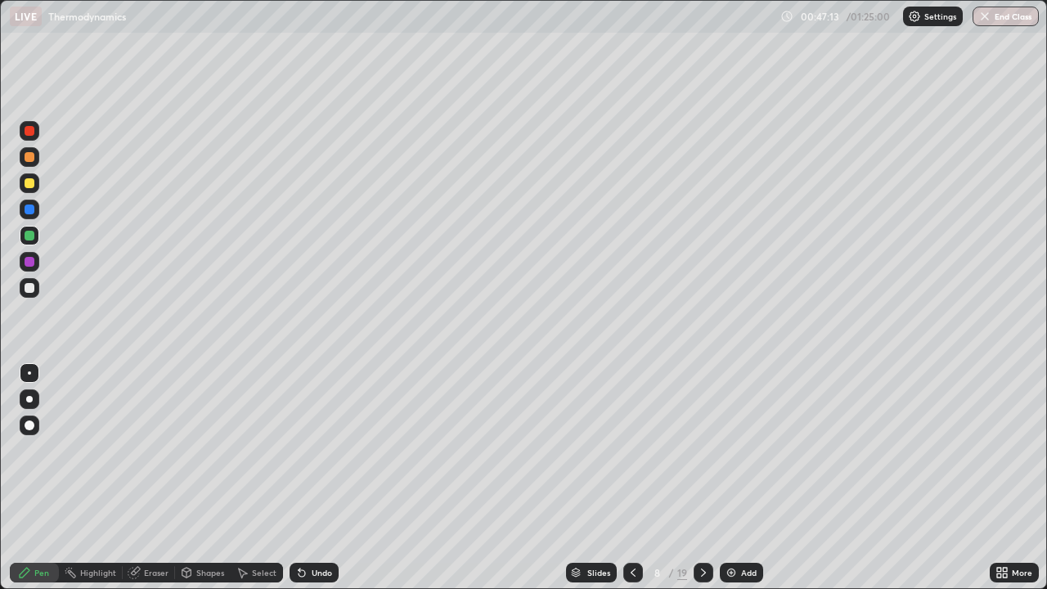
click at [37, 156] on div at bounding box center [30, 157] width 20 height 20
click at [32, 231] on div at bounding box center [30, 236] width 10 height 10
click at [35, 239] on div at bounding box center [30, 236] width 20 height 20
click at [312, 478] on div "Undo" at bounding box center [322, 572] width 20 height 8
click at [150, 478] on div "Eraser" at bounding box center [156, 572] width 25 height 8
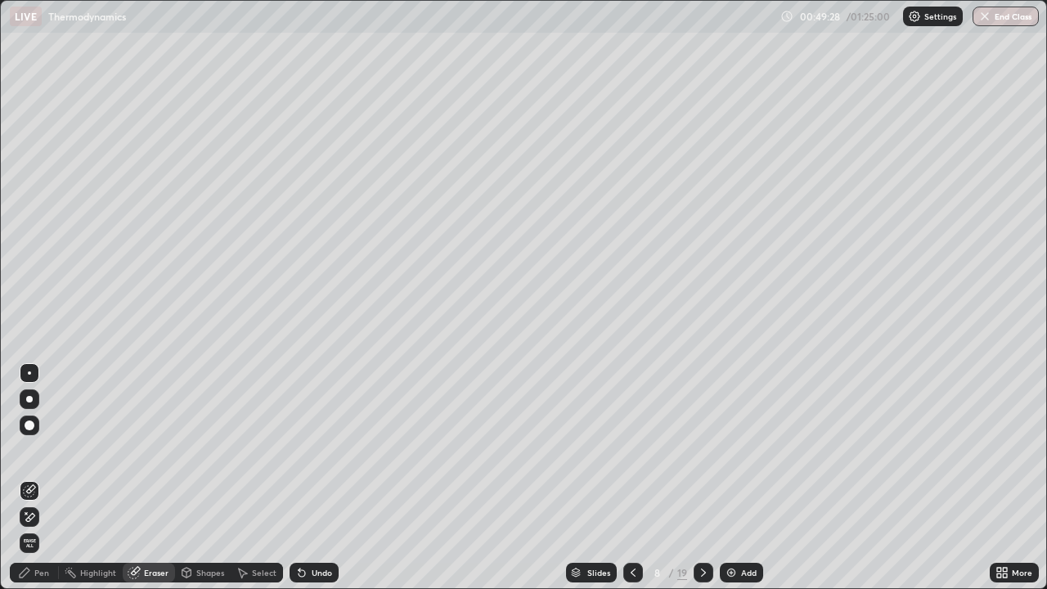
click at [46, 478] on div "Pen" at bounding box center [41, 572] width 15 height 8
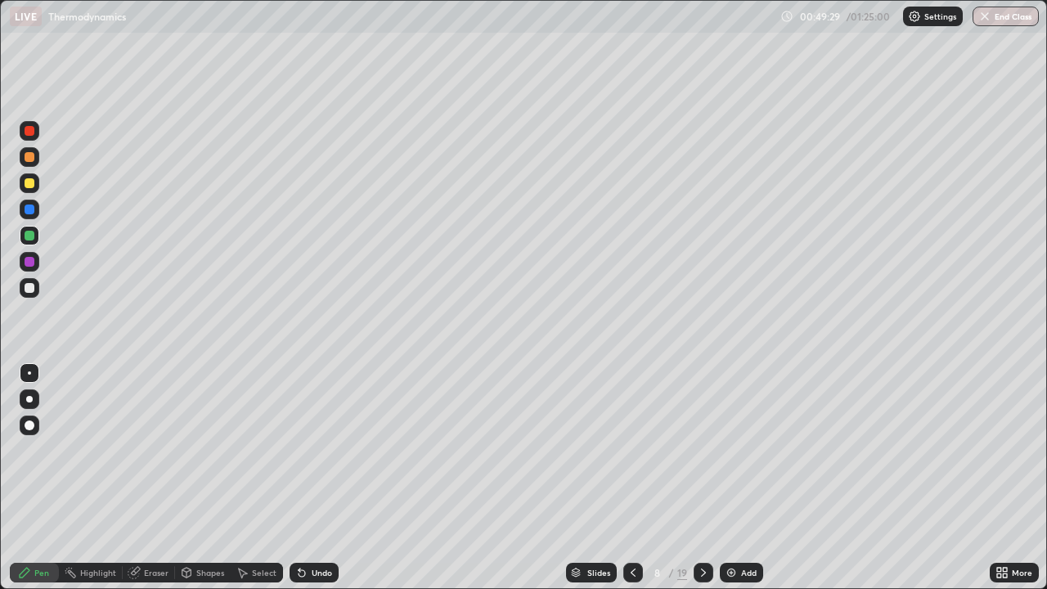
click at [34, 292] on div at bounding box center [30, 288] width 20 height 20
click at [640, 478] on div at bounding box center [633, 573] width 20 height 20
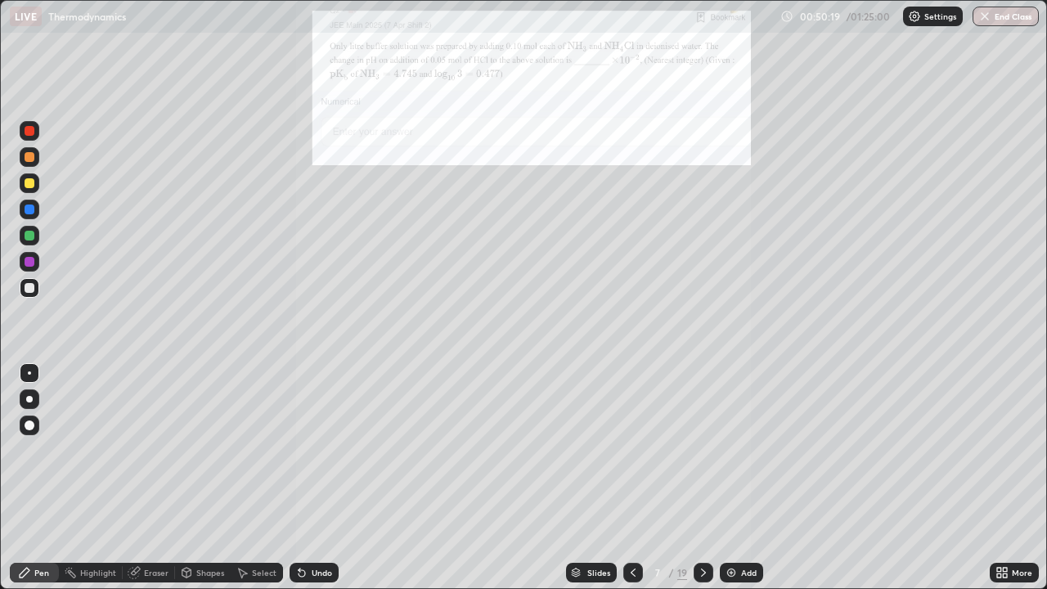
click at [702, 478] on icon at bounding box center [703, 572] width 13 height 13
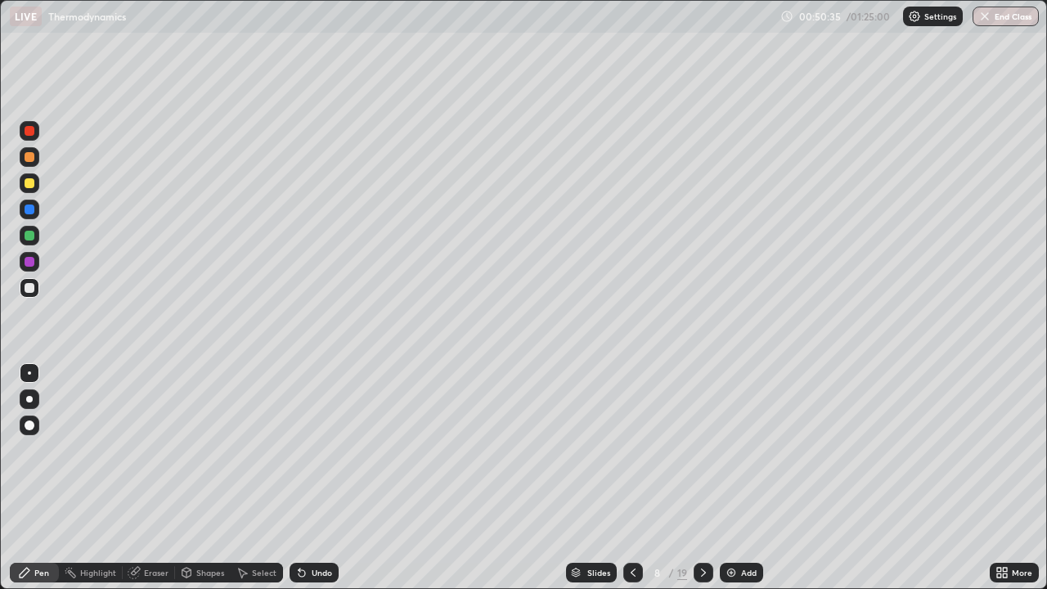
click at [700, 478] on div at bounding box center [704, 573] width 20 height 20
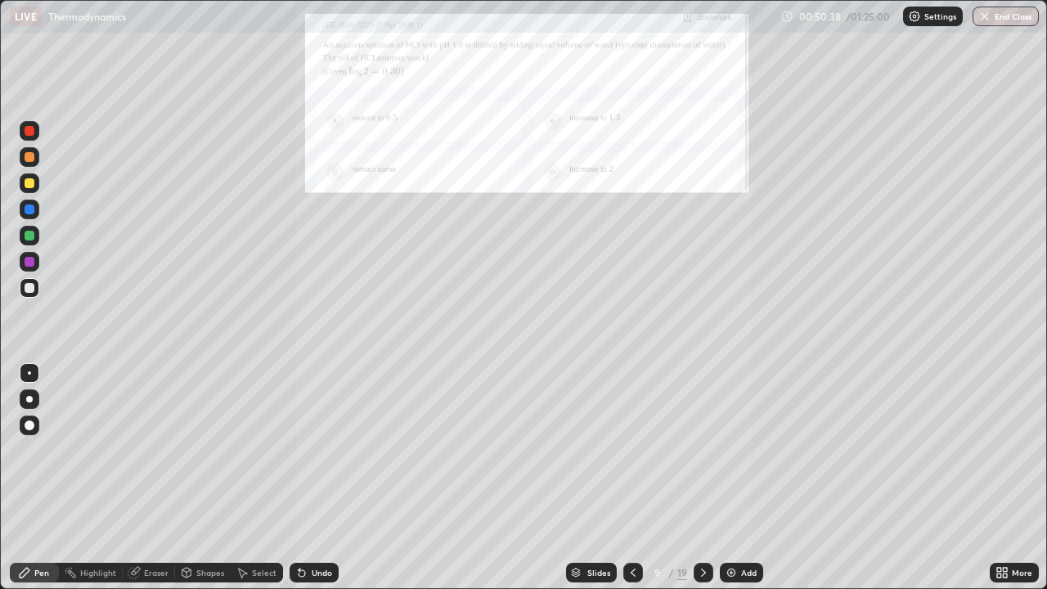
click at [1013, 478] on div "More" at bounding box center [1014, 573] width 49 height 20
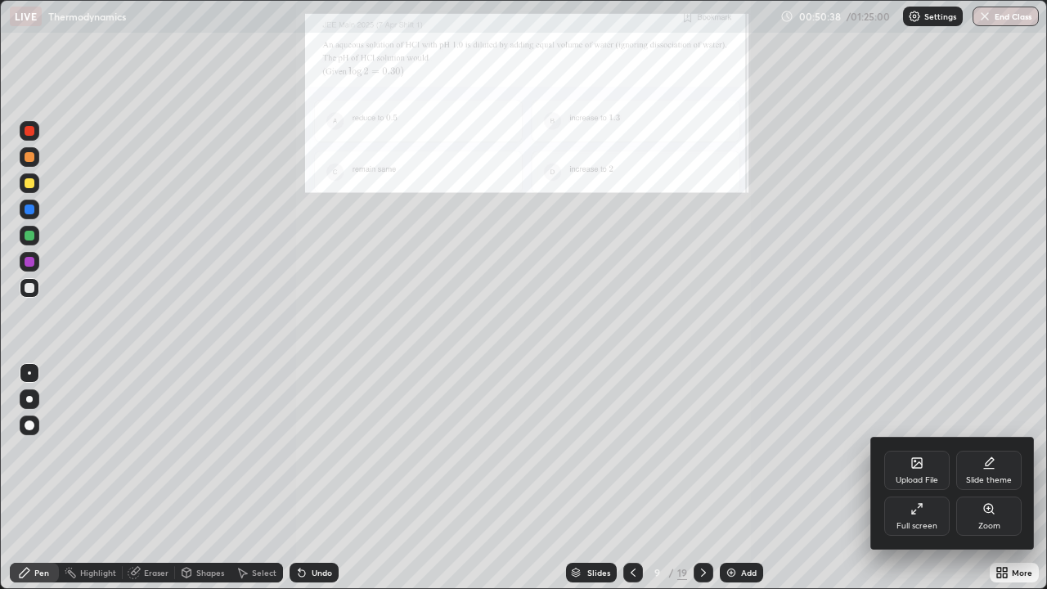
click at [1000, 478] on div "Zoom" at bounding box center [988, 515] width 65 height 39
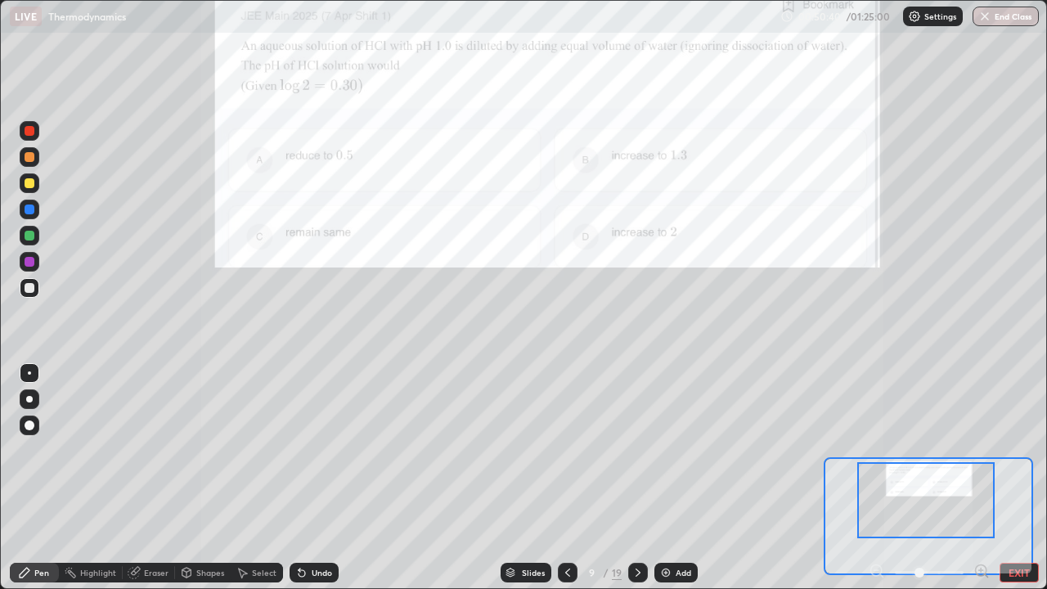
click at [980, 478] on icon at bounding box center [981, 570] width 4 height 0
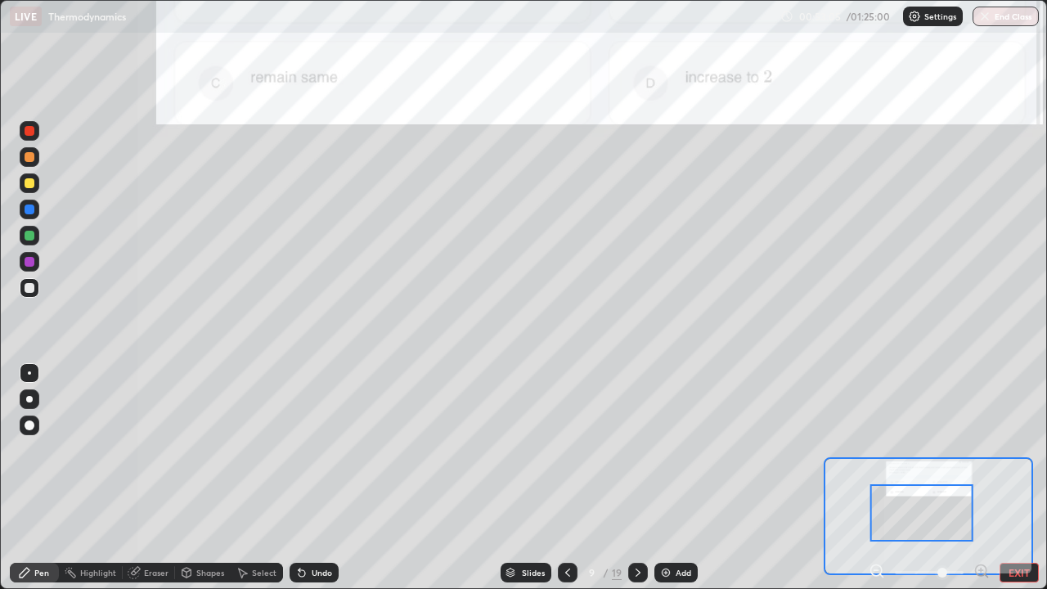
click at [38, 264] on div at bounding box center [30, 262] width 20 height 20
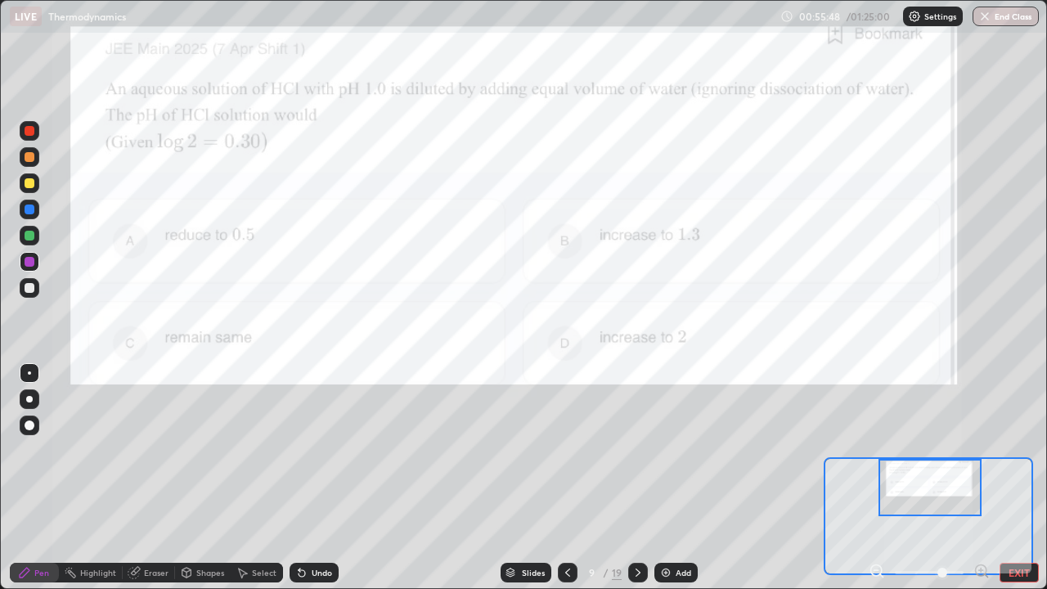
click at [636, 478] on icon at bounding box center [637, 572] width 13 height 13
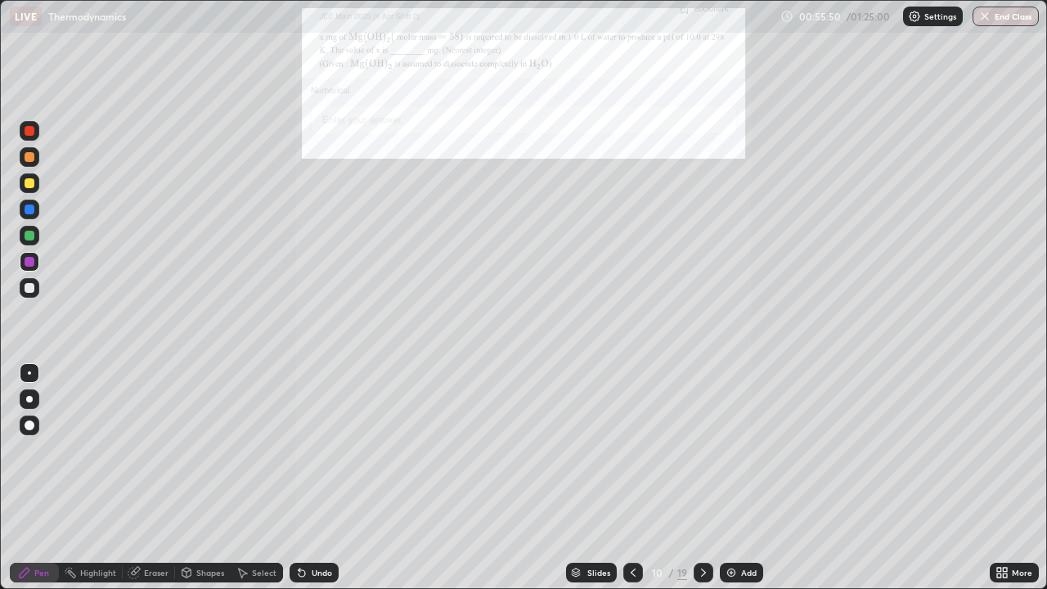
click at [1016, 478] on div "More" at bounding box center [1022, 572] width 20 height 8
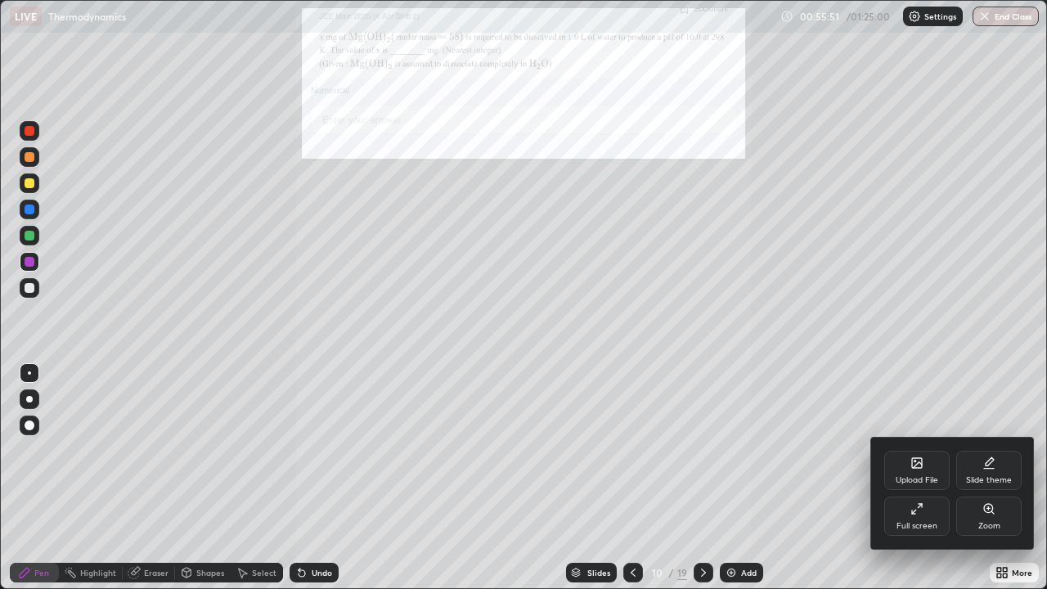
click at [1005, 478] on div "Zoom" at bounding box center [988, 515] width 65 height 39
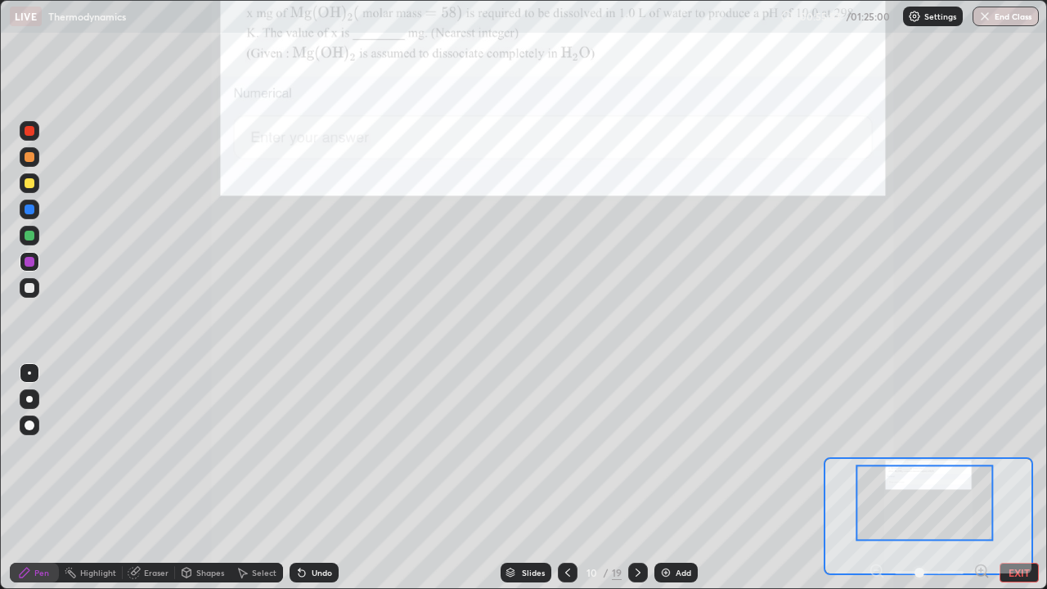
click at [981, 478] on icon at bounding box center [981, 570] width 4 height 0
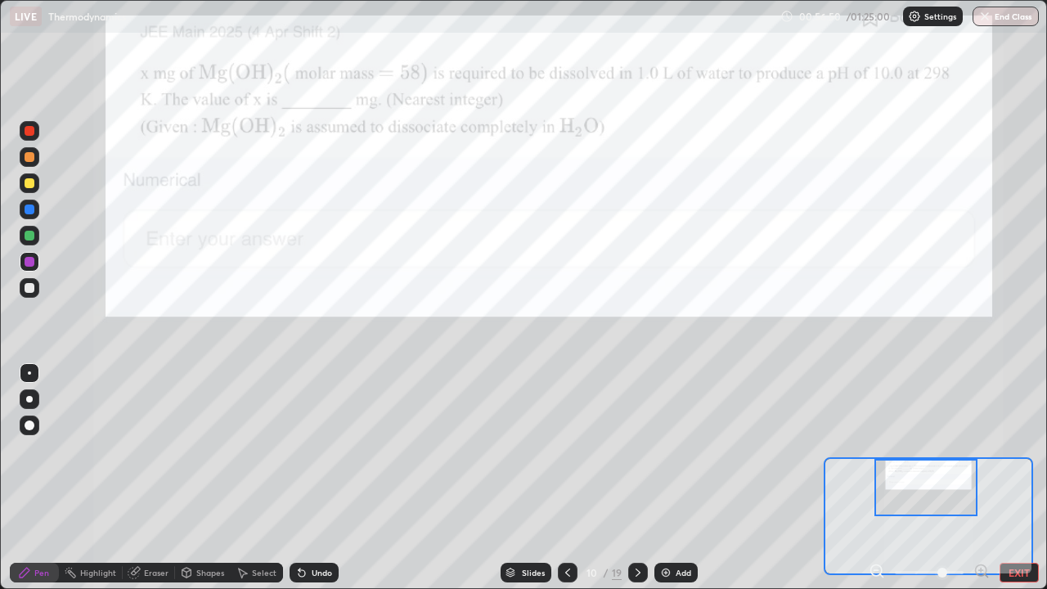
click at [681, 478] on div "Add" at bounding box center [684, 572] width 16 height 8
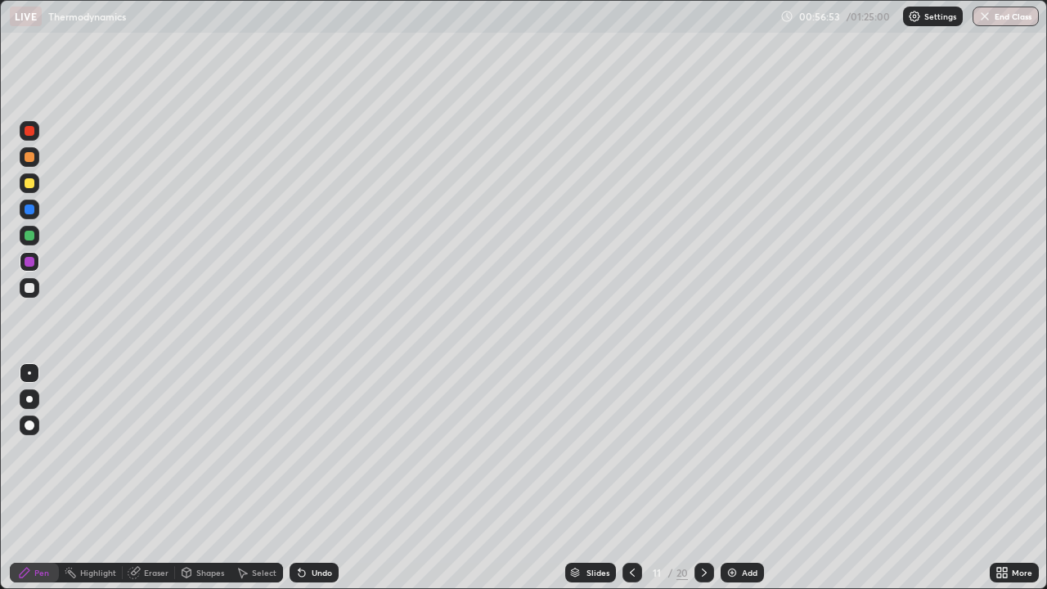
click at [630, 478] on icon at bounding box center [632, 572] width 13 height 13
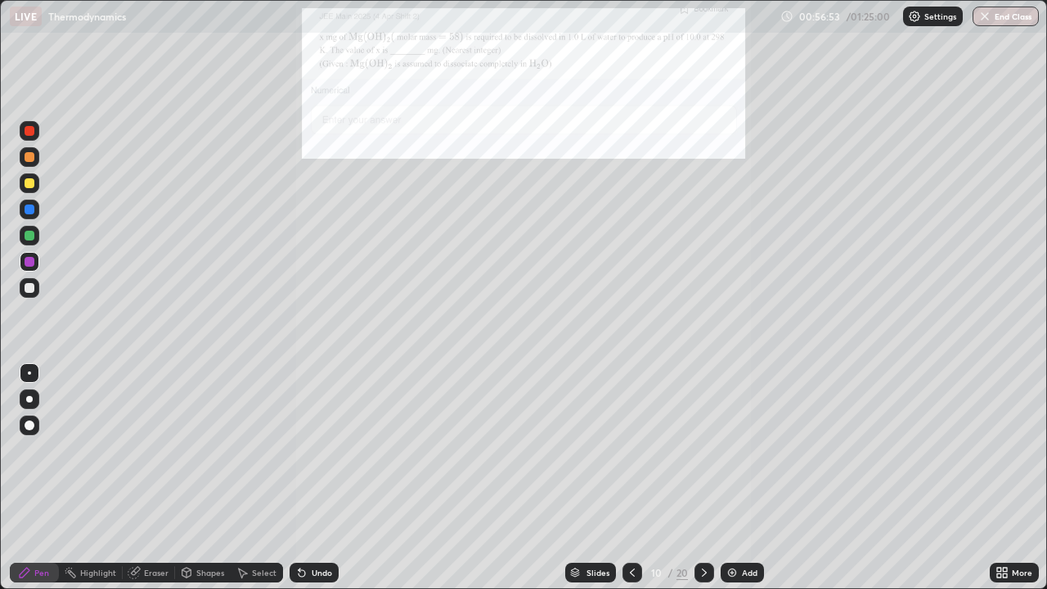
click at [633, 478] on div at bounding box center [632, 572] width 20 height 33
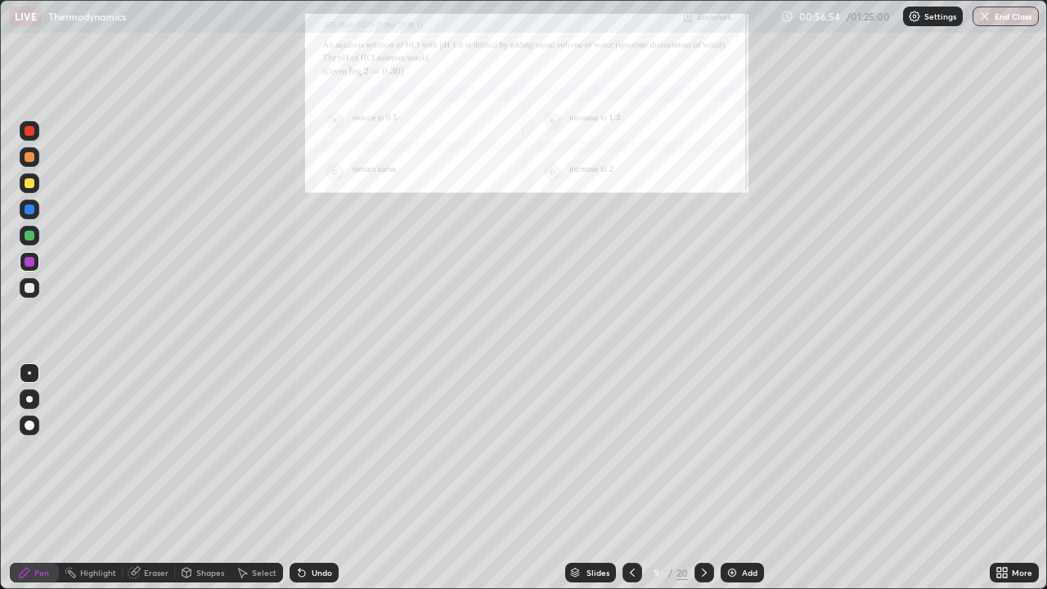
click at [631, 478] on icon at bounding box center [632, 572] width 13 height 13
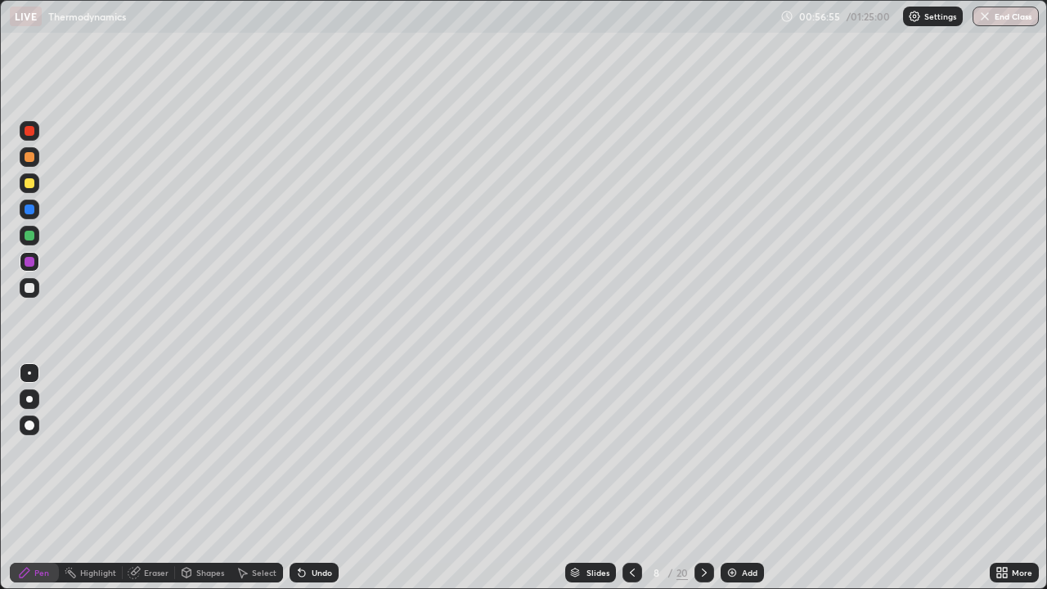
click at [631, 478] on icon at bounding box center [632, 572] width 13 height 13
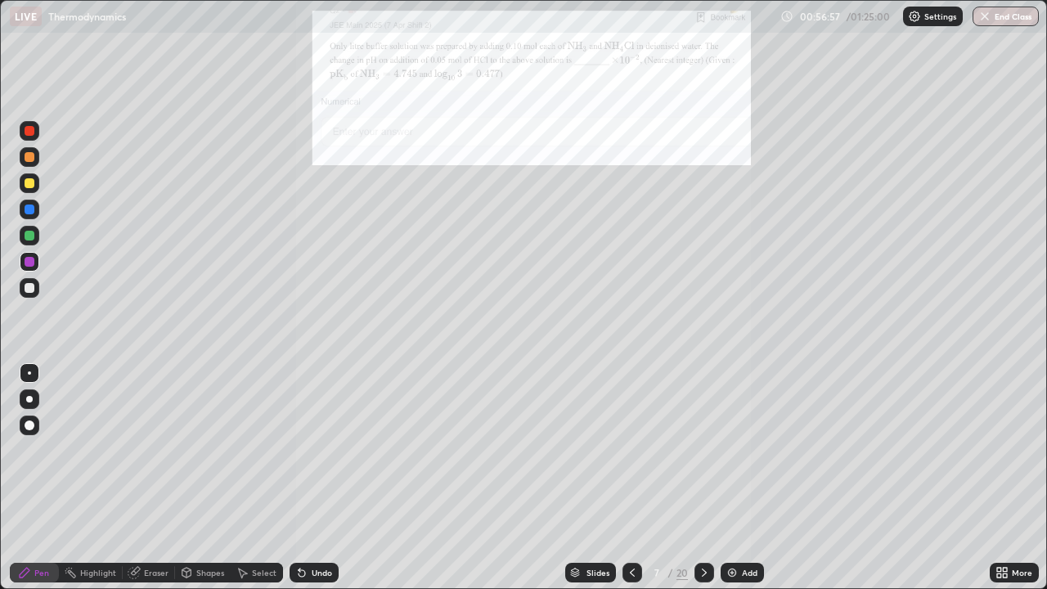
click at [1011, 478] on div "More" at bounding box center [1014, 573] width 49 height 20
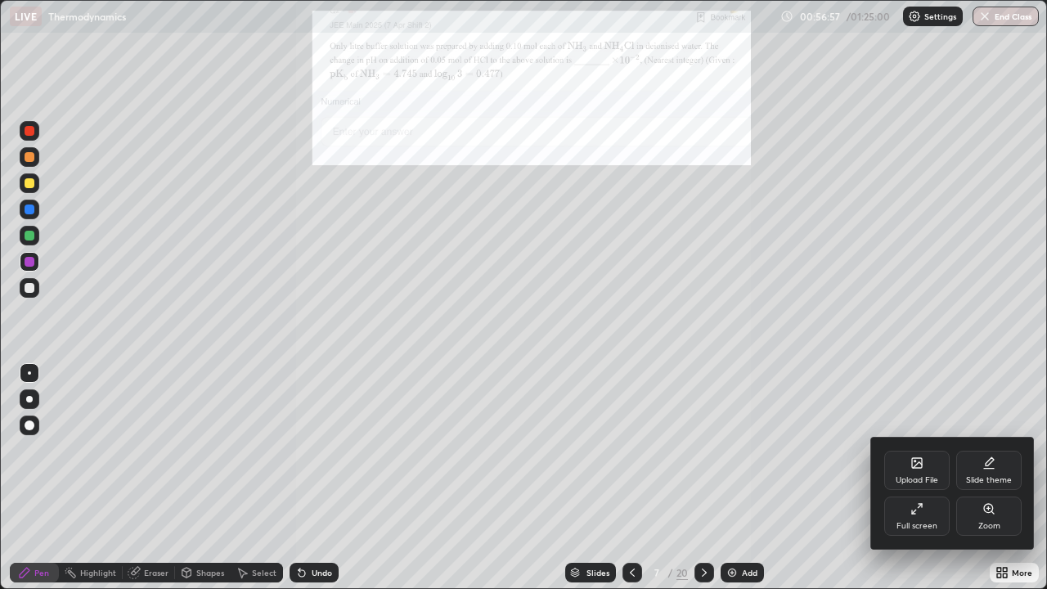
click at [990, 478] on div "Zoom" at bounding box center [989, 526] width 22 height 8
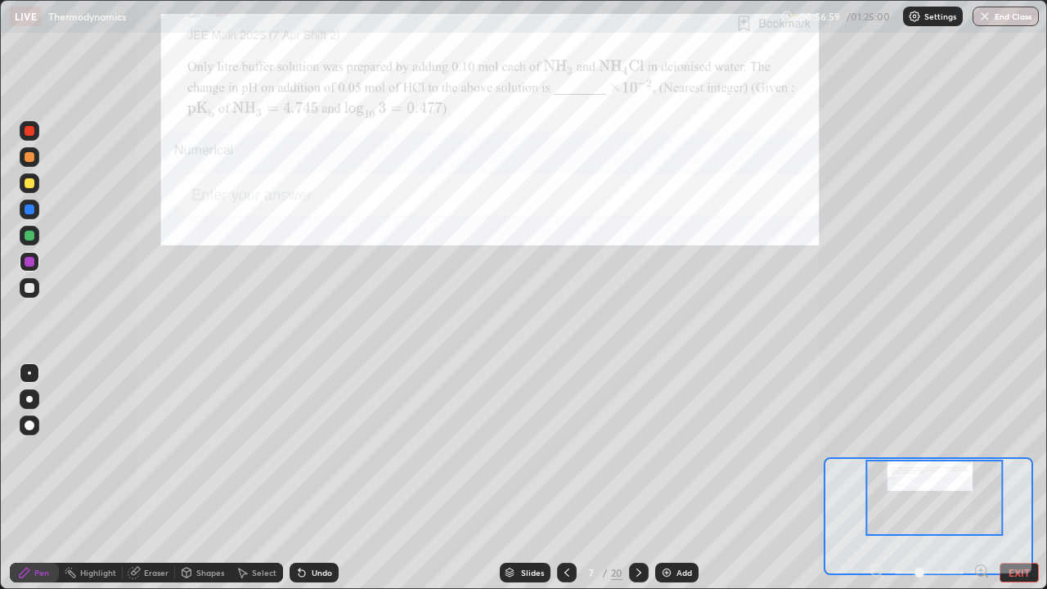
click at [981, 478] on icon at bounding box center [981, 570] width 4 height 0
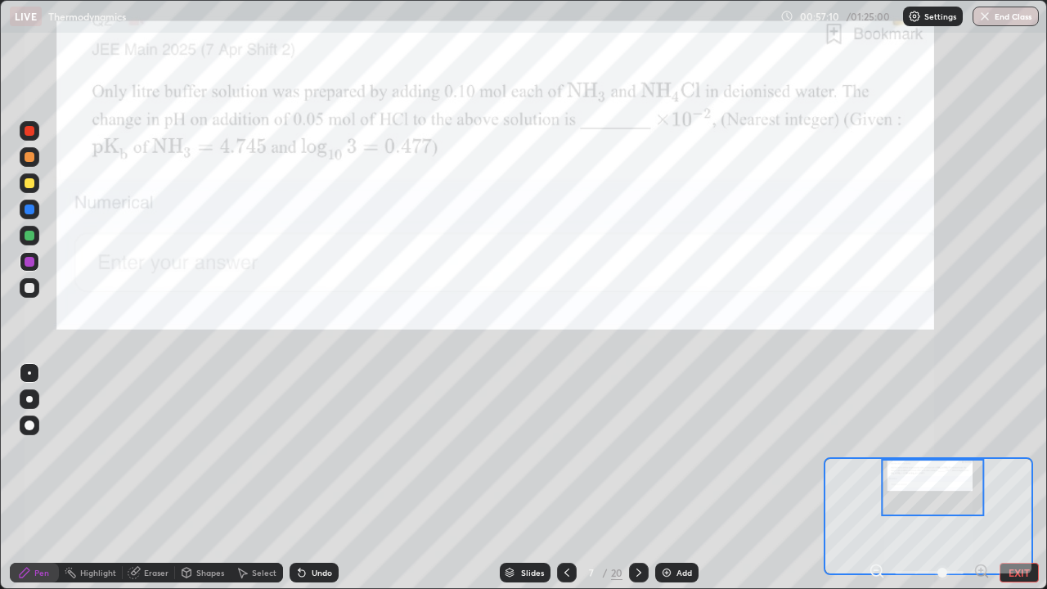
click at [640, 478] on div at bounding box center [639, 572] width 20 height 33
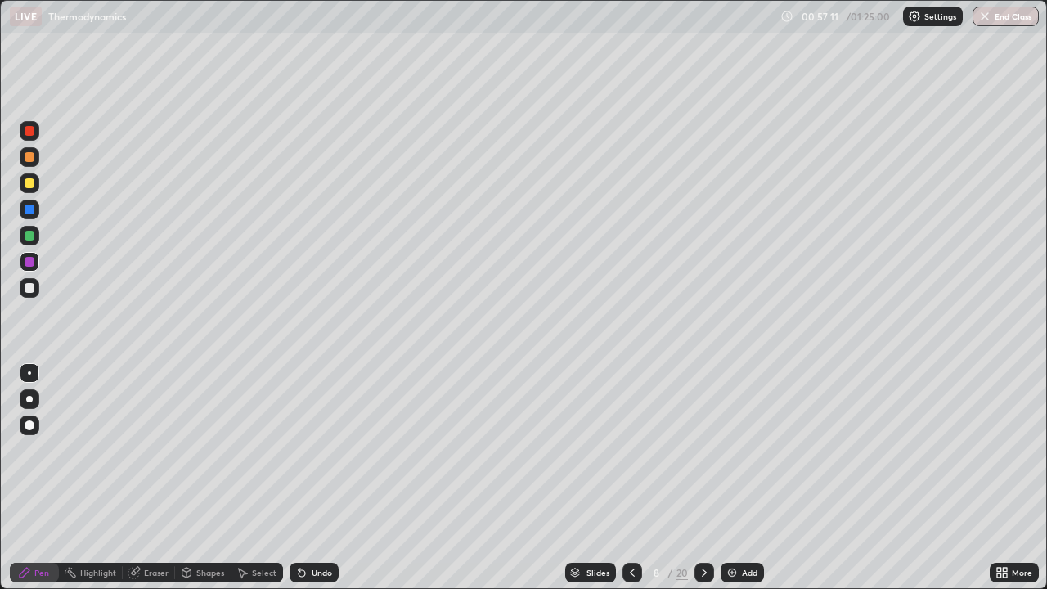
click at [631, 478] on icon at bounding box center [632, 572] width 13 height 13
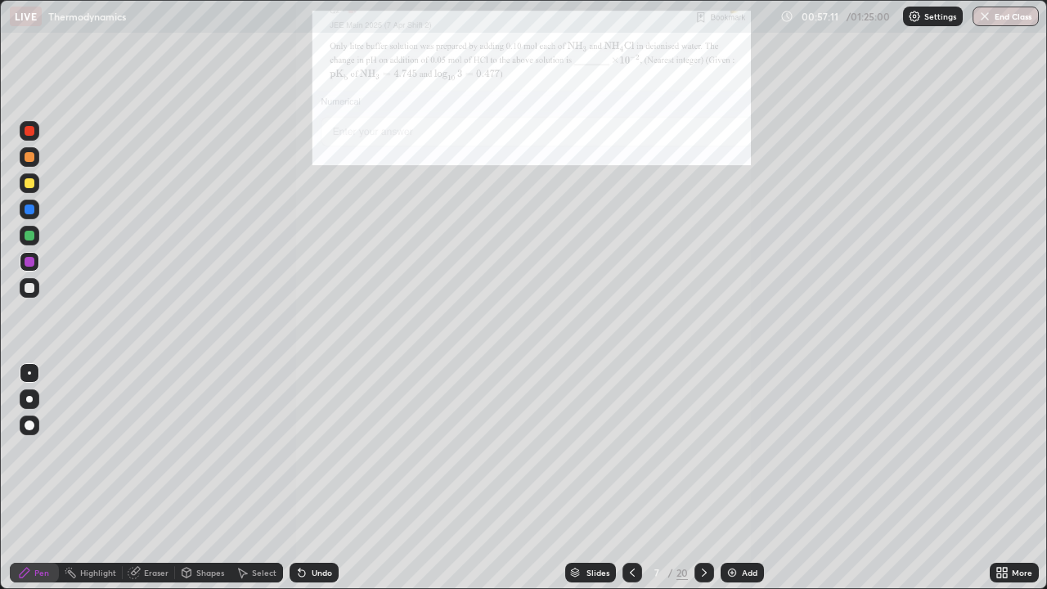
click at [703, 478] on icon at bounding box center [704, 572] width 13 height 13
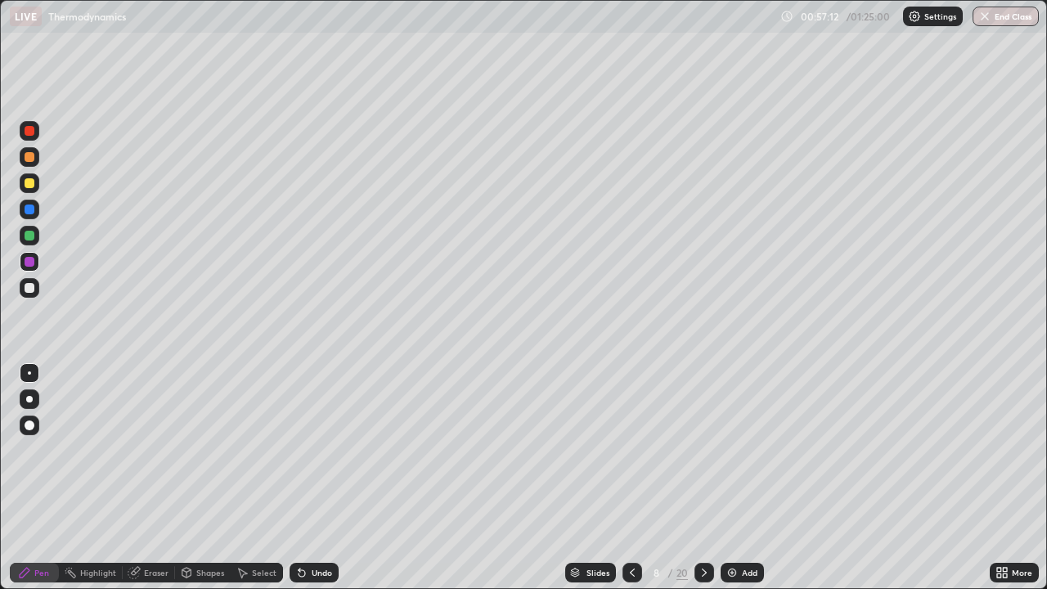
click at [704, 478] on icon at bounding box center [704, 572] width 13 height 13
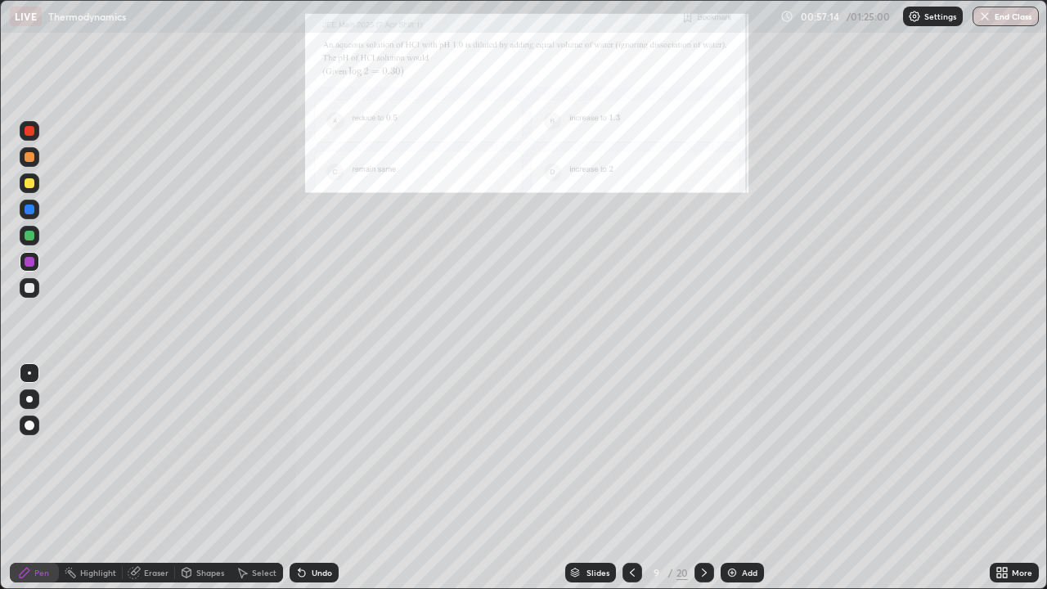
click at [631, 478] on icon at bounding box center [632, 572] width 13 height 13
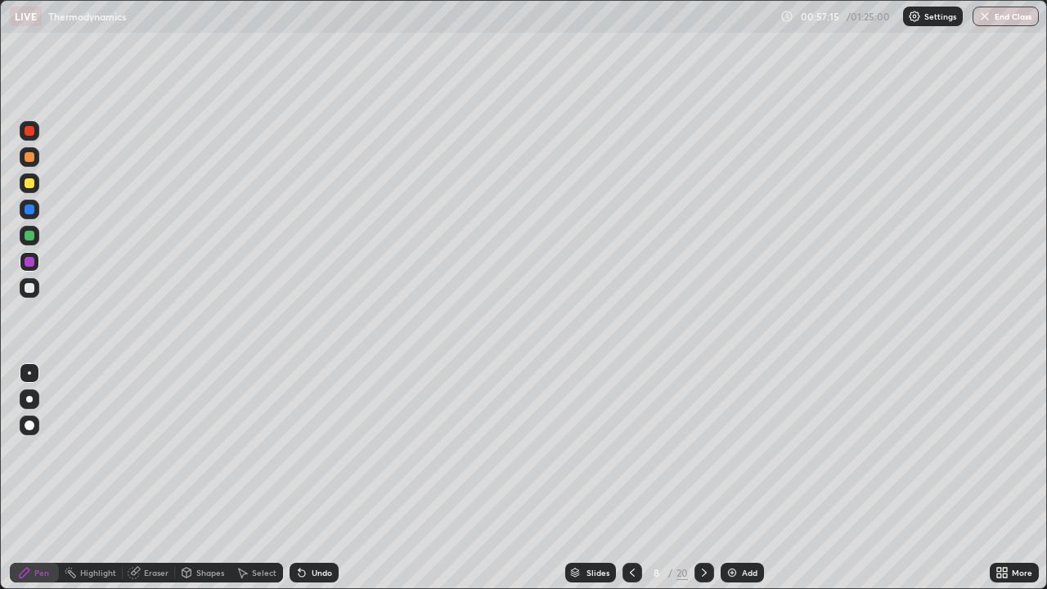
click at [628, 478] on icon at bounding box center [632, 572] width 13 height 13
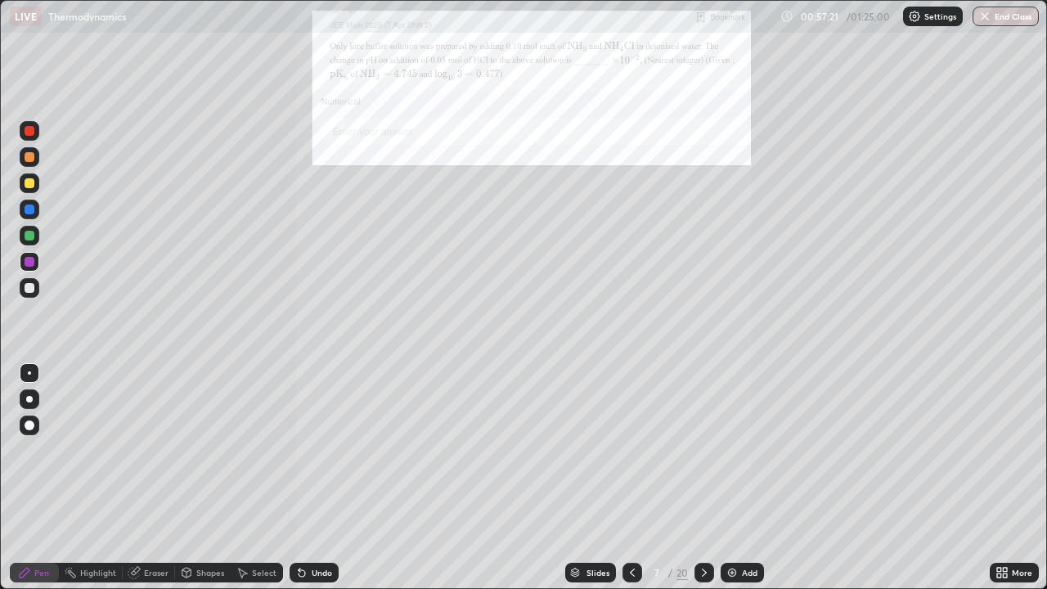
click at [703, 478] on icon at bounding box center [704, 572] width 13 height 13
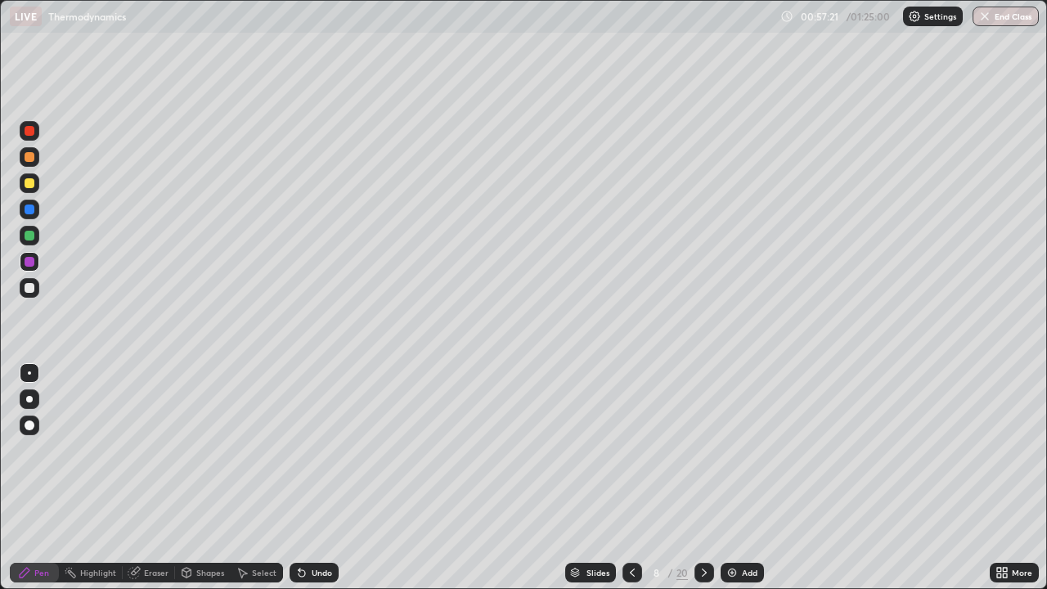
click at [705, 478] on div at bounding box center [704, 573] width 20 height 20
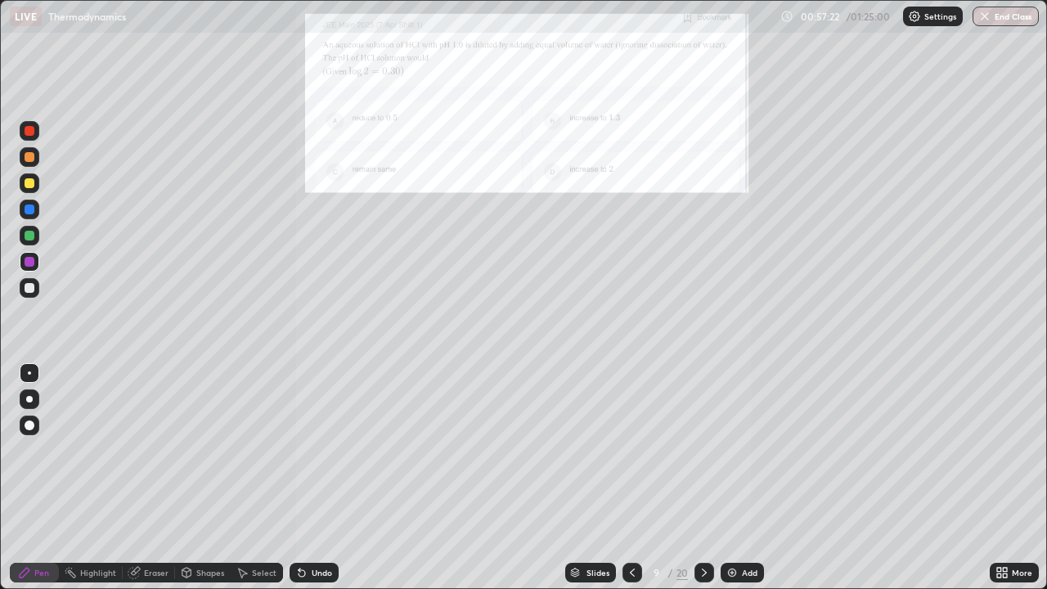
click at [708, 478] on icon at bounding box center [704, 572] width 13 height 13
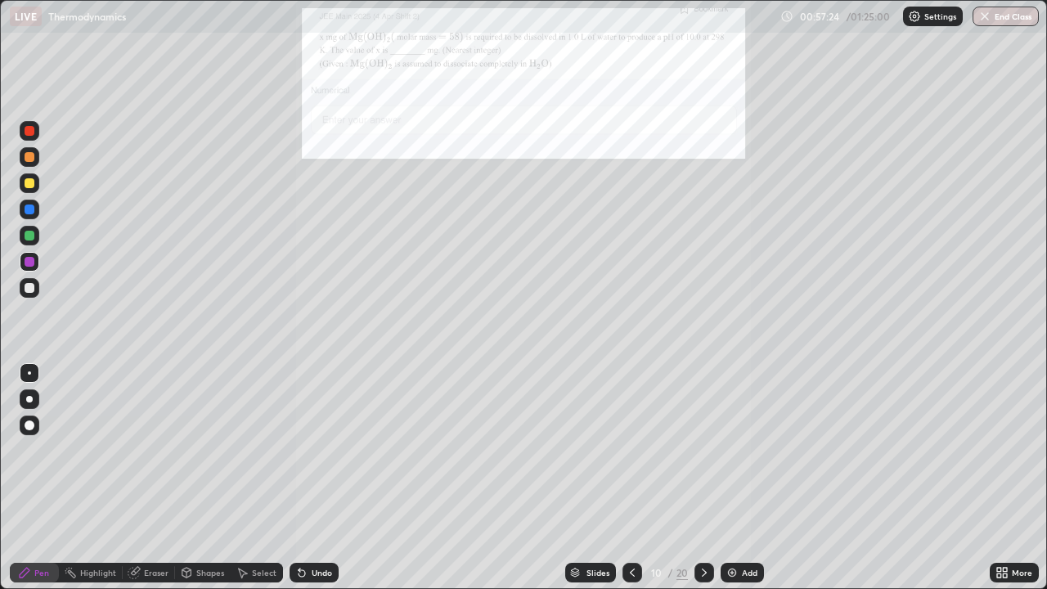
click at [999, 478] on icon at bounding box center [999, 575] width 4 height 4
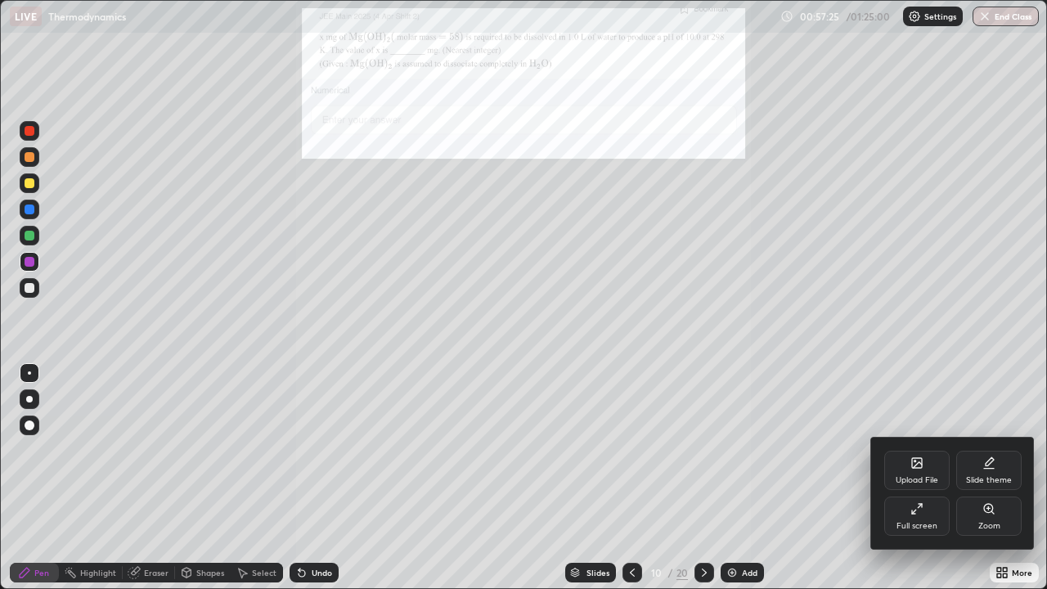
click at [982, 478] on div "Zoom" at bounding box center [989, 526] width 22 height 8
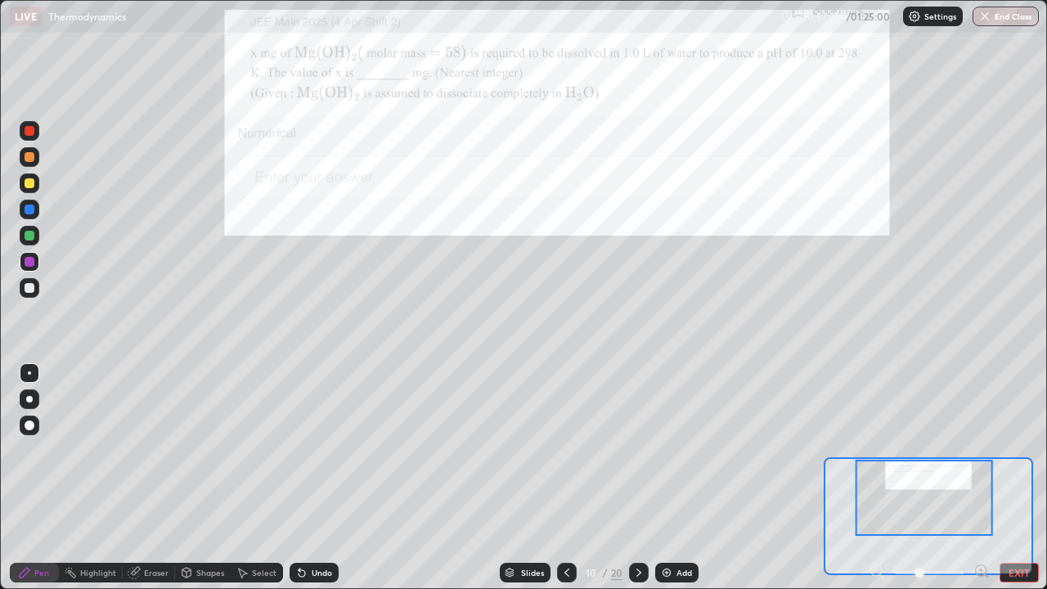
click at [981, 478] on icon at bounding box center [981, 570] width 4 height 0
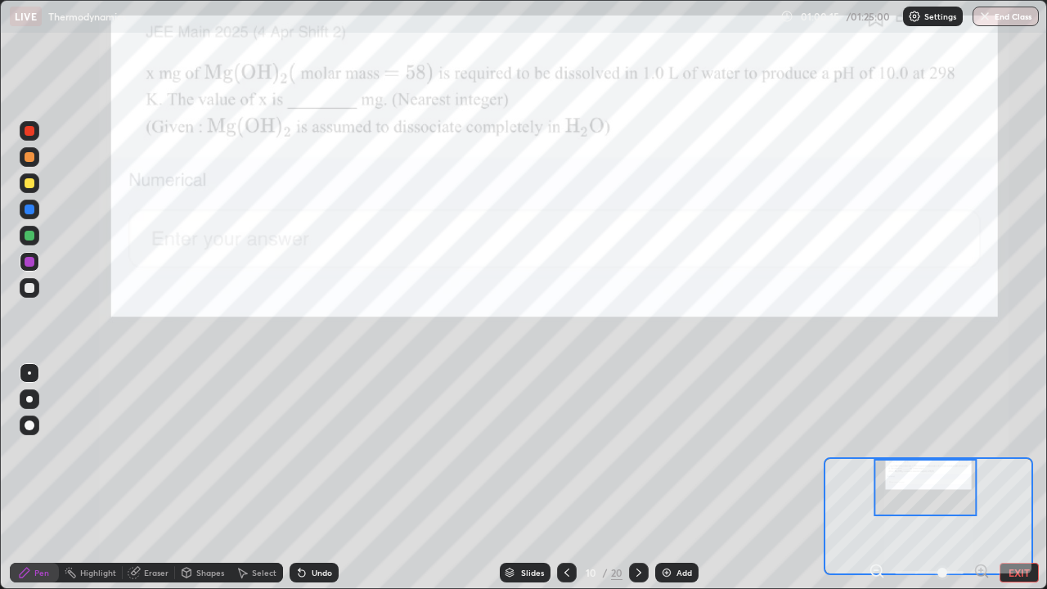
click at [326, 478] on div "Undo" at bounding box center [322, 572] width 20 height 8
click at [323, 478] on div "Undo" at bounding box center [322, 572] width 20 height 8
click at [322, 478] on div "Undo" at bounding box center [322, 572] width 20 height 8
click at [319, 478] on div "Undo" at bounding box center [322, 572] width 20 height 8
click at [327, 478] on div "Undo" at bounding box center [322, 572] width 20 height 8
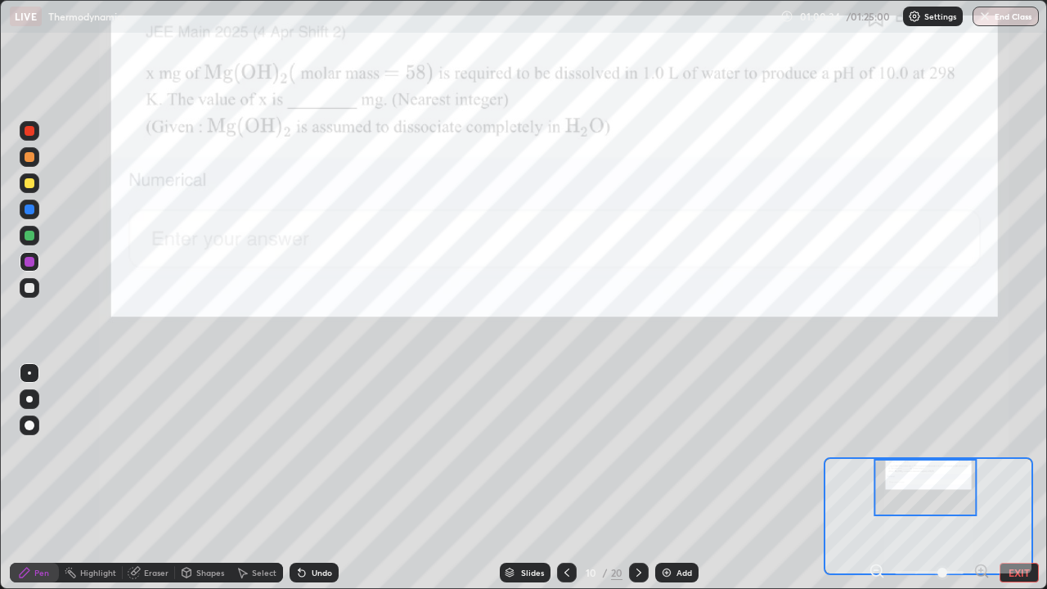
click at [330, 478] on div "Undo" at bounding box center [314, 573] width 49 height 20
click at [332, 478] on div "Undo" at bounding box center [314, 573] width 49 height 20
click at [335, 478] on div "Undo" at bounding box center [314, 573] width 49 height 20
click at [333, 478] on div "Undo" at bounding box center [314, 573] width 49 height 20
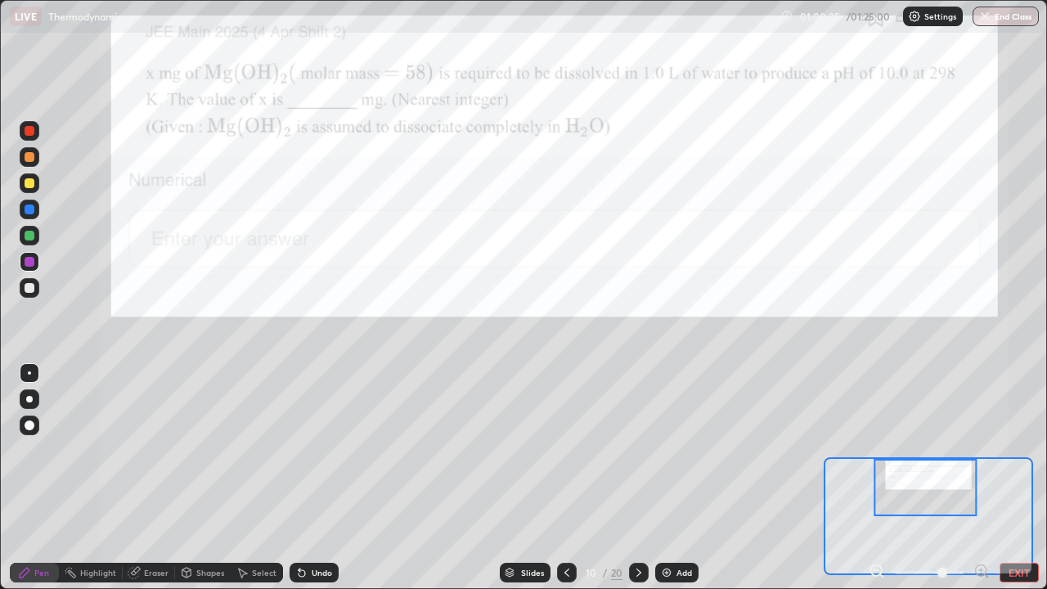
click at [333, 478] on div "Undo" at bounding box center [314, 573] width 49 height 20
click at [334, 478] on div "Undo" at bounding box center [314, 573] width 49 height 20
click at [333, 478] on div "Undo" at bounding box center [314, 573] width 49 height 20
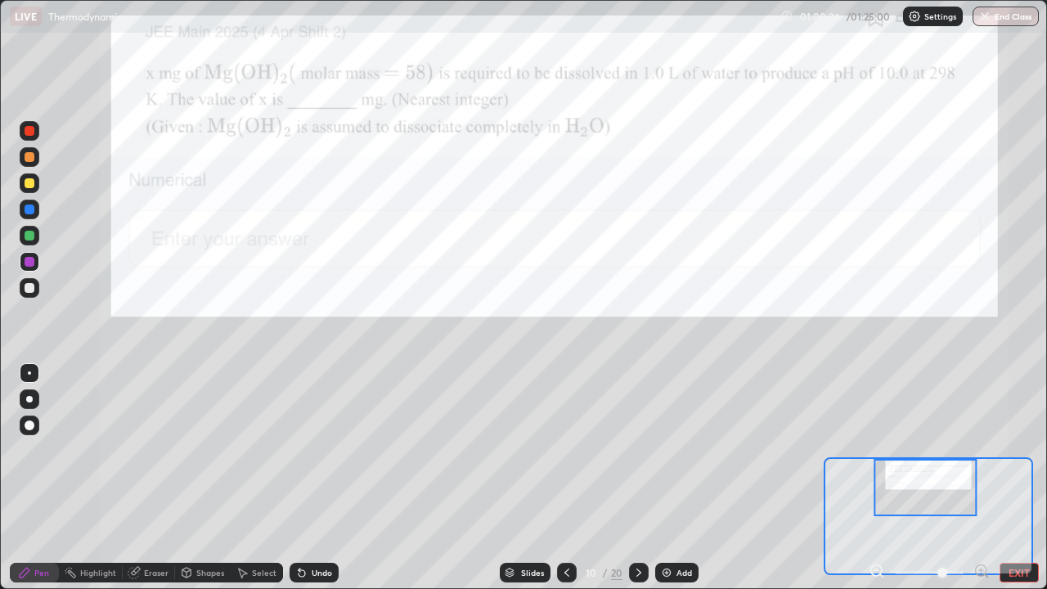
click at [333, 478] on div "Undo" at bounding box center [314, 573] width 49 height 20
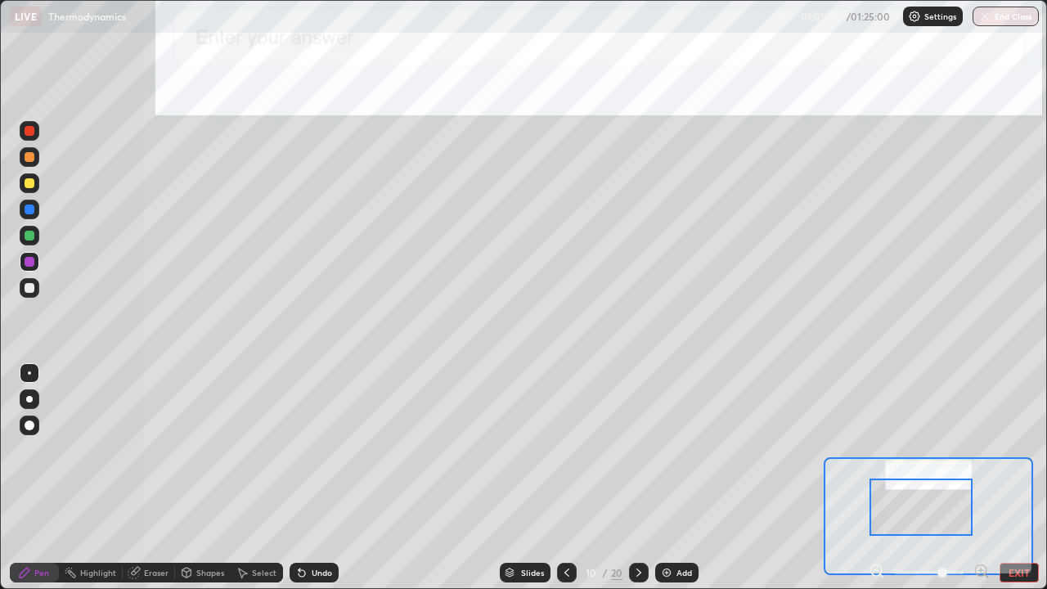
click at [570, 478] on icon at bounding box center [566, 572] width 13 height 13
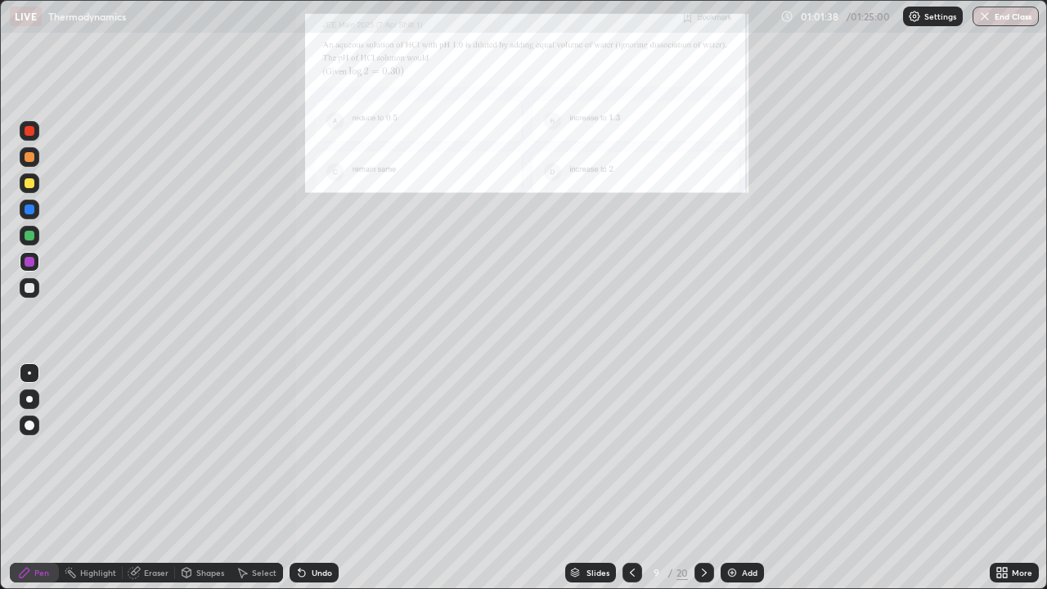
click at [570, 478] on icon at bounding box center [575, 573] width 10 height 10
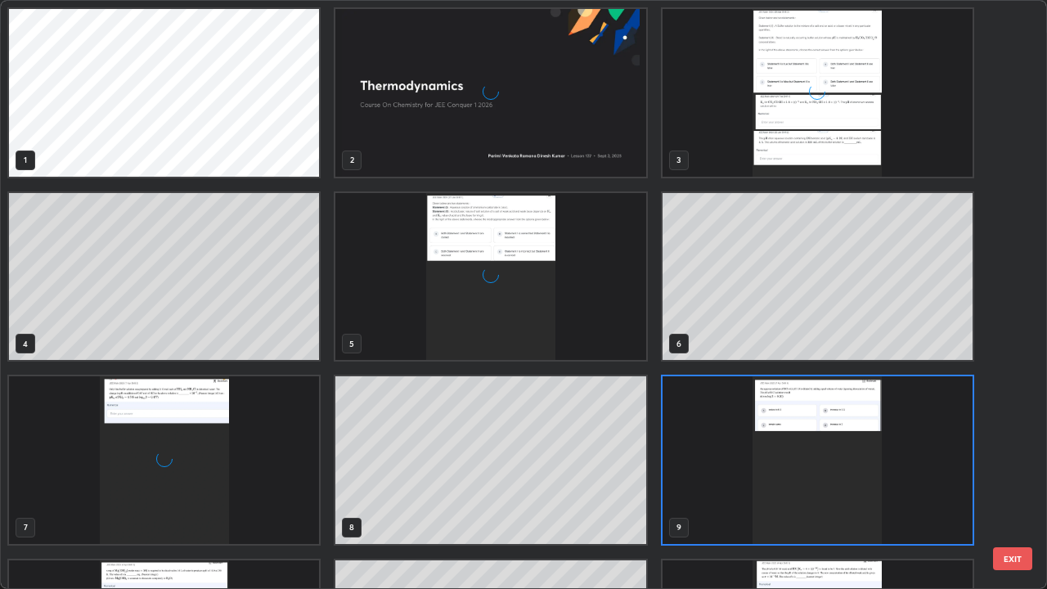
scroll to position [582, 1037]
click at [286, 422] on img "grid" at bounding box center [164, 460] width 310 height 168
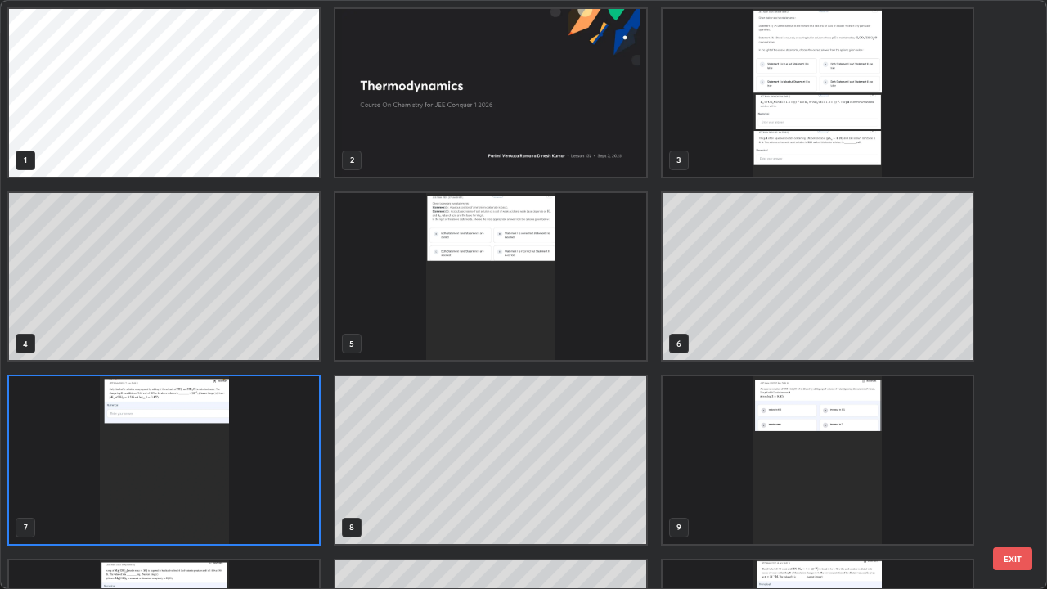
click at [308, 457] on img "grid" at bounding box center [164, 460] width 310 height 168
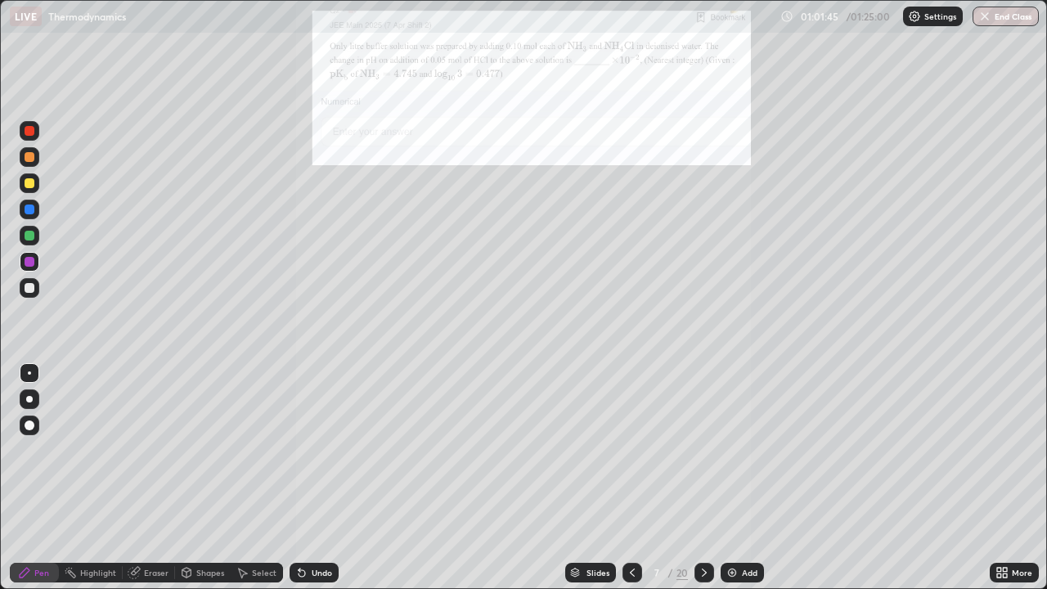
click at [301, 458] on img "grid" at bounding box center [164, 460] width 310 height 168
click at [999, 478] on icon at bounding box center [999, 575] width 4 height 4
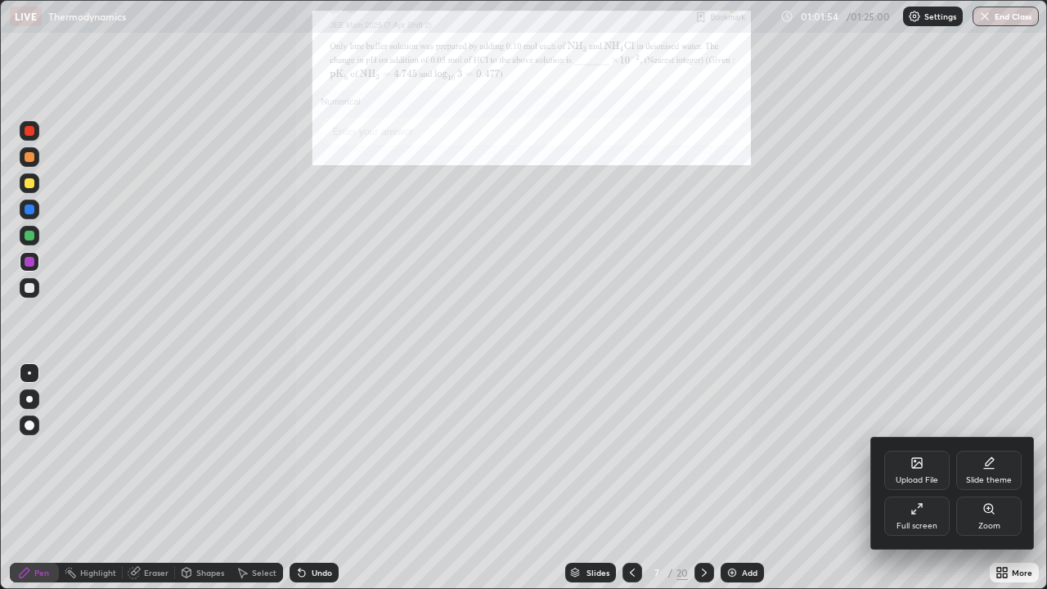
click at [813, 478] on div at bounding box center [523, 294] width 1047 height 589
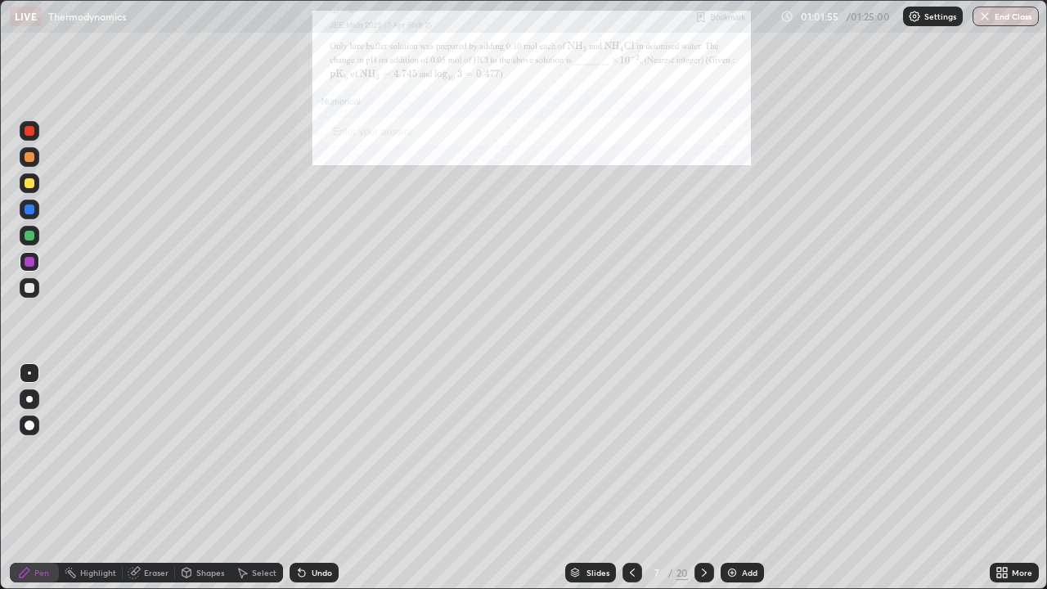
click at [704, 478] on div at bounding box center [704, 573] width 20 height 20
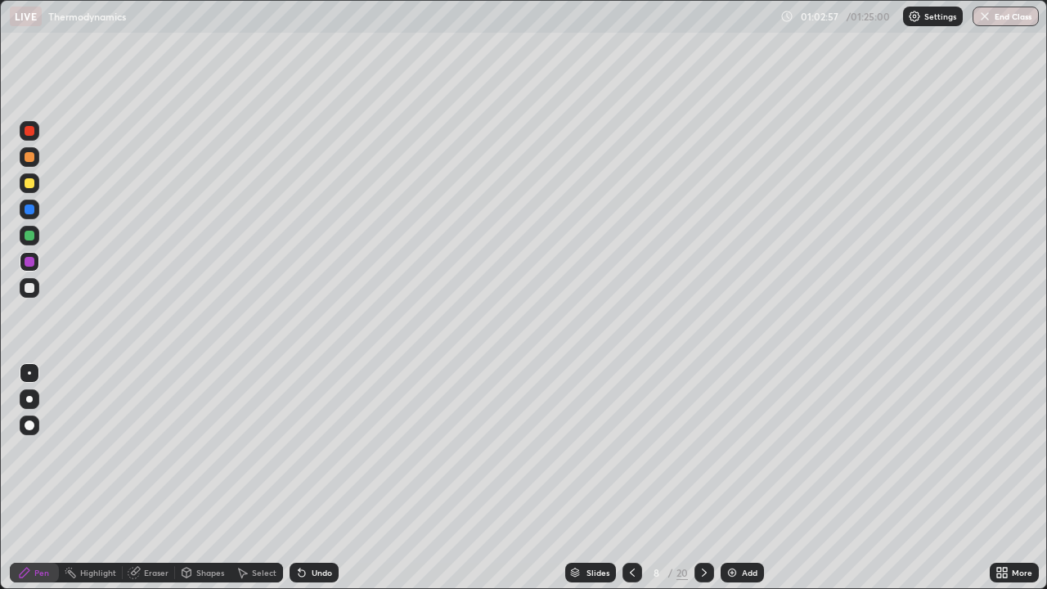
click at [168, 478] on div "Eraser" at bounding box center [149, 573] width 52 height 20
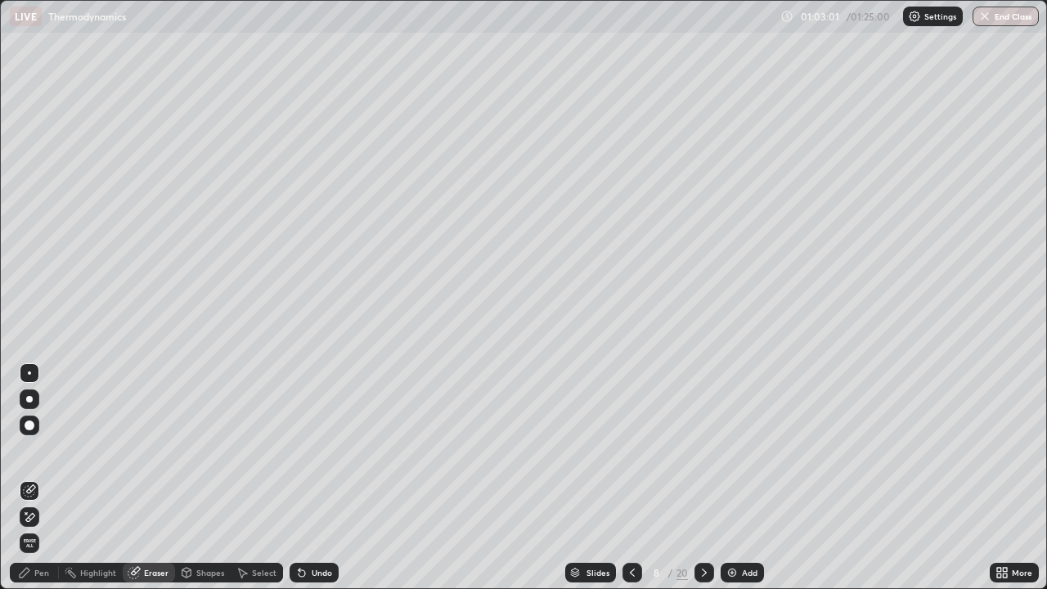
click at [46, 478] on div "Pen" at bounding box center [41, 572] width 15 height 8
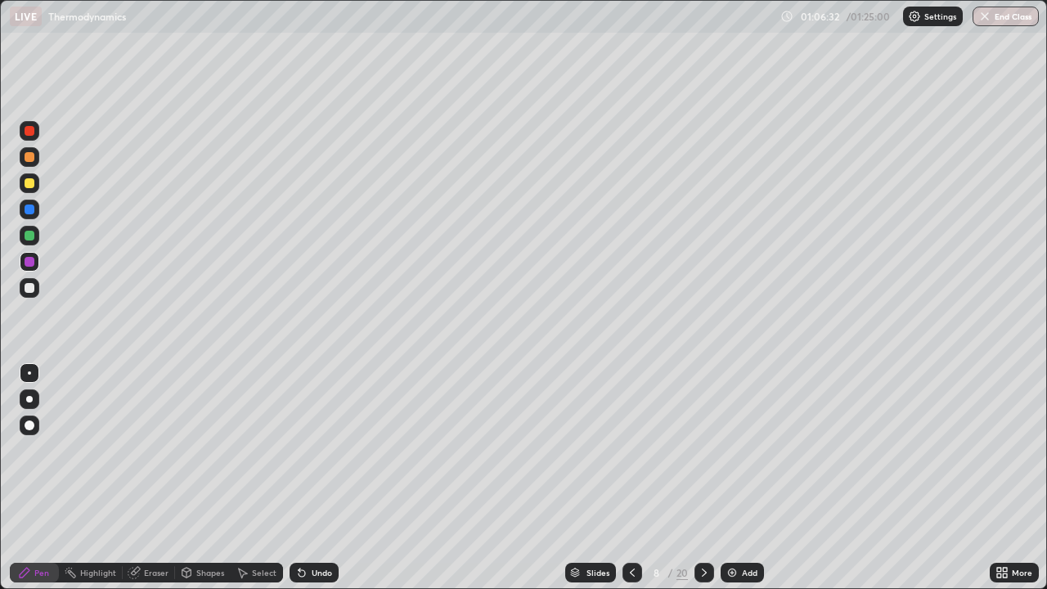
click at [695, 478] on div at bounding box center [704, 573] width 20 height 20
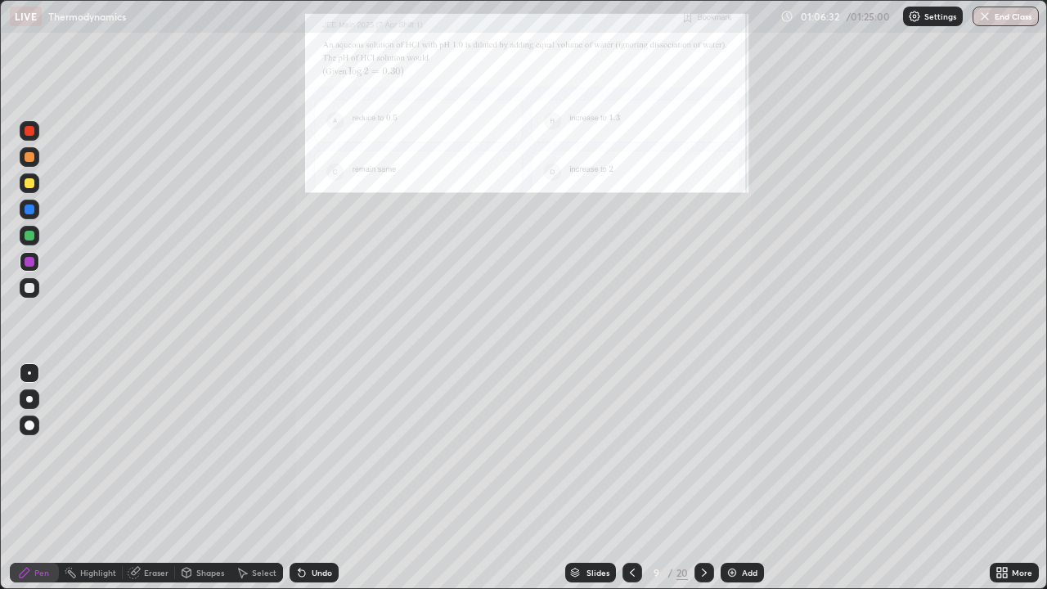
click at [700, 478] on icon at bounding box center [704, 572] width 13 height 13
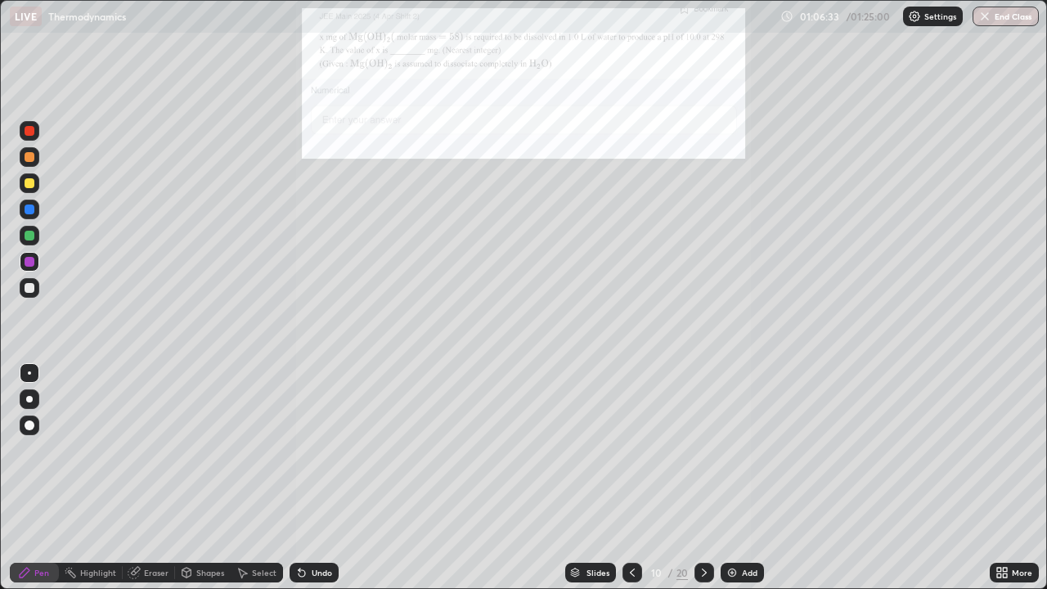
click at [703, 478] on icon at bounding box center [704, 572] width 13 height 13
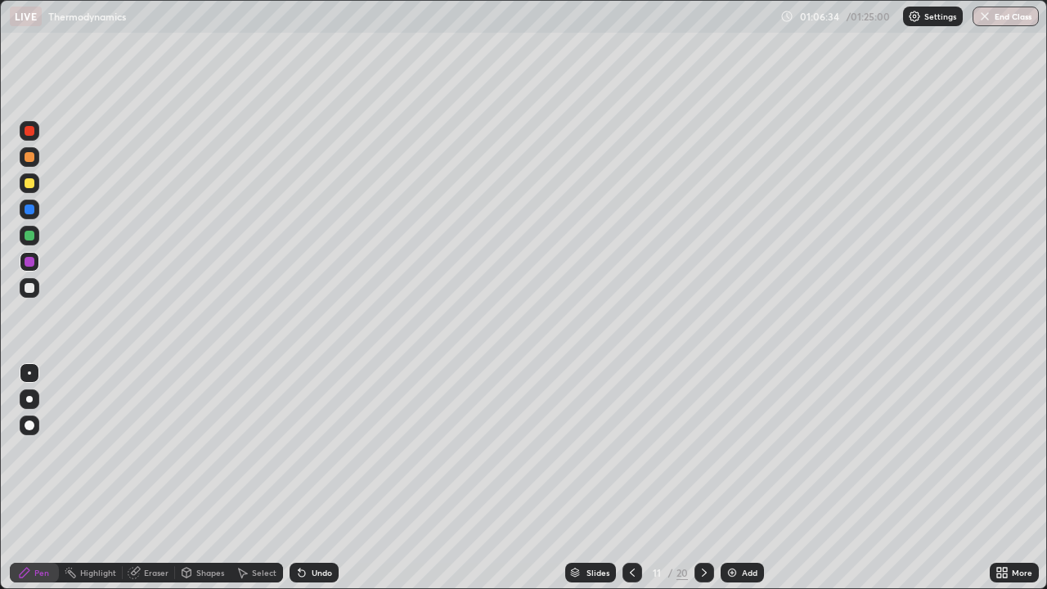
click at [695, 478] on div at bounding box center [704, 573] width 20 height 20
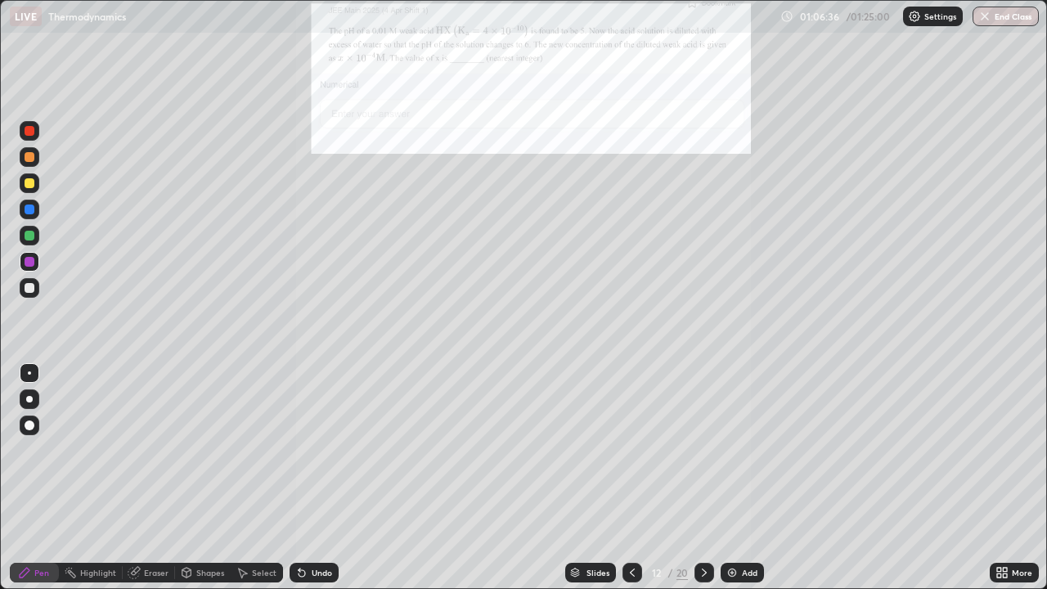
click at [1004, 478] on icon at bounding box center [1005, 570] width 4 height 4
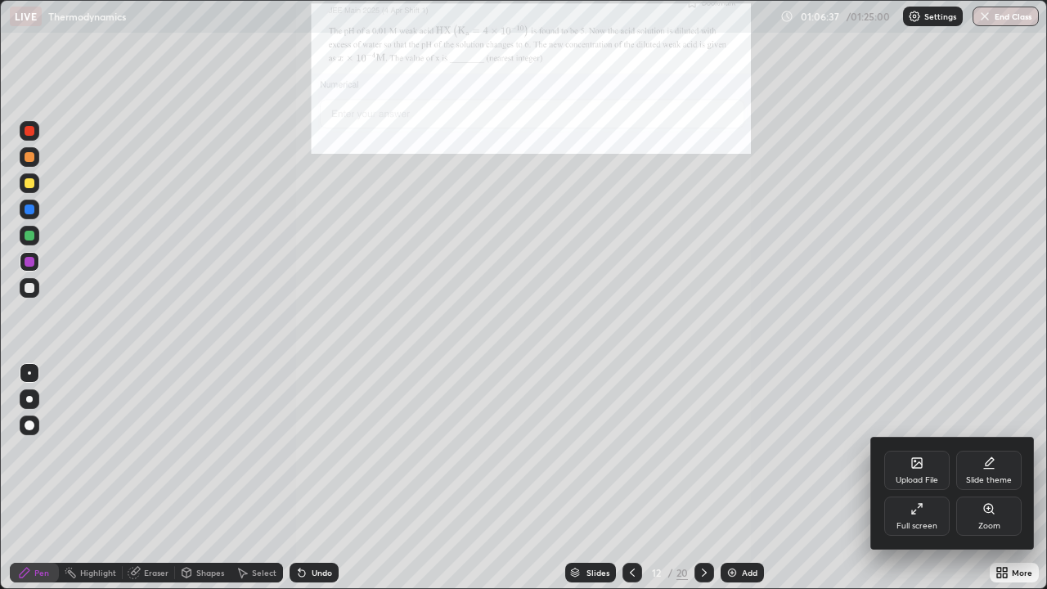
click at [973, 478] on div "Zoom" at bounding box center [988, 515] width 65 height 39
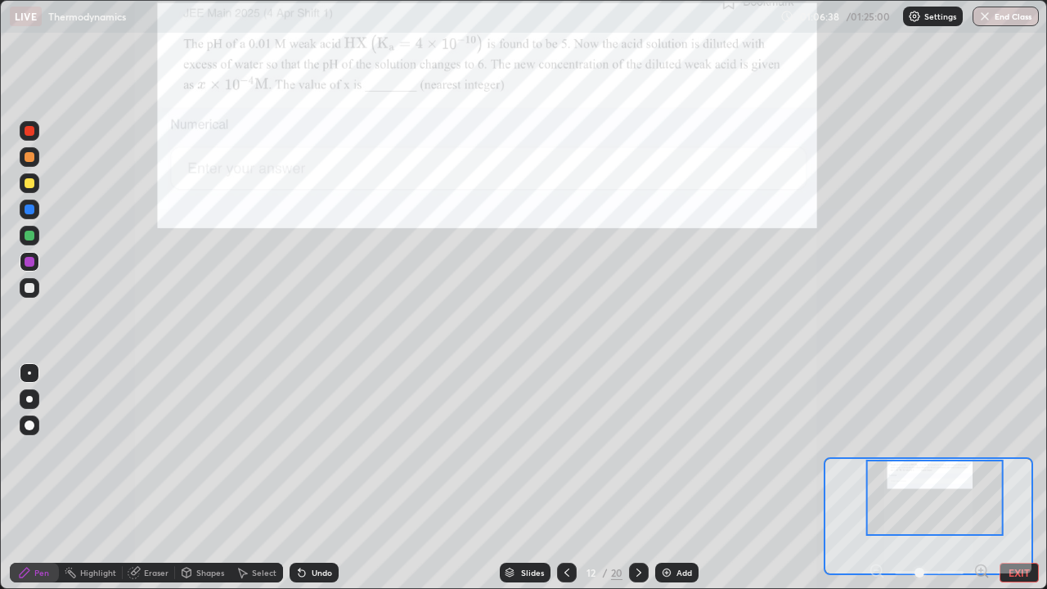
click at [980, 478] on icon at bounding box center [981, 571] width 16 height 16
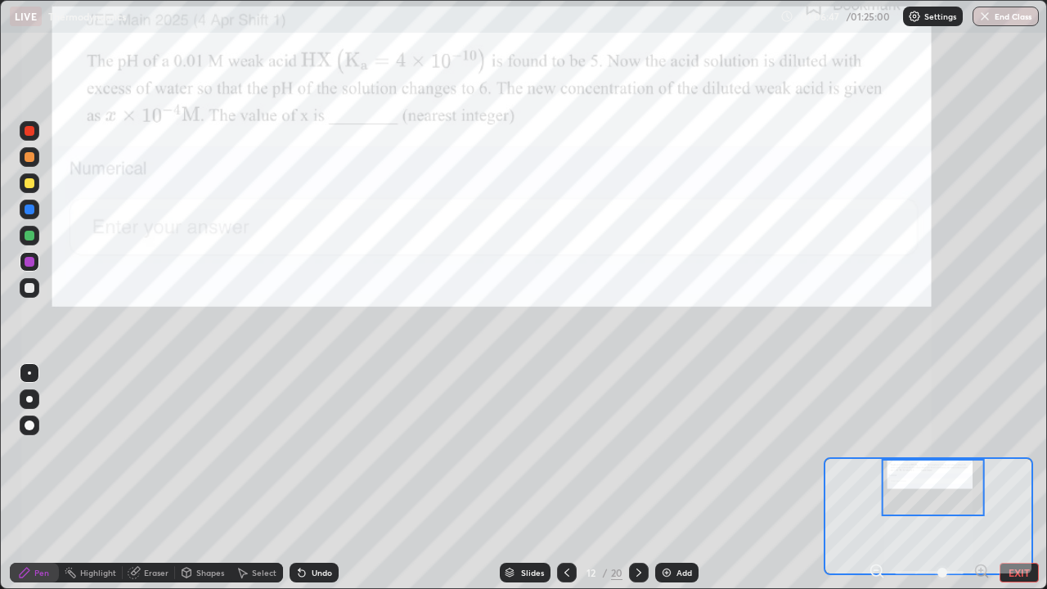
click at [37, 234] on div at bounding box center [30, 236] width 20 height 20
click at [637, 478] on icon at bounding box center [638, 572] width 13 height 13
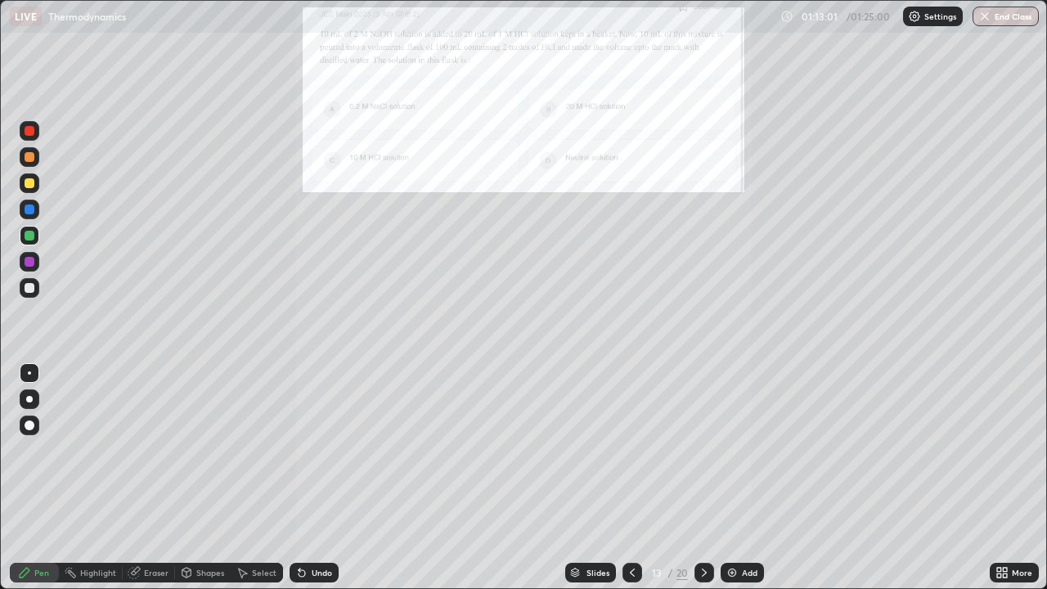
click at [1012, 478] on div "More" at bounding box center [1022, 572] width 20 height 8
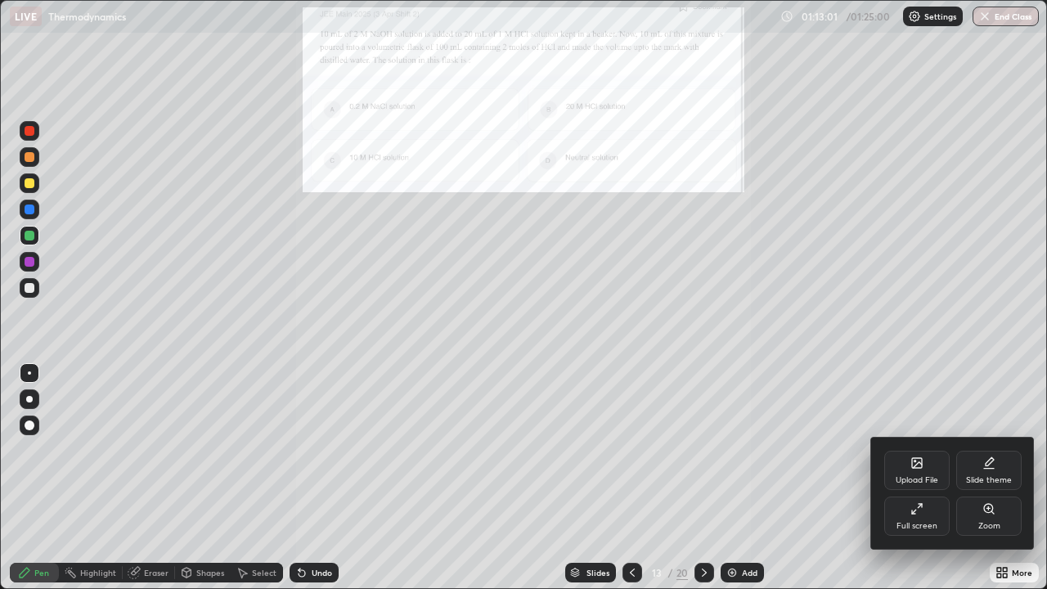
click at [995, 478] on div "Zoom" at bounding box center [989, 526] width 22 height 8
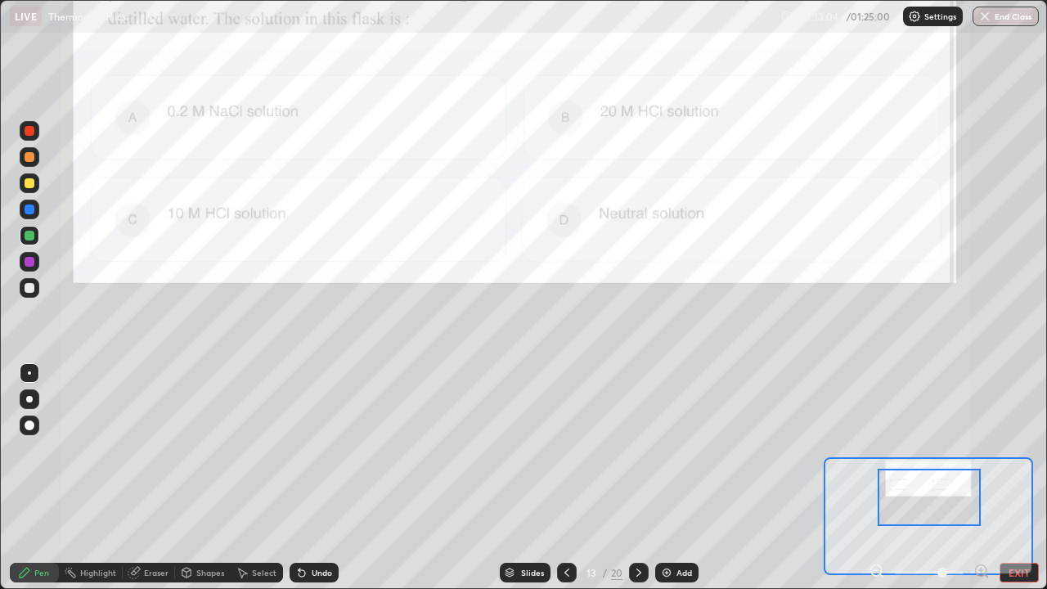
click at [986, 478] on icon at bounding box center [986, 575] width 3 height 3
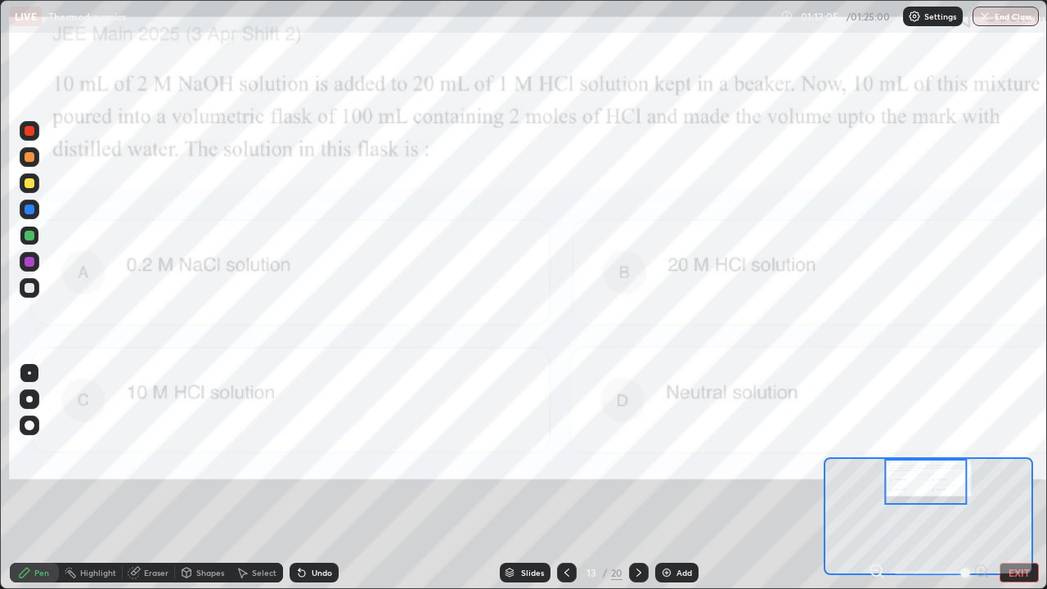
click at [881, 478] on icon at bounding box center [876, 570] width 11 height 11
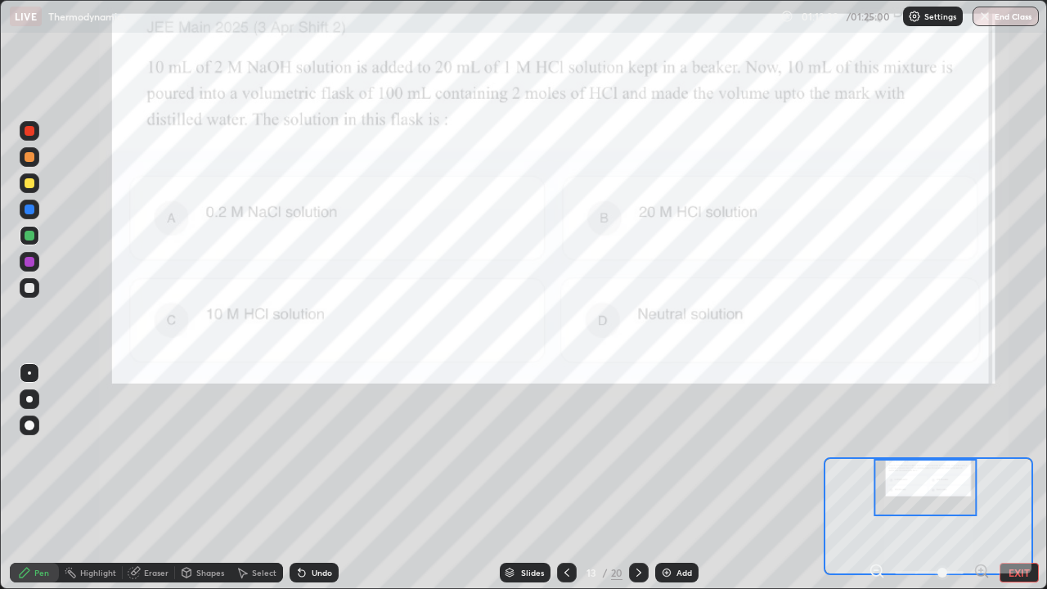
click at [33, 132] on div at bounding box center [30, 131] width 10 height 10
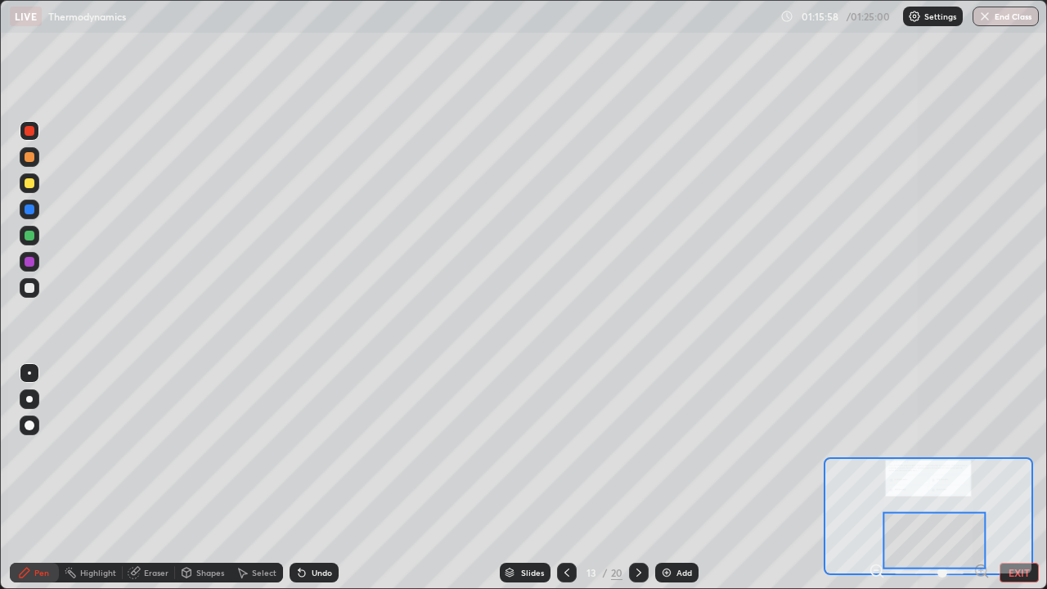
click at [156, 478] on div "Eraser" at bounding box center [156, 572] width 25 height 8
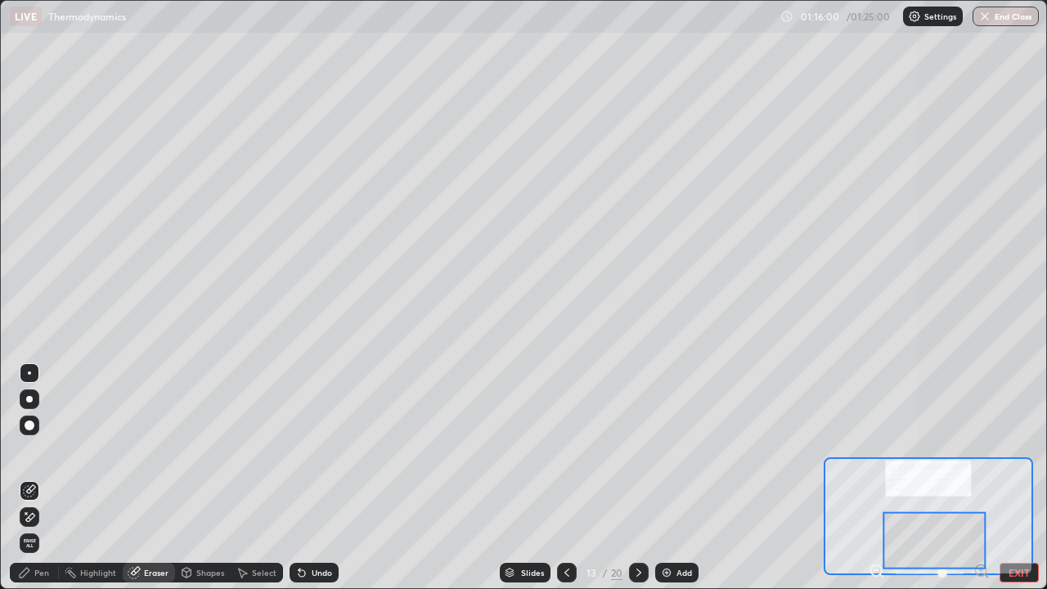
click at [66, 478] on circle at bounding box center [66, 573] width 2 height 2
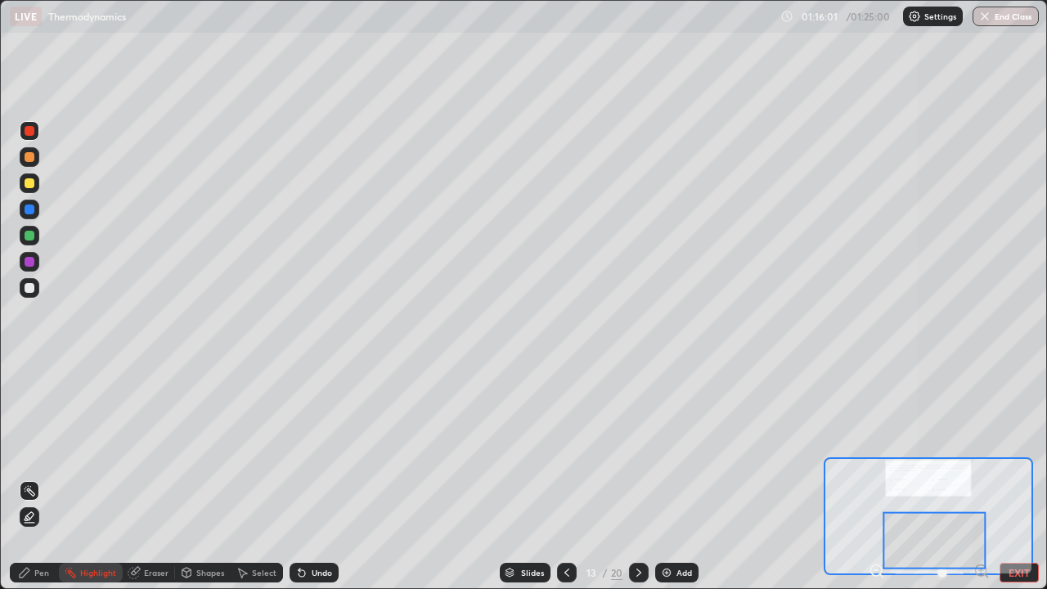
click at [50, 478] on div "Pen" at bounding box center [34, 573] width 49 height 20
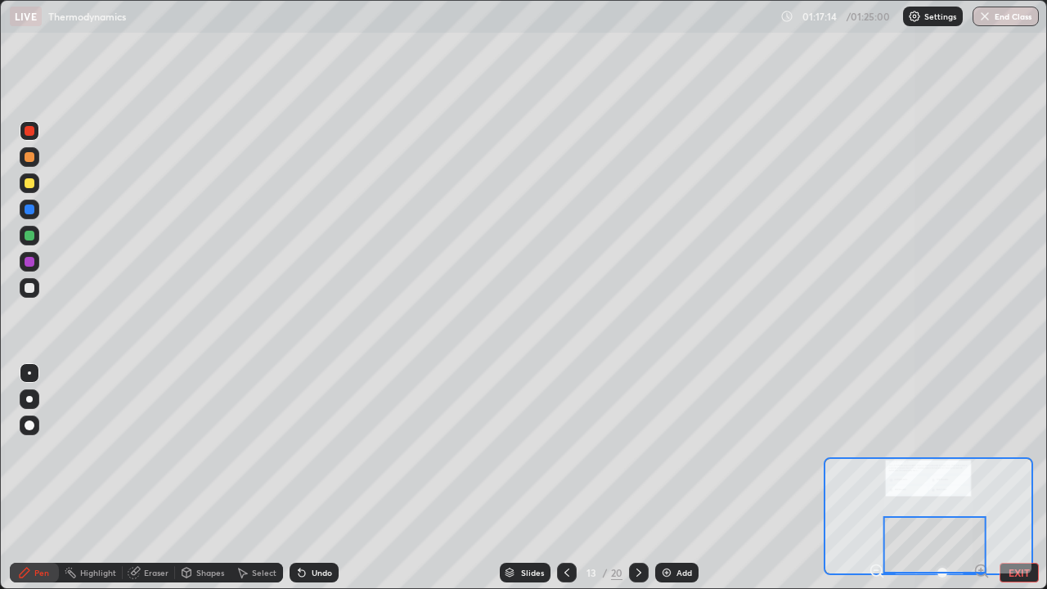
click at [637, 478] on icon at bounding box center [638, 572] width 13 height 13
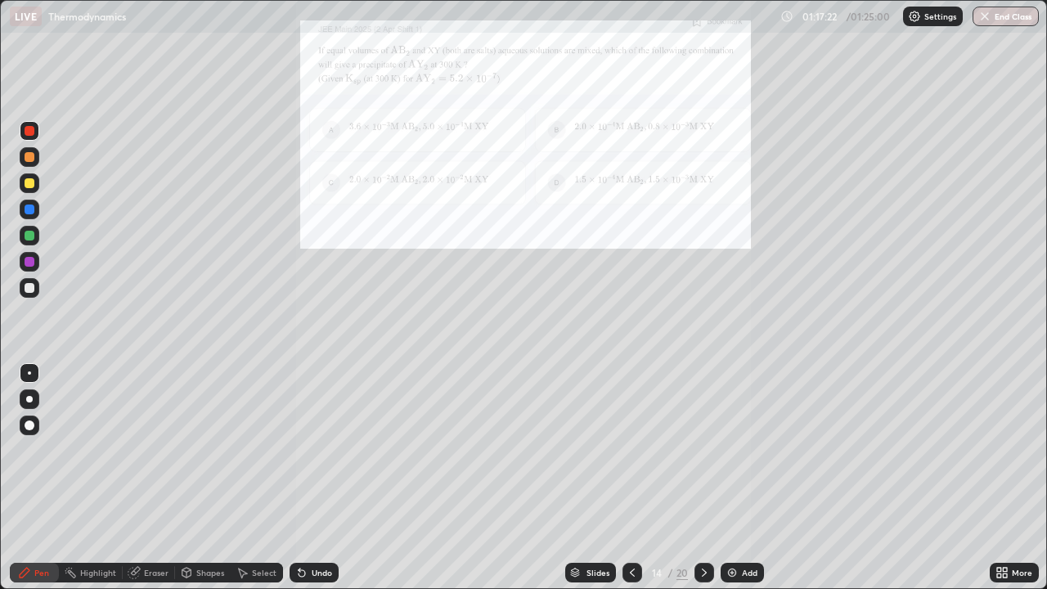
click at [699, 478] on div at bounding box center [704, 573] width 20 height 20
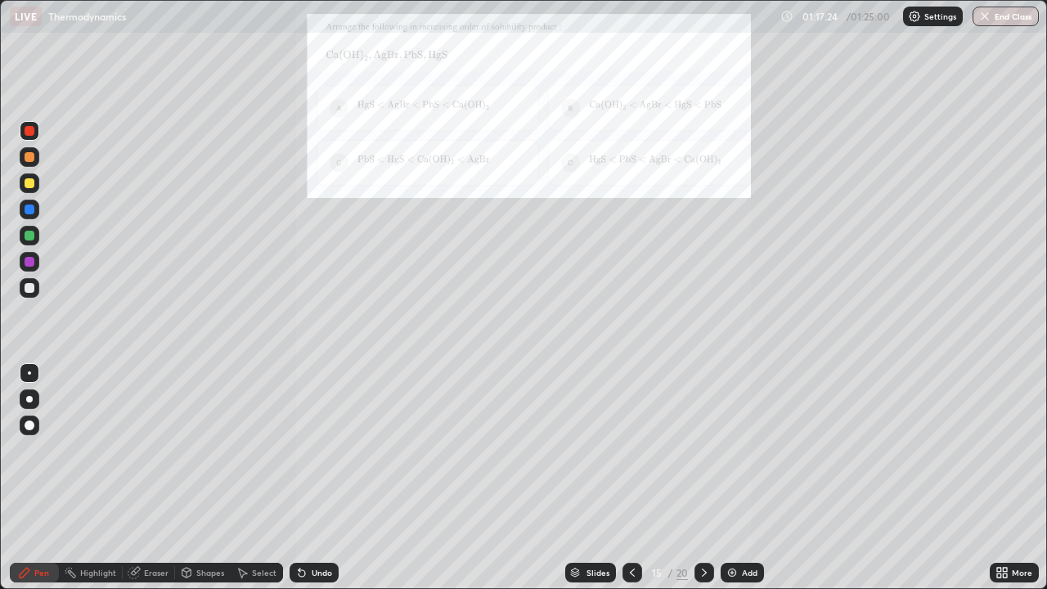
click at [1018, 478] on div "More" at bounding box center [1014, 573] width 49 height 20
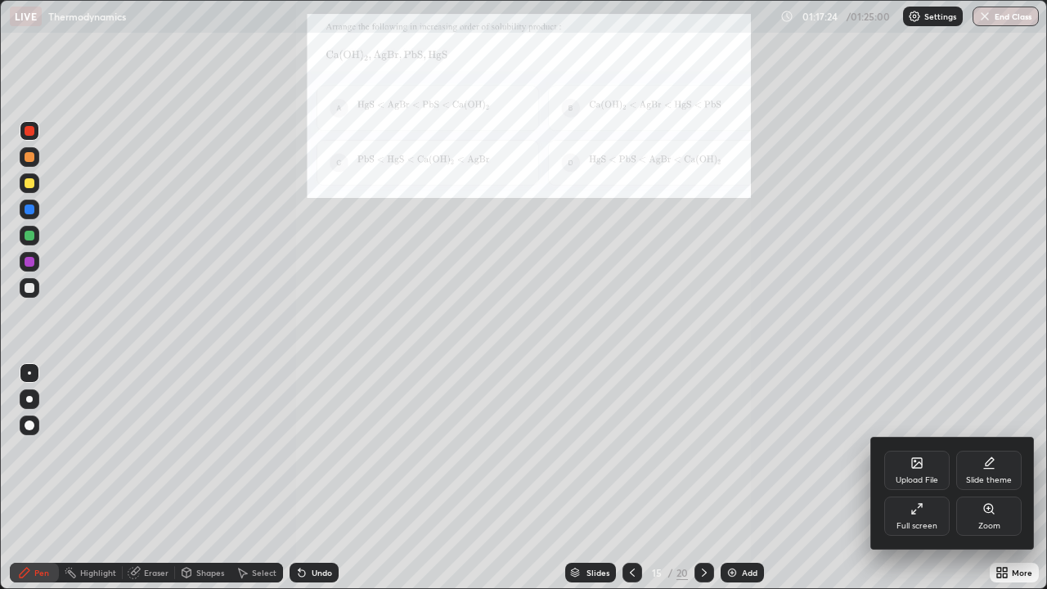
click at [1009, 478] on div "Zoom" at bounding box center [988, 515] width 65 height 39
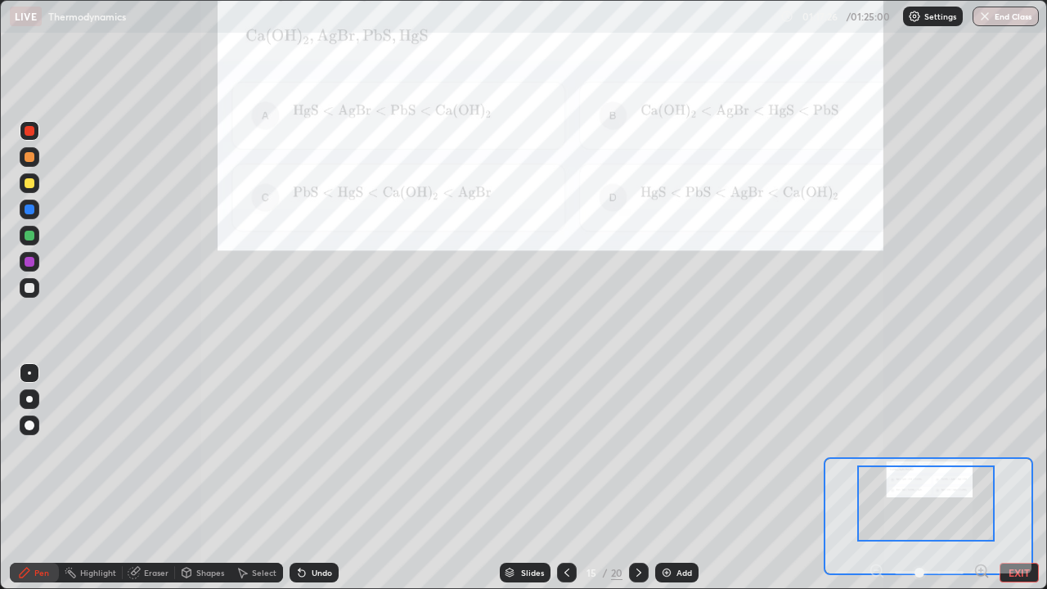
click at [986, 478] on icon at bounding box center [986, 575] width 3 height 3
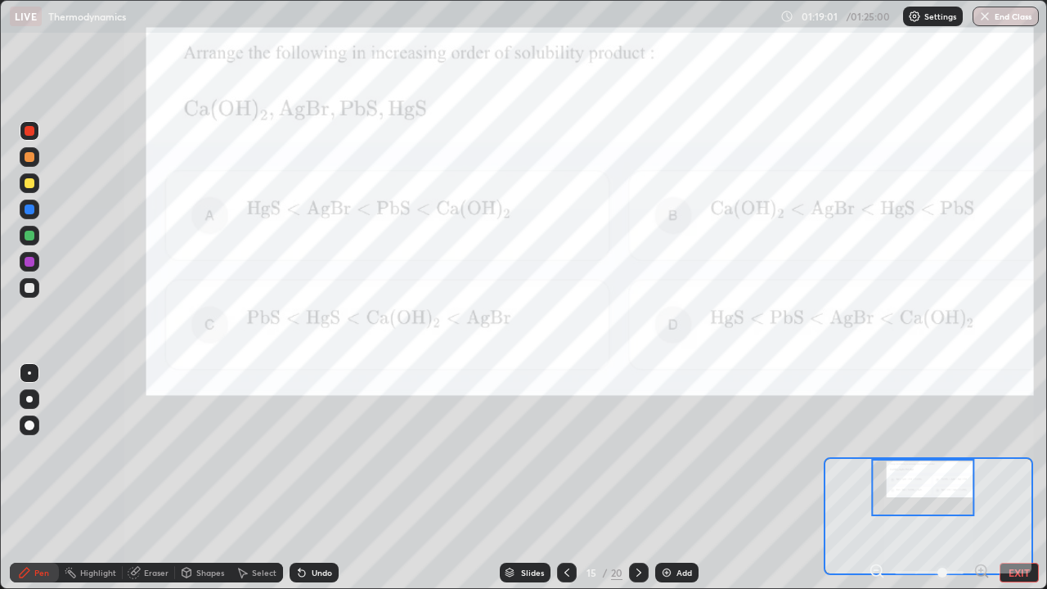
click at [637, 478] on icon at bounding box center [638, 572] width 13 height 13
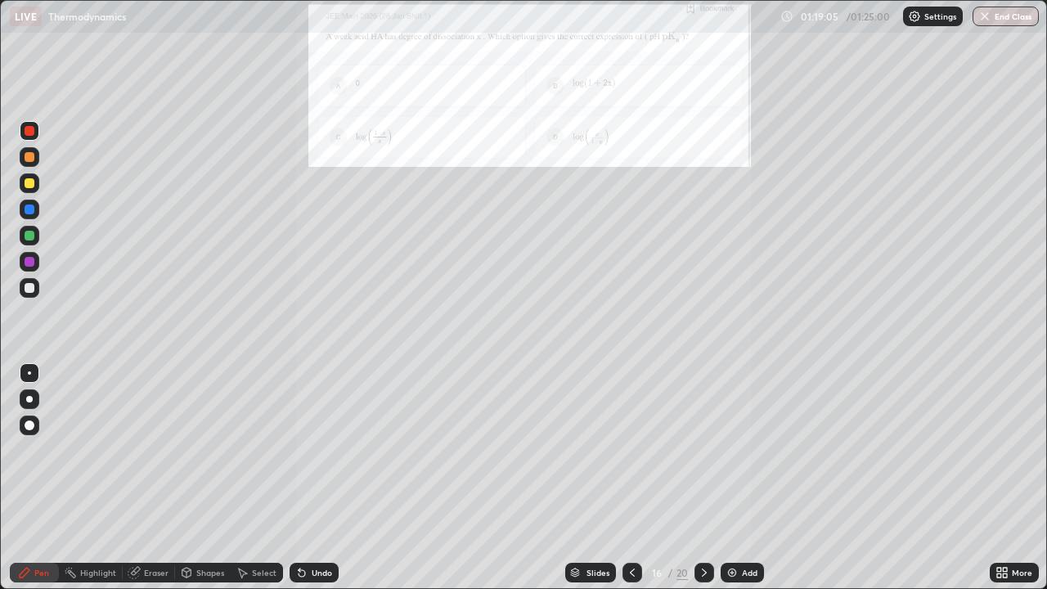
click at [1012, 478] on div "More" at bounding box center [1014, 573] width 49 height 20
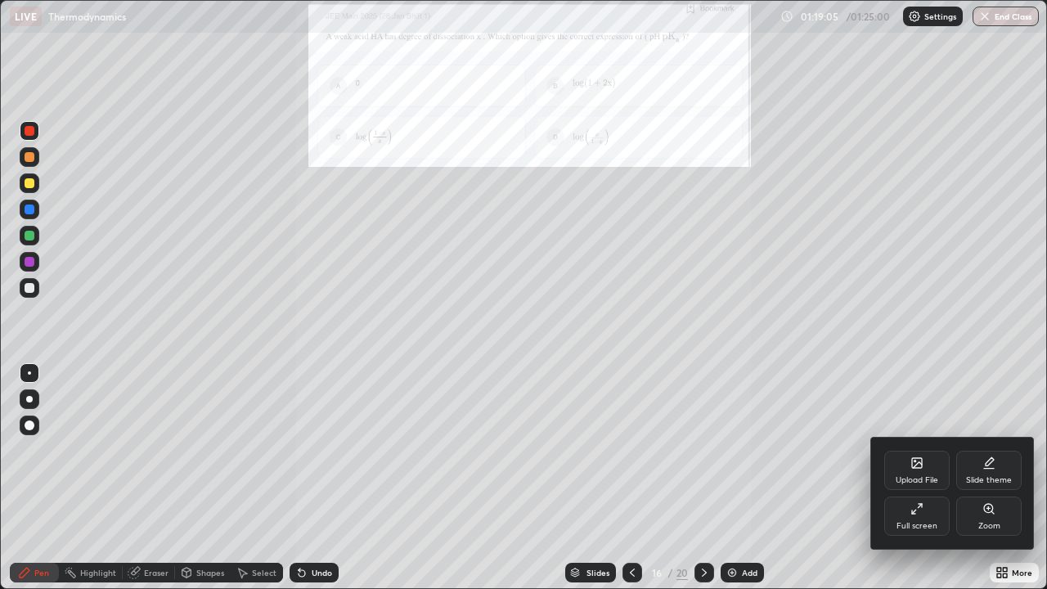
click at [998, 478] on div "Zoom" at bounding box center [989, 526] width 22 height 8
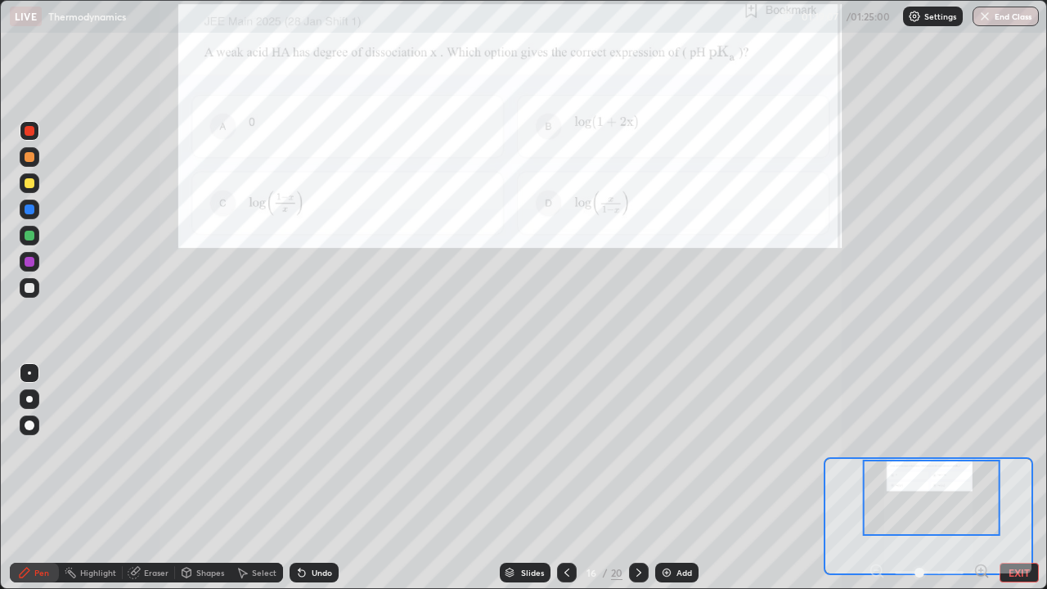
click at [979, 478] on div at bounding box center [981, 573] width 16 height 20
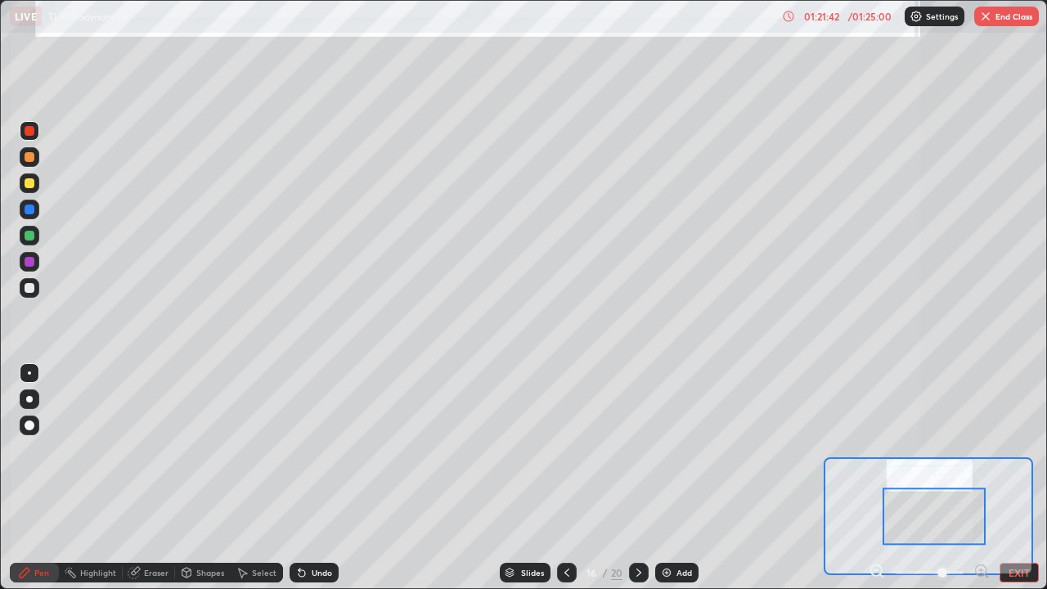
click at [313, 478] on div "Undo" at bounding box center [322, 572] width 20 height 8
click at [308, 478] on div "Undo" at bounding box center [314, 573] width 49 height 20
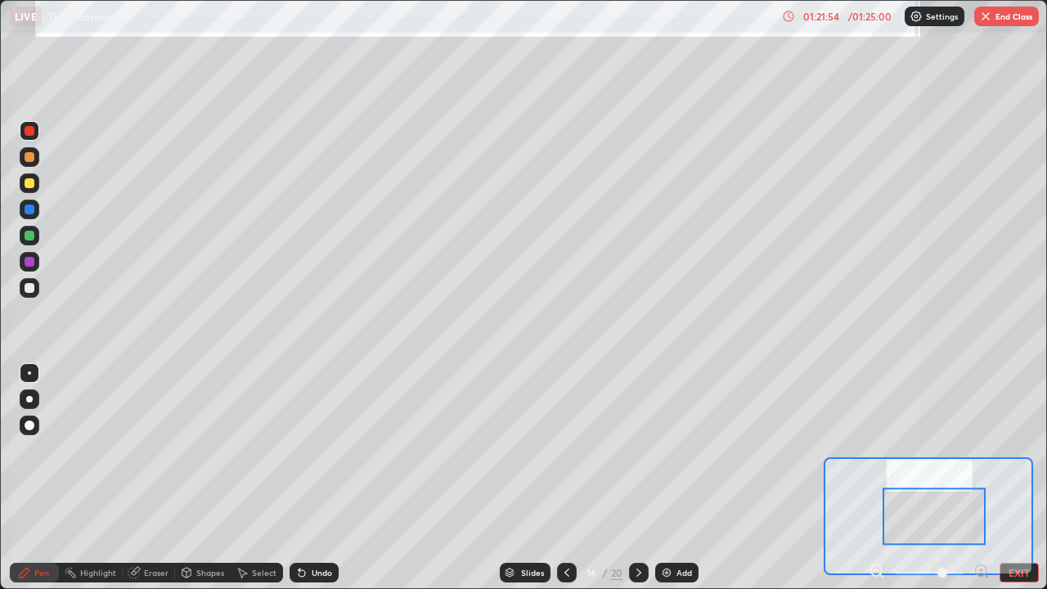
click at [38, 290] on div at bounding box center [30, 288] width 20 height 20
click at [159, 478] on div "Eraser" at bounding box center [156, 572] width 25 height 8
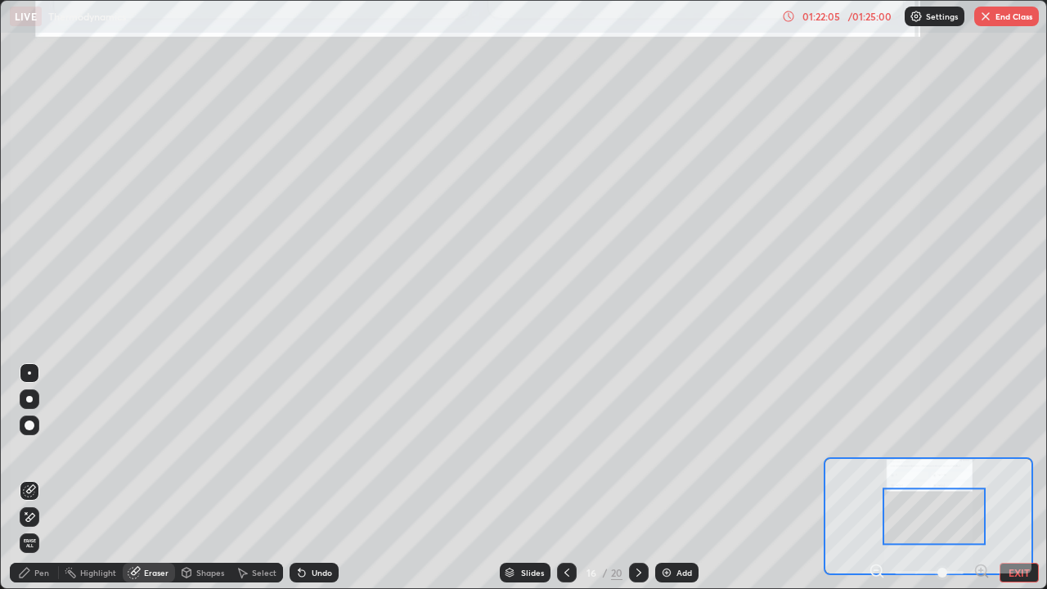
click at [42, 478] on div "Pen" at bounding box center [41, 572] width 15 height 8
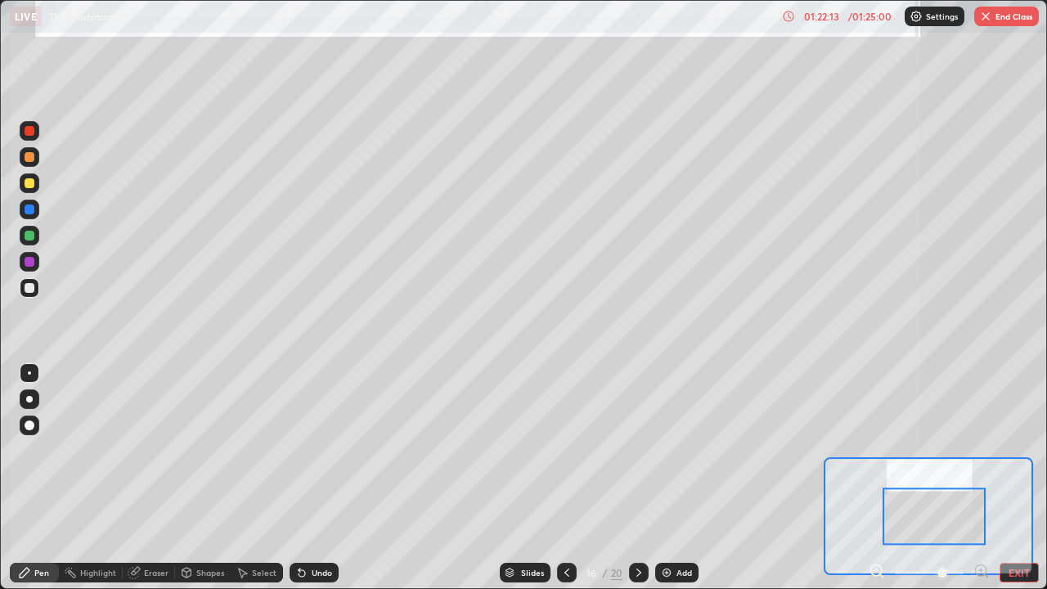
click at [442, 478] on div "Slides 16 / 20 Add" at bounding box center [599, 572] width 520 height 33
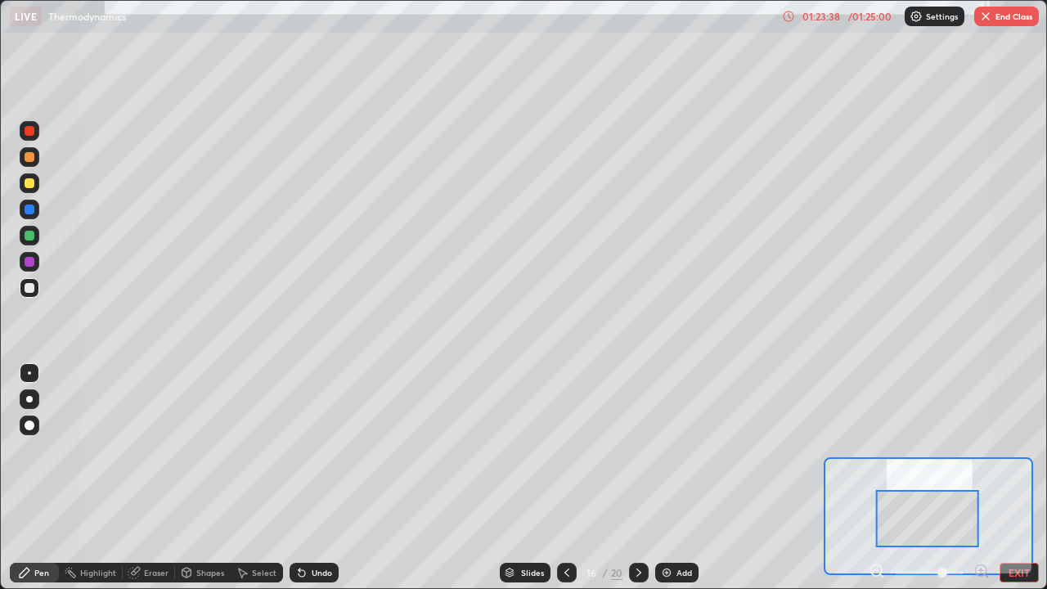
click at [167, 478] on div "Eraser" at bounding box center [156, 572] width 25 height 8
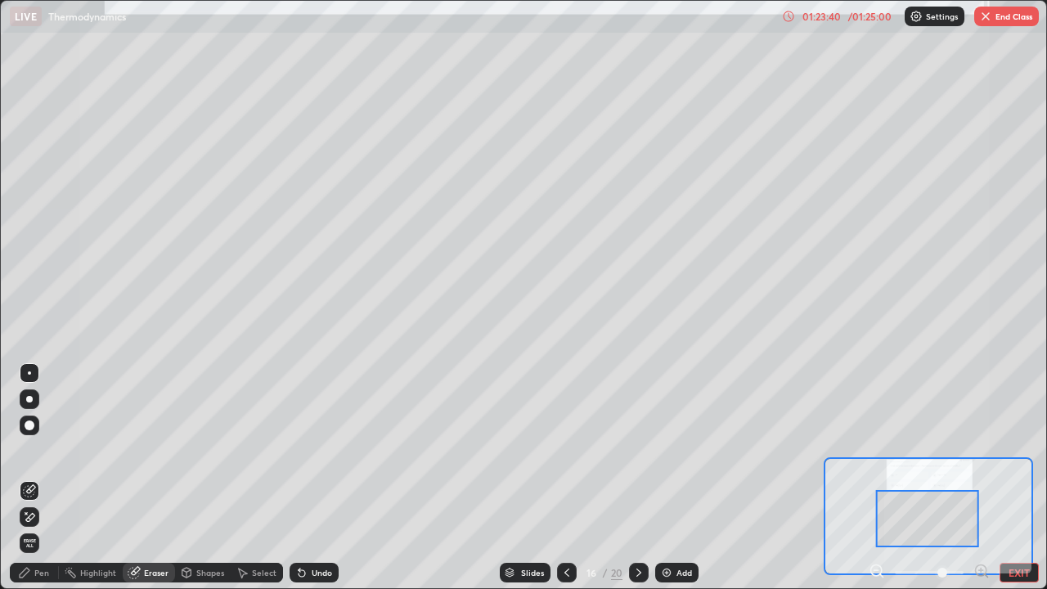
click at [52, 478] on div "Pen" at bounding box center [34, 573] width 49 height 20
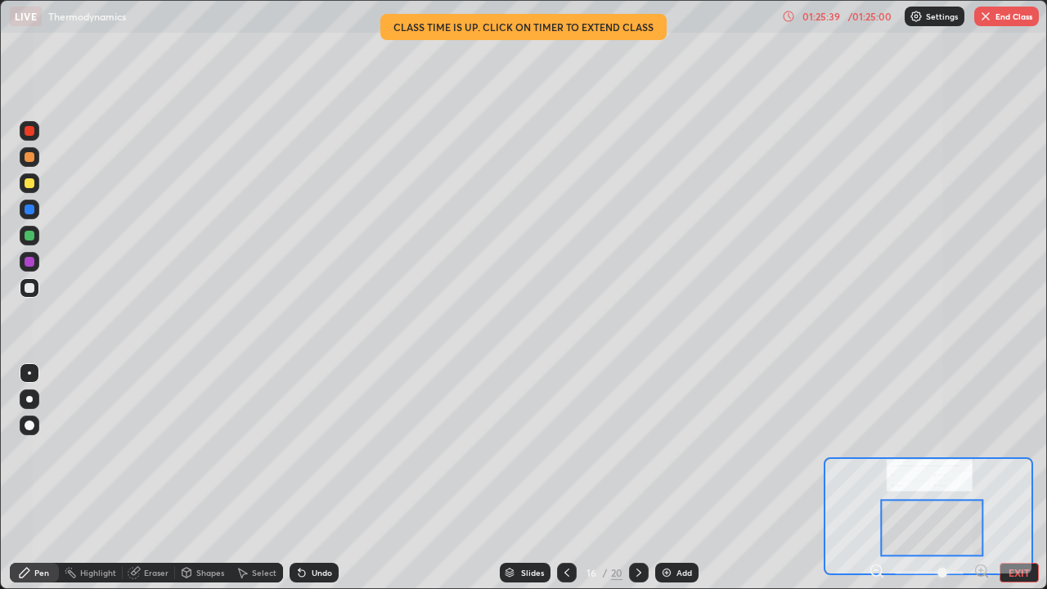
click at [640, 478] on icon at bounding box center [638, 572] width 13 height 13
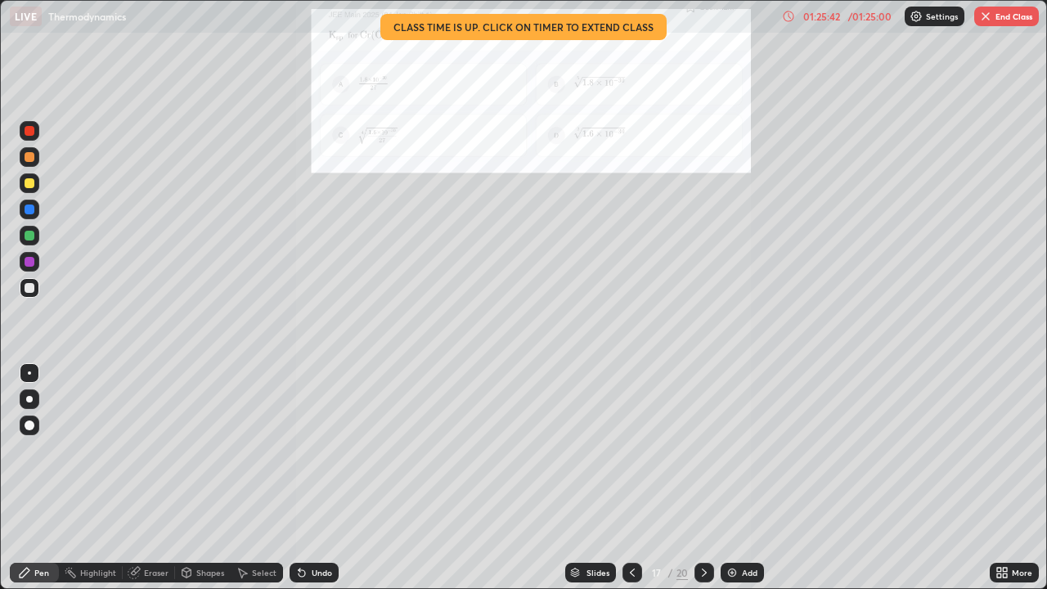
click at [1004, 478] on icon at bounding box center [1005, 570] width 4 height 4
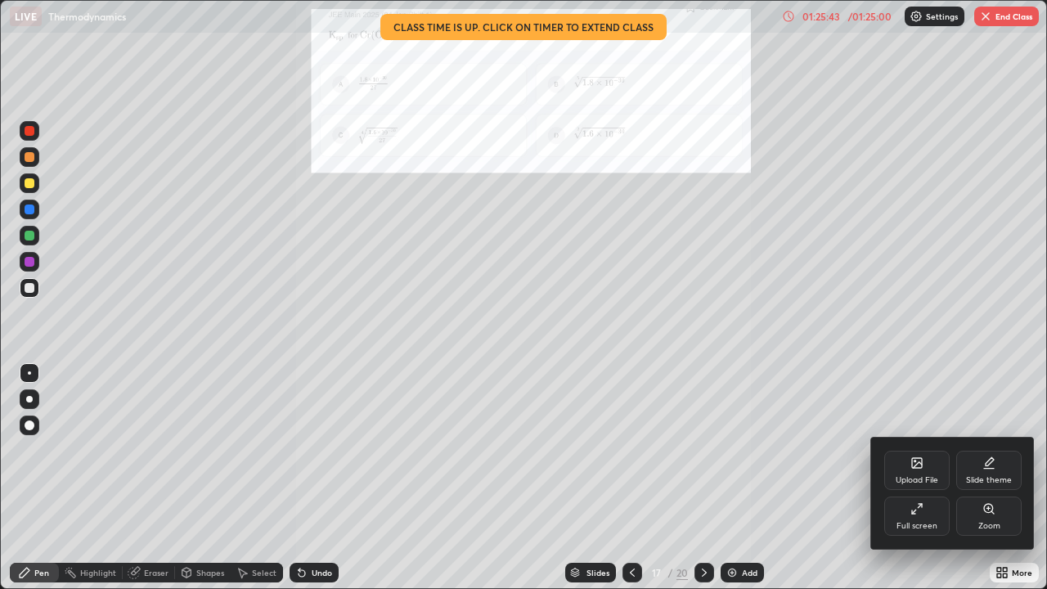
click at [990, 478] on div "Zoom" at bounding box center [989, 526] width 22 height 8
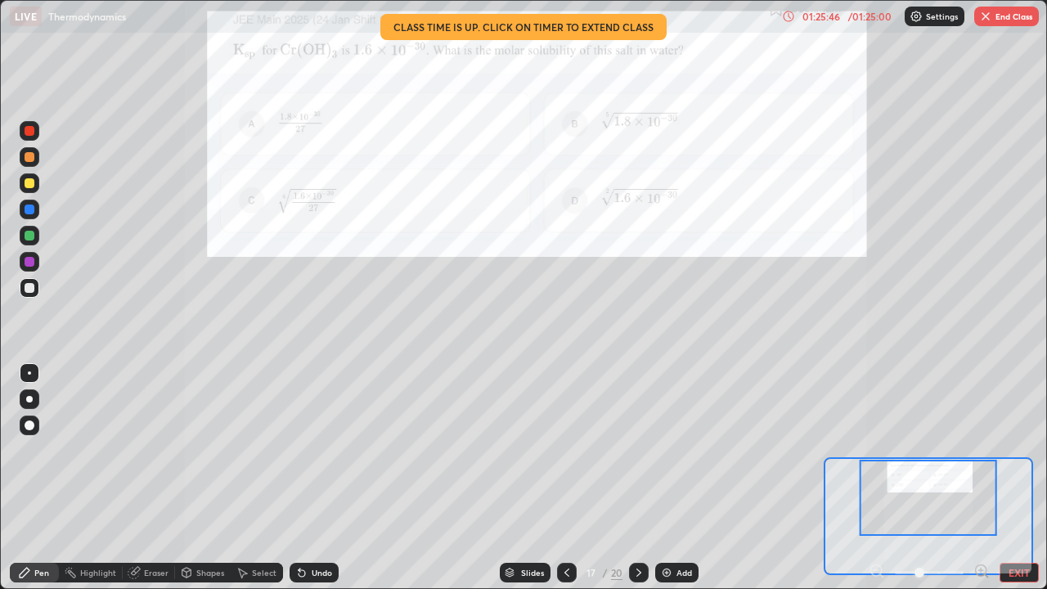
click at [981, 478] on icon at bounding box center [981, 570] width 4 height 0
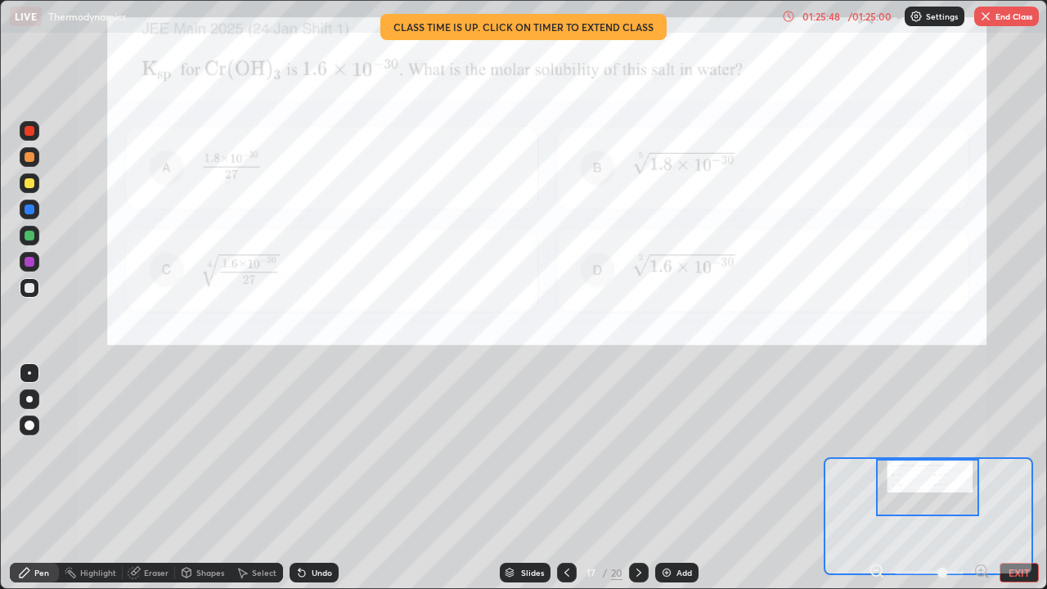
click at [981, 478] on icon at bounding box center [981, 570] width 4 height 0
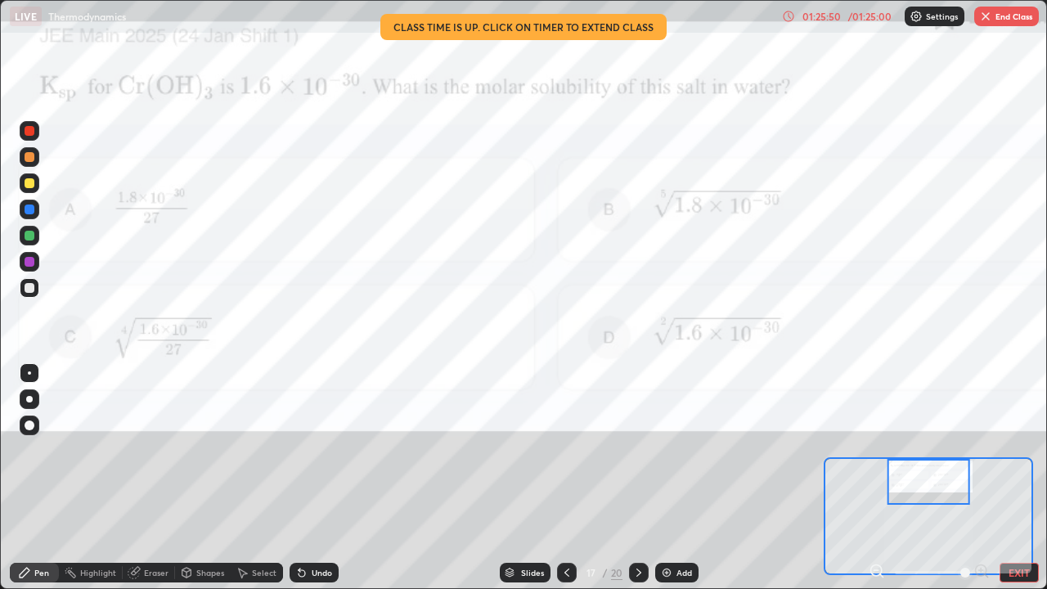
click at [881, 478] on icon at bounding box center [881, 575] width 3 height 3
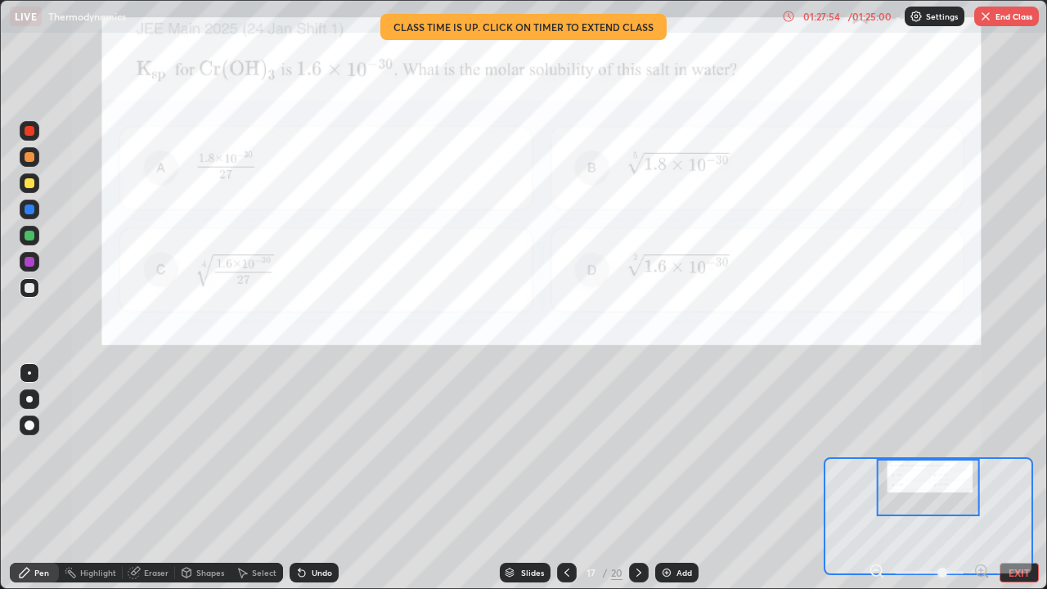
click at [995, 25] on button "End Class" at bounding box center [1006, 17] width 65 height 20
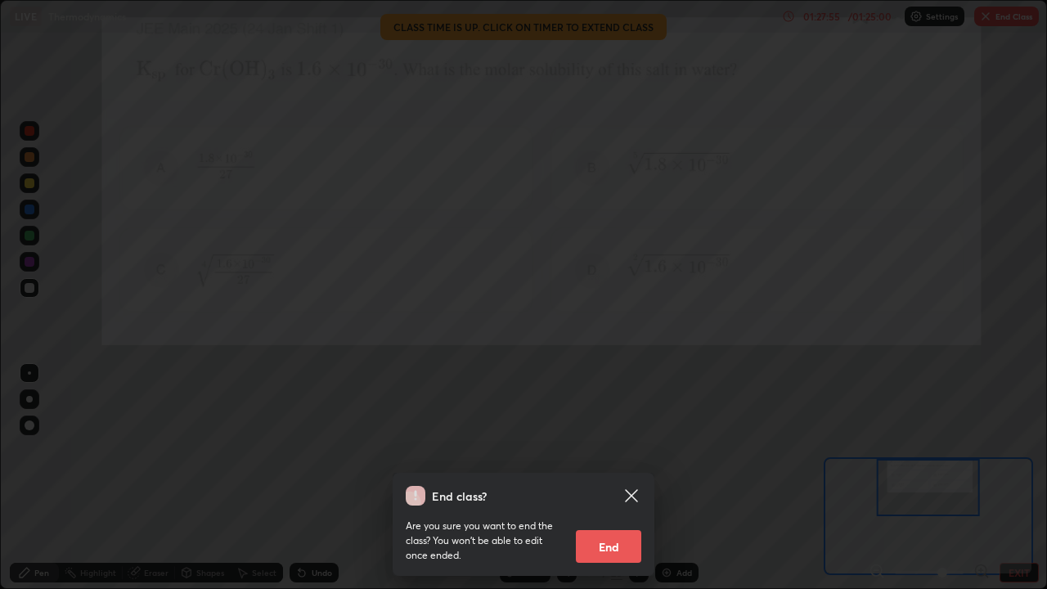
click at [634, 478] on button "End" at bounding box center [608, 546] width 65 height 33
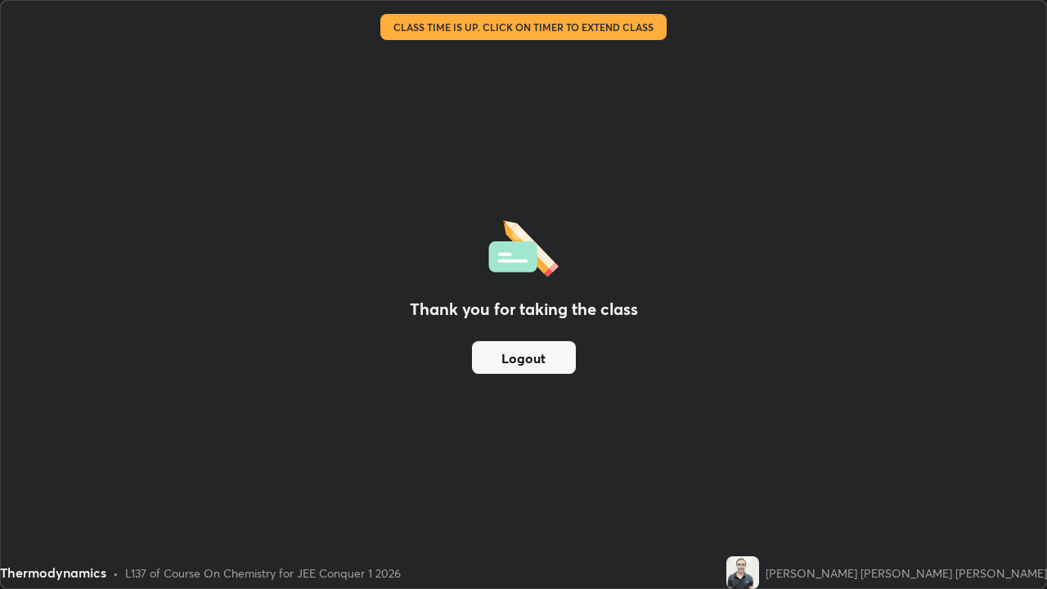
click at [550, 362] on button "Logout" at bounding box center [524, 357] width 104 height 33
click at [551, 353] on button "Logout" at bounding box center [524, 357] width 104 height 33
click at [549, 352] on button "Logout" at bounding box center [524, 357] width 104 height 33
click at [546, 358] on button "Logout" at bounding box center [524, 357] width 104 height 33
